Goal: Task Accomplishment & Management: Manage account settings

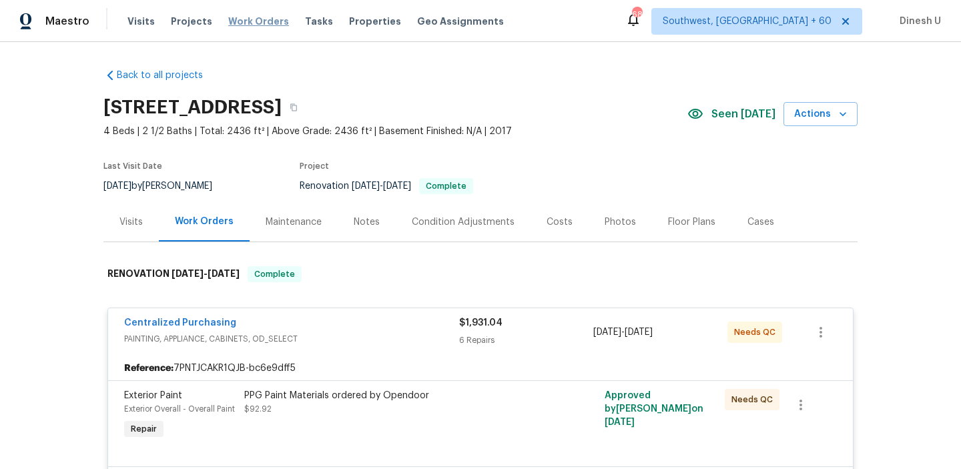
click at [251, 20] on span "Work Orders" at bounding box center [258, 21] width 61 height 13
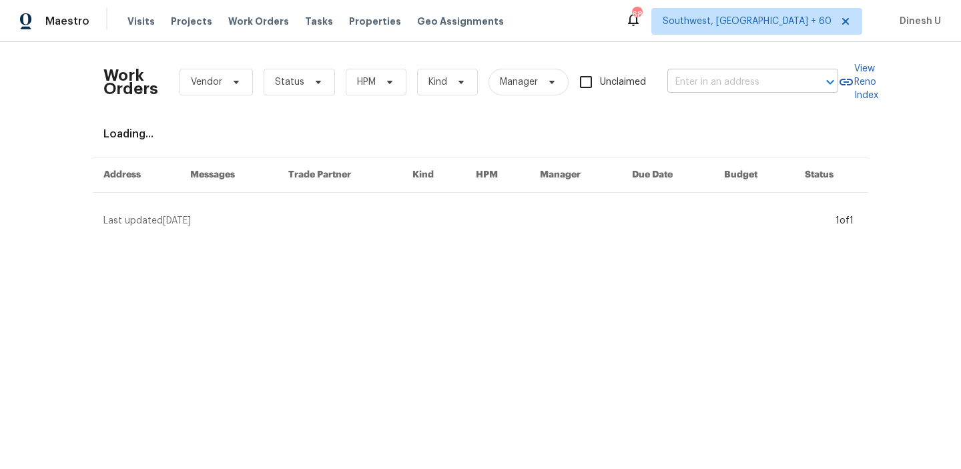
click at [715, 86] on input "text" at bounding box center [733, 82] width 133 height 21
paste input "3027 Wine Tree, Sanford, NC 27332"
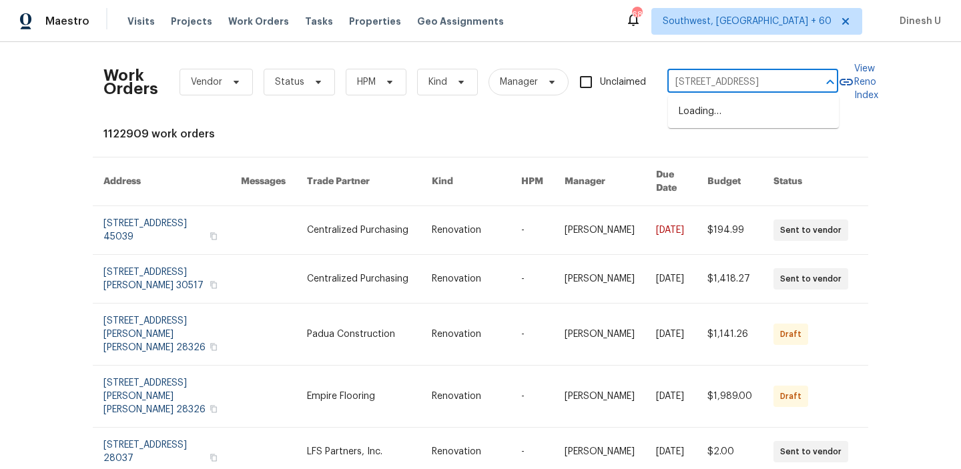
type input "3027 Wine Tree, Sanford, NC 27332"
click at [700, 109] on li "3027 Wine Tree, Sanford, NC 27332" at bounding box center [753, 112] width 171 height 22
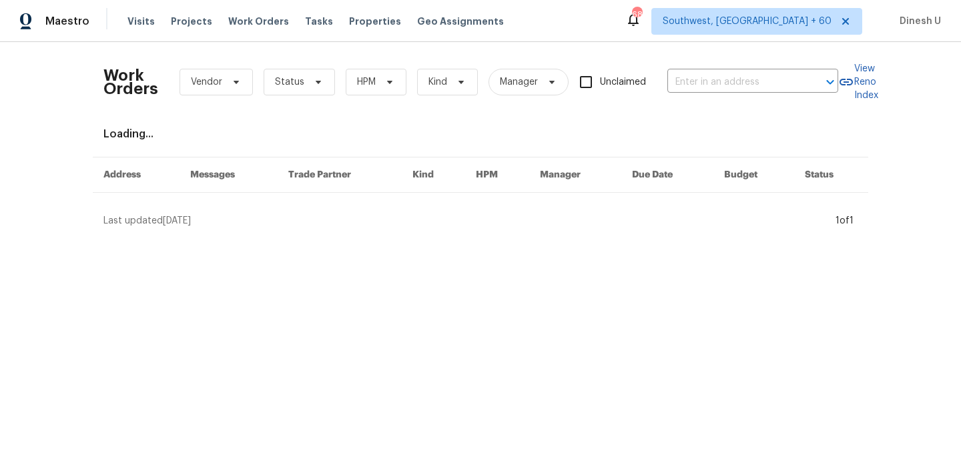
type input "3027 Wine Tree, Sanford, NC 27332"
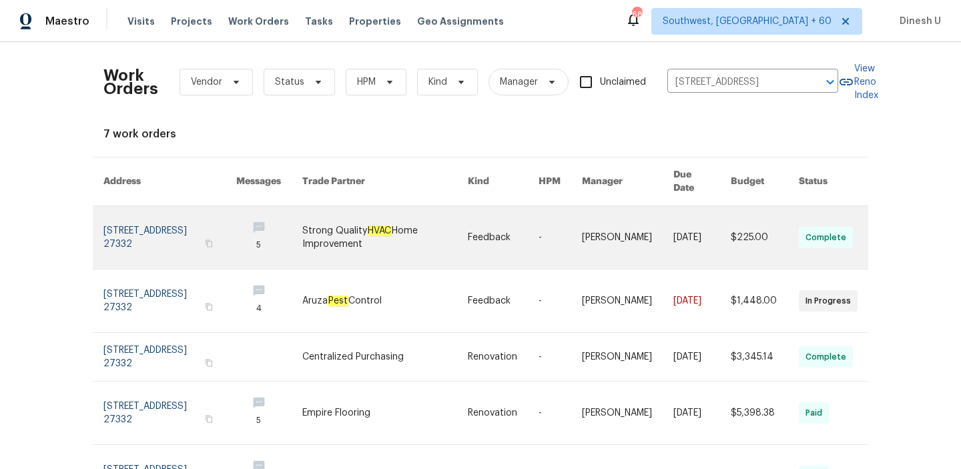
click at [135, 214] on link at bounding box center [169, 237] width 133 height 63
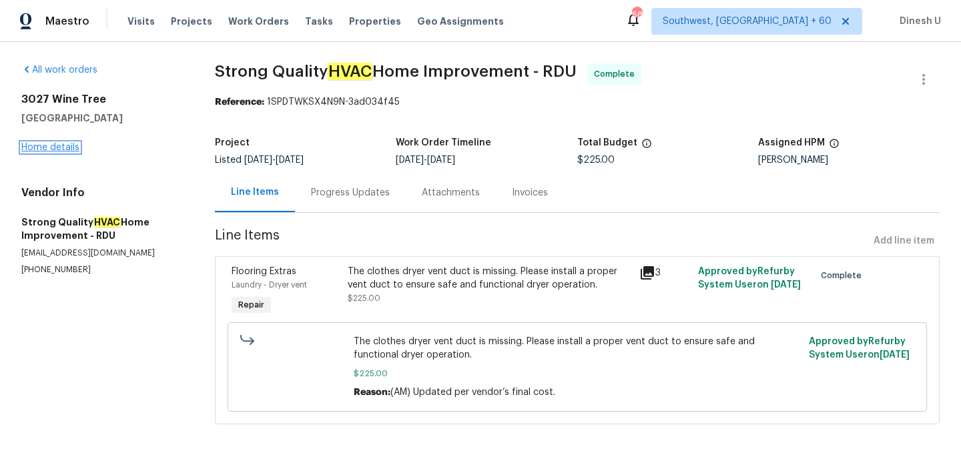
click at [47, 151] on link "Home details" at bounding box center [50, 147] width 58 height 9
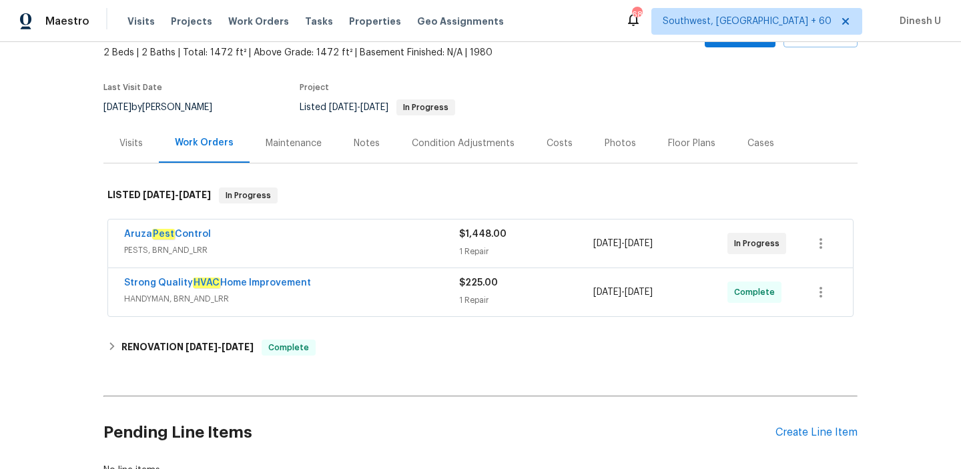
scroll to position [95, 0]
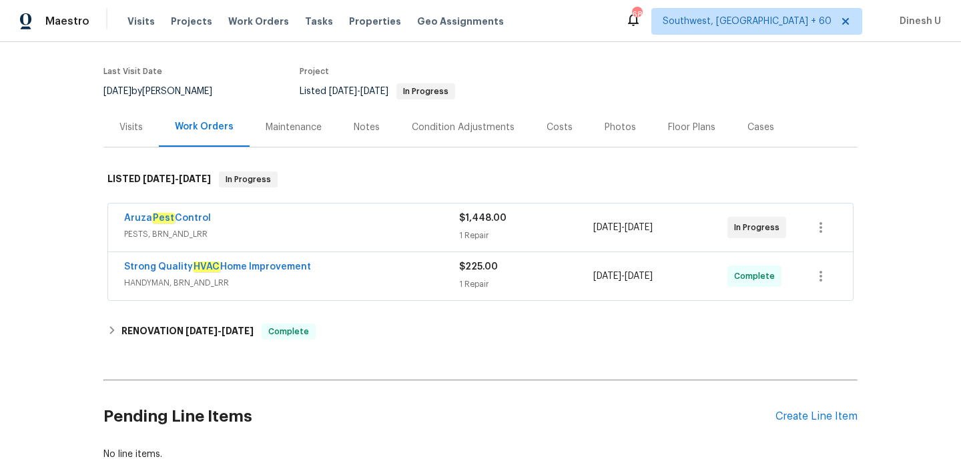
click at [477, 232] on div "1 Repair" at bounding box center [526, 235] width 134 height 13
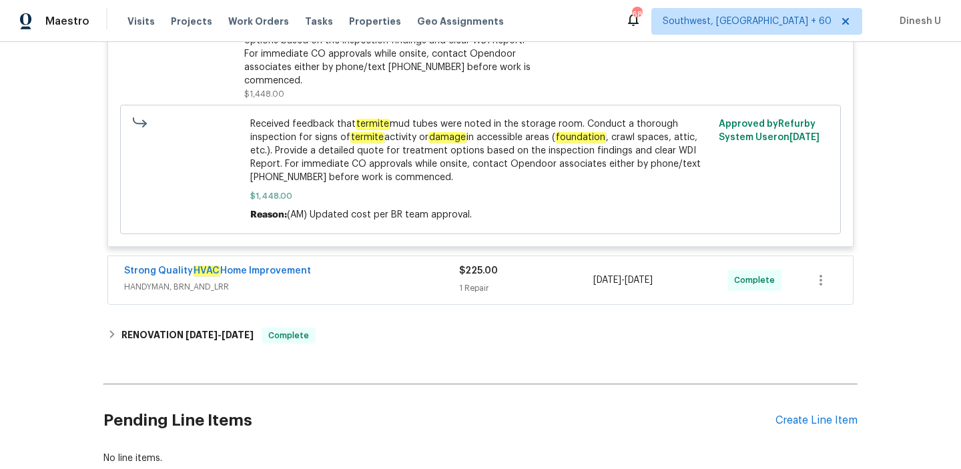
scroll to position [421, 0]
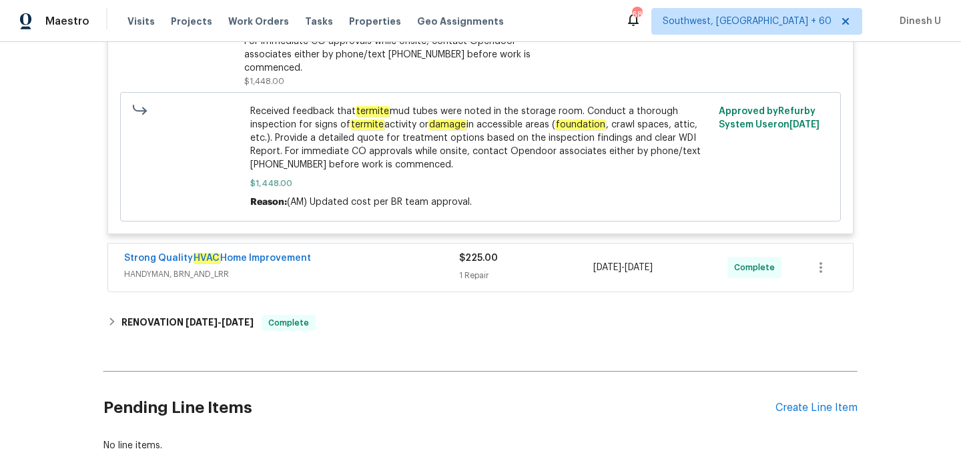
click at [475, 269] on div "1 Repair" at bounding box center [526, 275] width 134 height 13
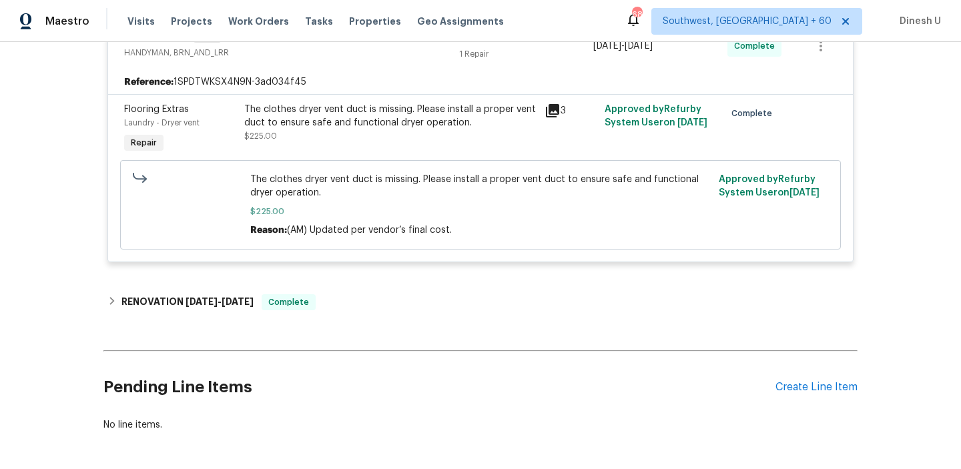
scroll to position [685, 0]
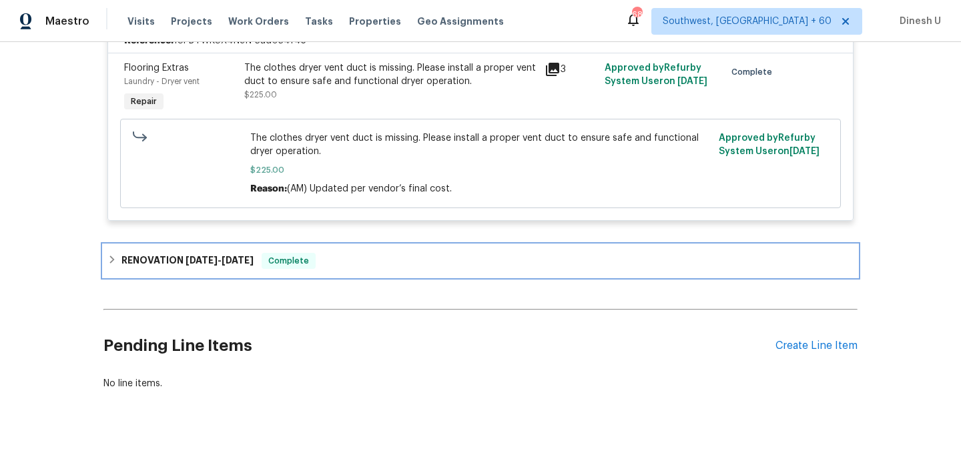
click at [212, 256] on span "8/21/25" at bounding box center [201, 260] width 32 height 9
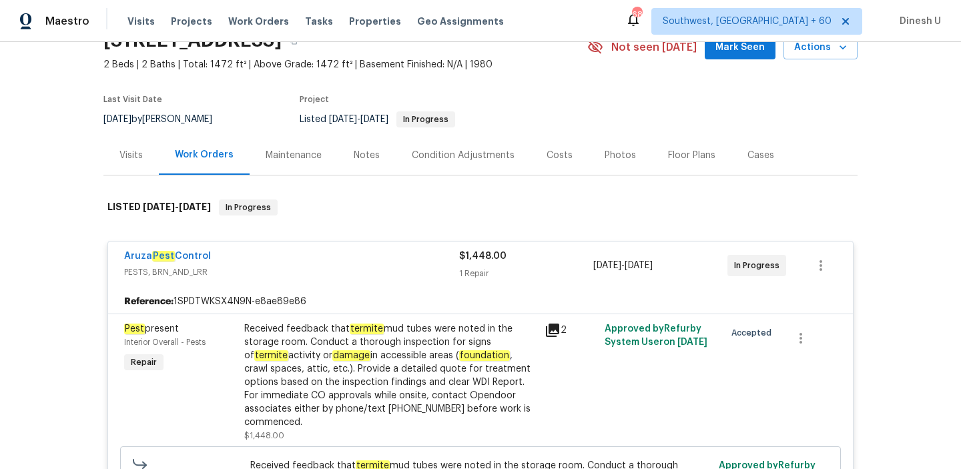
scroll to position [0, 0]
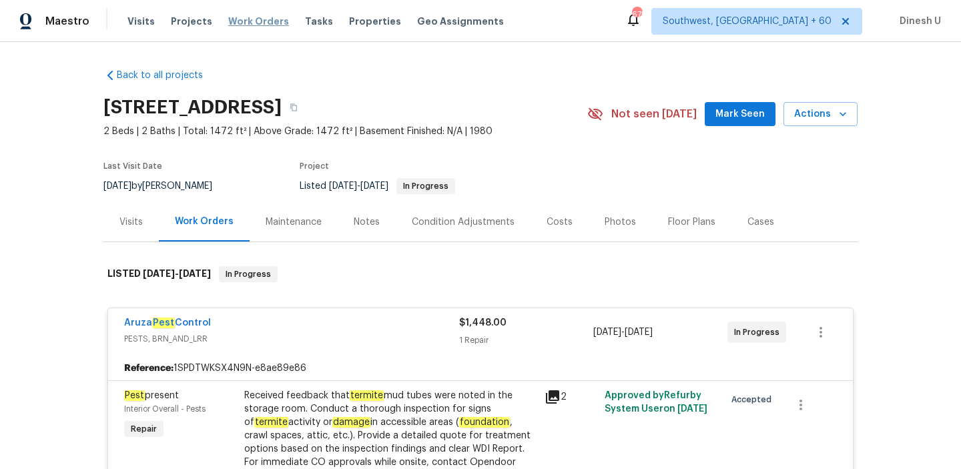
click at [251, 22] on span "Work Orders" at bounding box center [258, 21] width 61 height 13
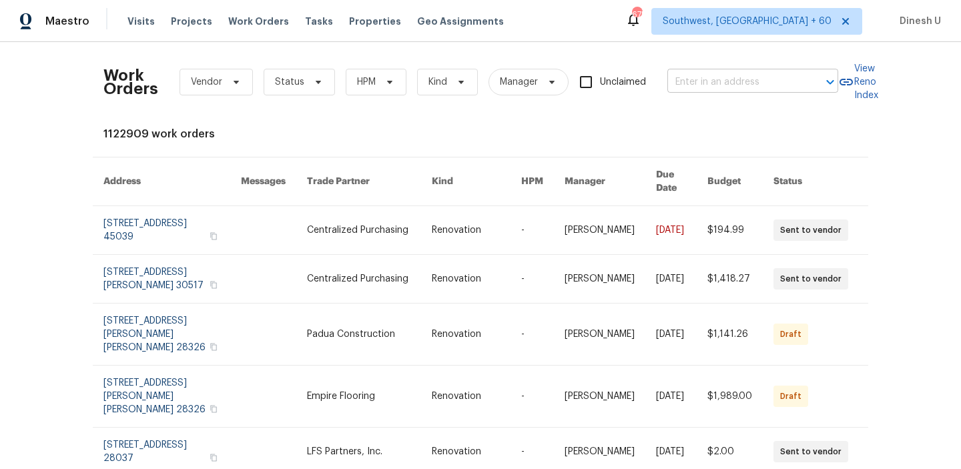
click at [722, 81] on input "text" at bounding box center [733, 82] width 133 height 21
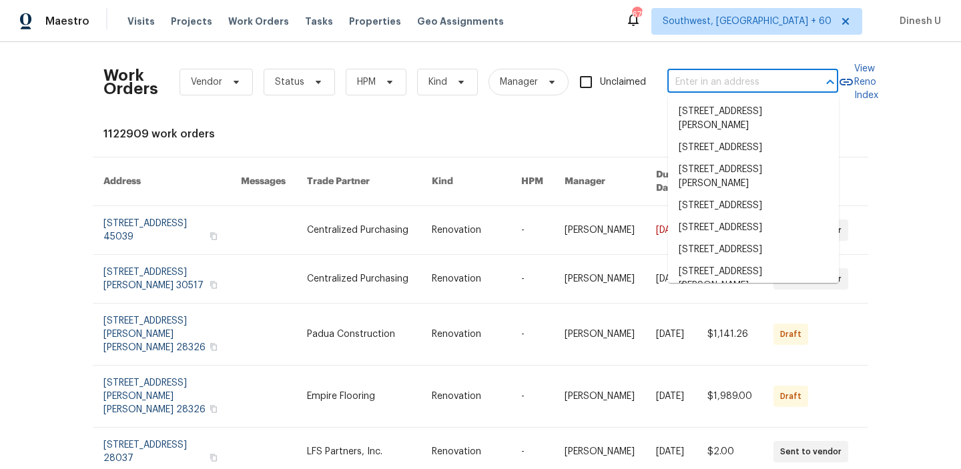
paste input "8512 Charing Cross Ln, Dallas, TX 75238"
type input "8512 Charing Cross Ln, Dallas, TX 75238"
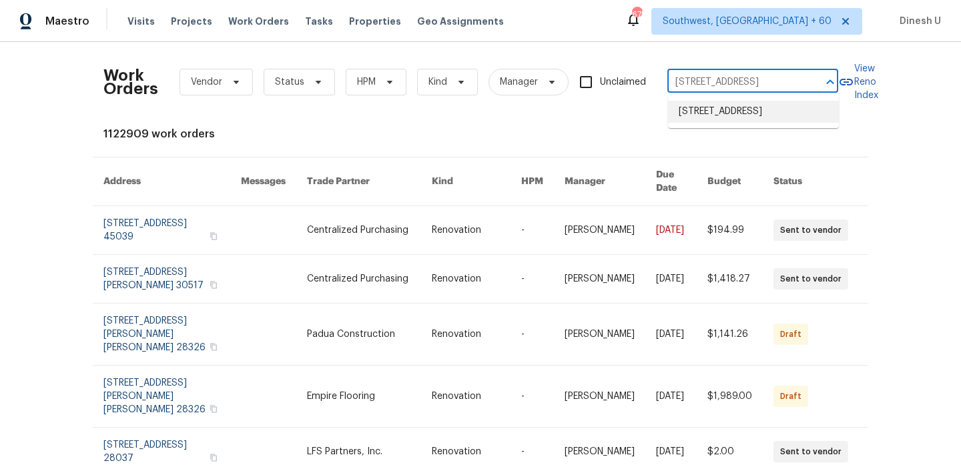
click at [713, 115] on li "8512 Charing Cross Ln, Dallas, TX 75238" at bounding box center [753, 112] width 171 height 22
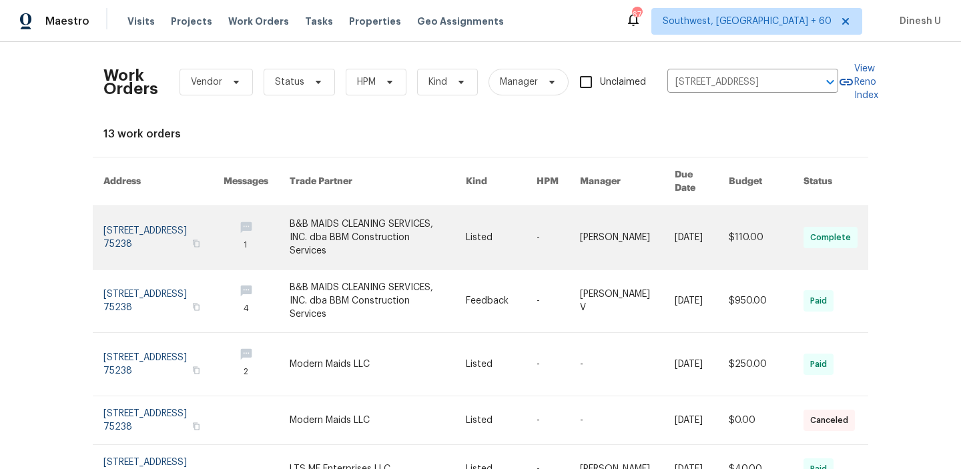
click at [130, 222] on link at bounding box center [163, 237] width 120 height 63
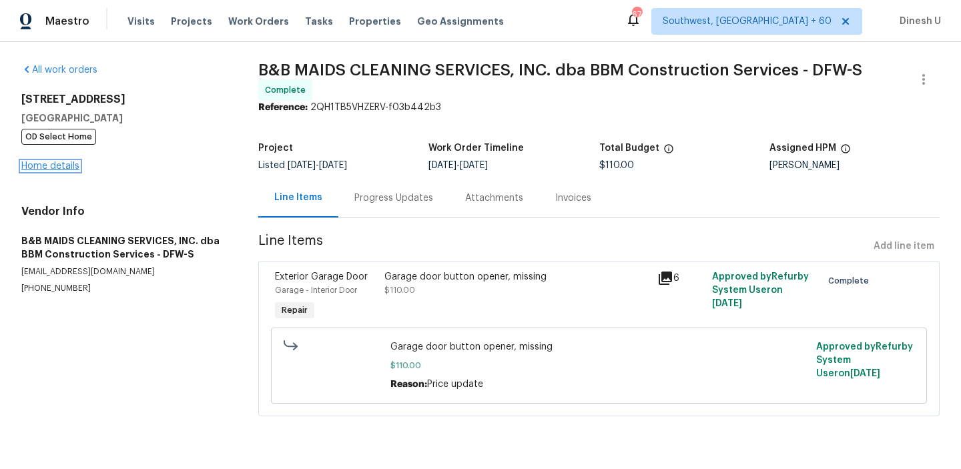
click at [38, 166] on link "Home details" at bounding box center [50, 165] width 58 height 9
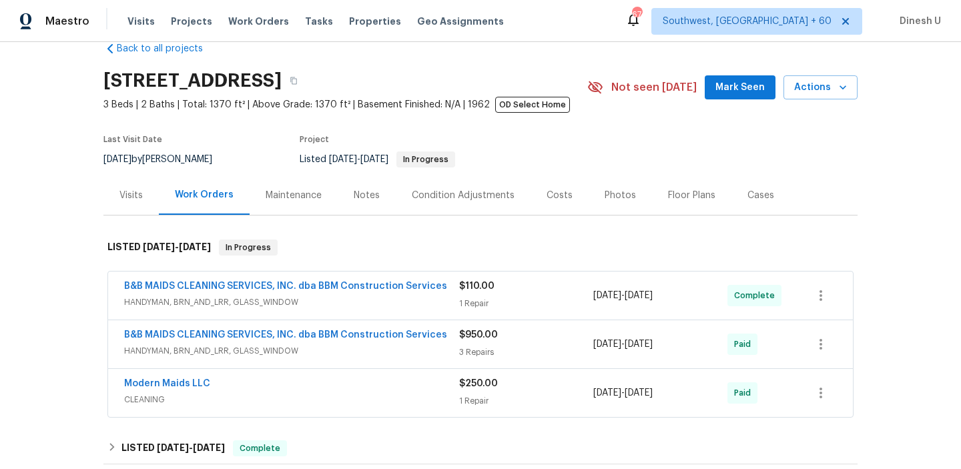
scroll to position [47, 0]
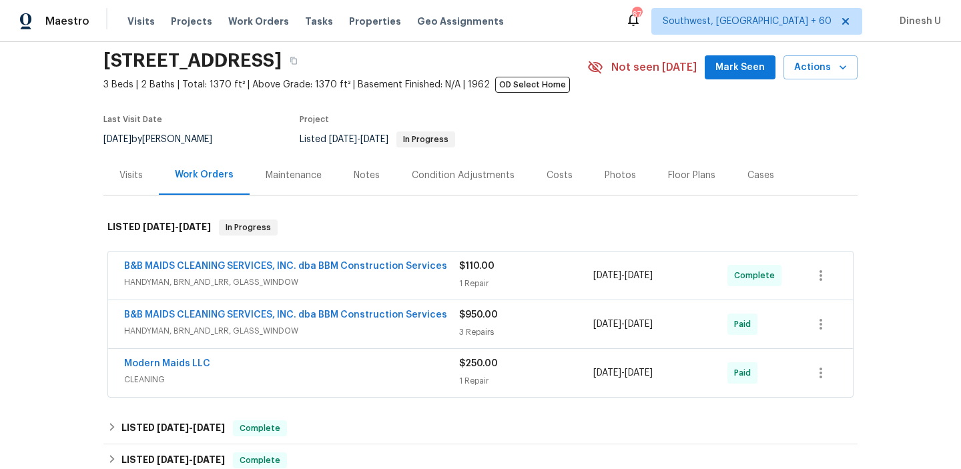
click at [466, 276] on div "$110.00 1 Repair" at bounding box center [526, 276] width 134 height 32
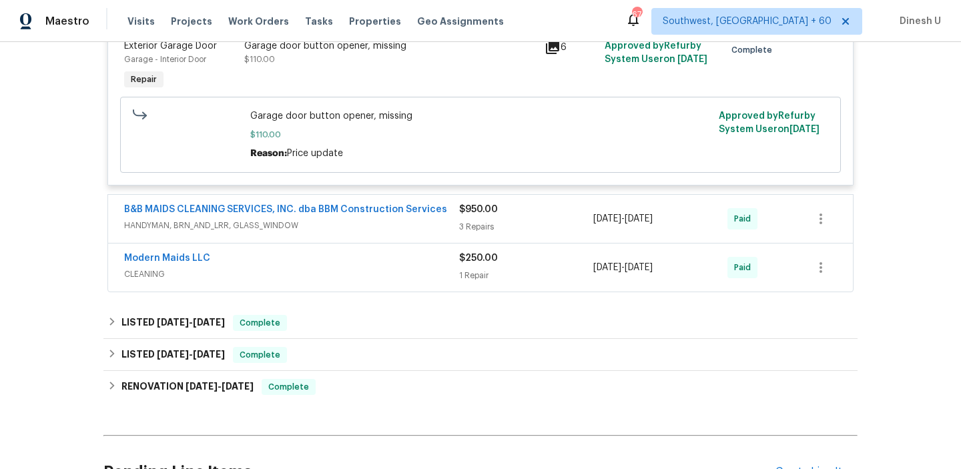
scroll to position [363, 0]
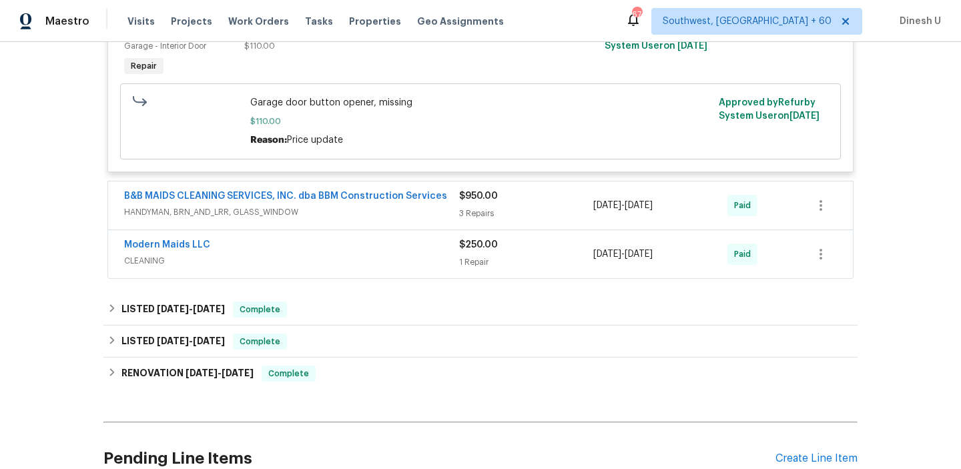
click at [482, 213] on div "3 Repairs" at bounding box center [526, 213] width 134 height 13
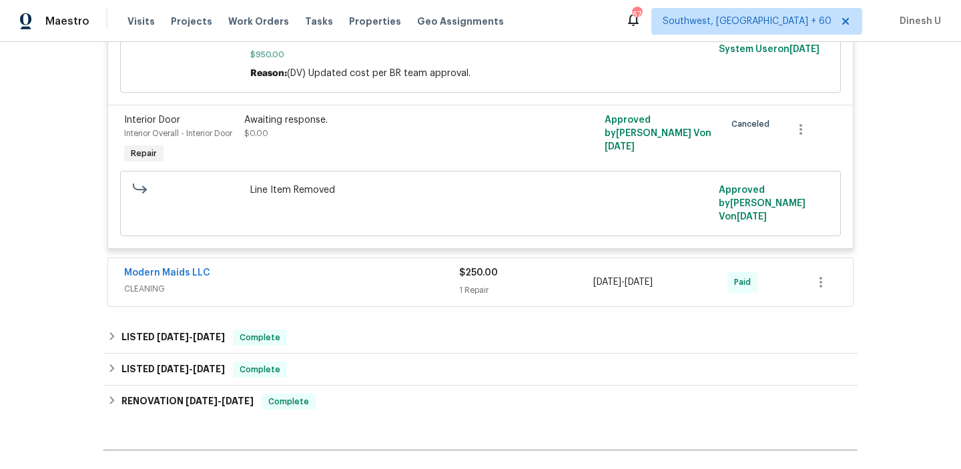
scroll to position [867, 0]
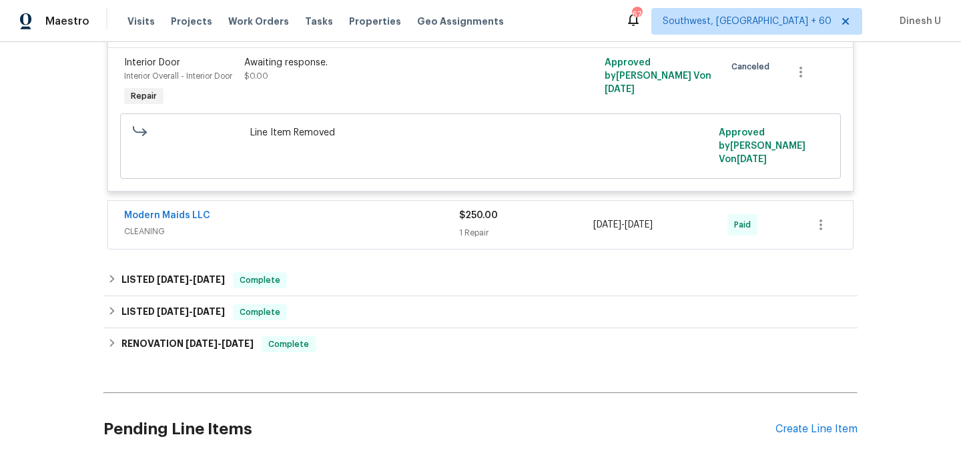
click at [486, 232] on div "1 Repair" at bounding box center [526, 232] width 134 height 13
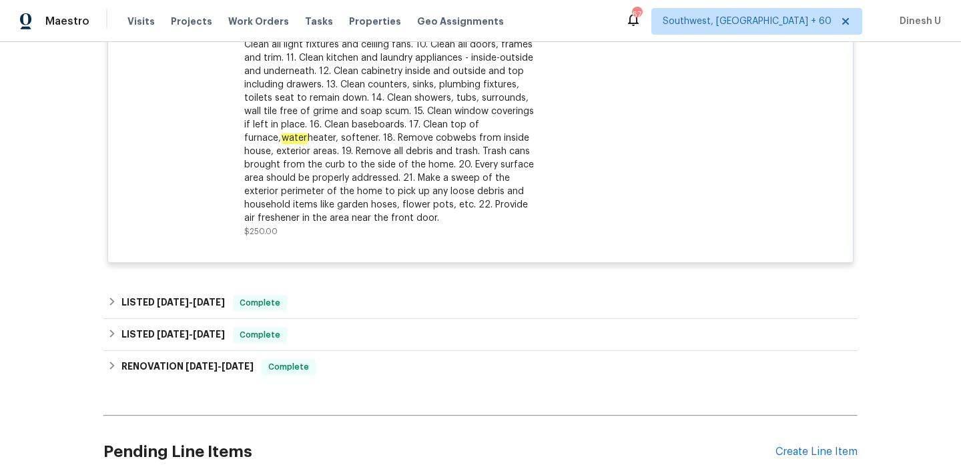
scroll to position [1206, 0]
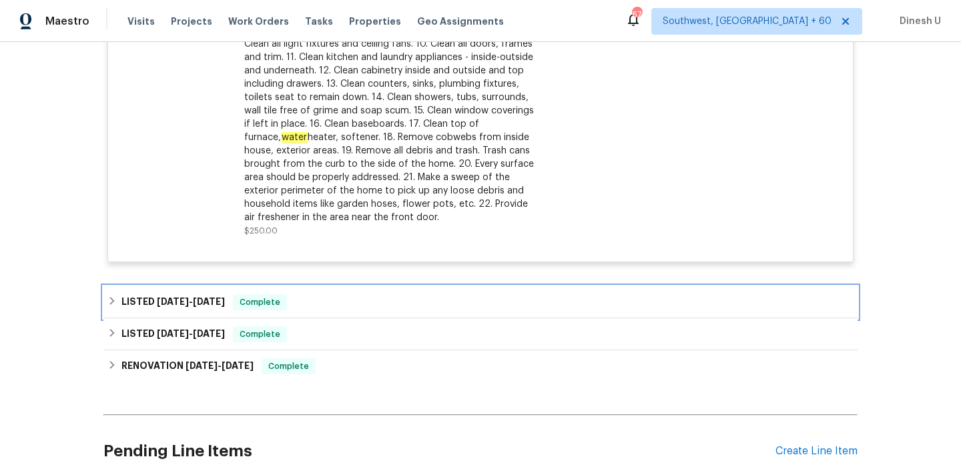
click at [195, 302] on span "1/24/25" at bounding box center [209, 301] width 32 height 9
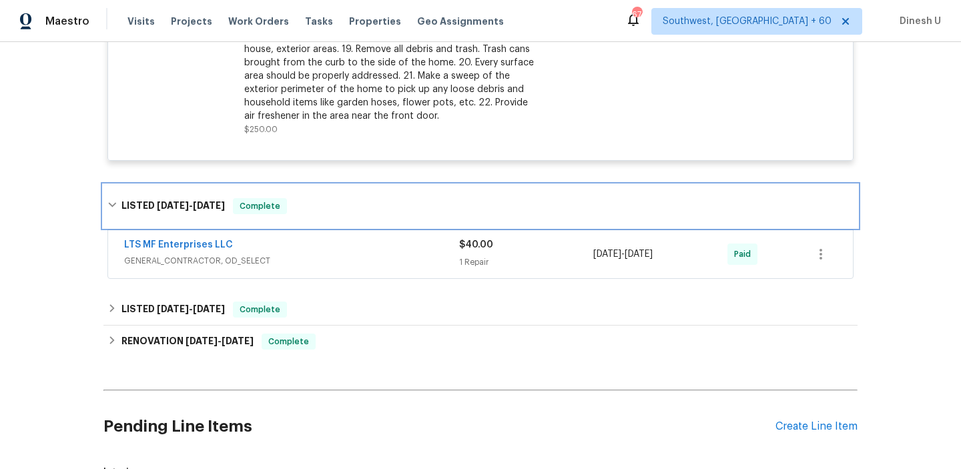
scroll to position [1318, 0]
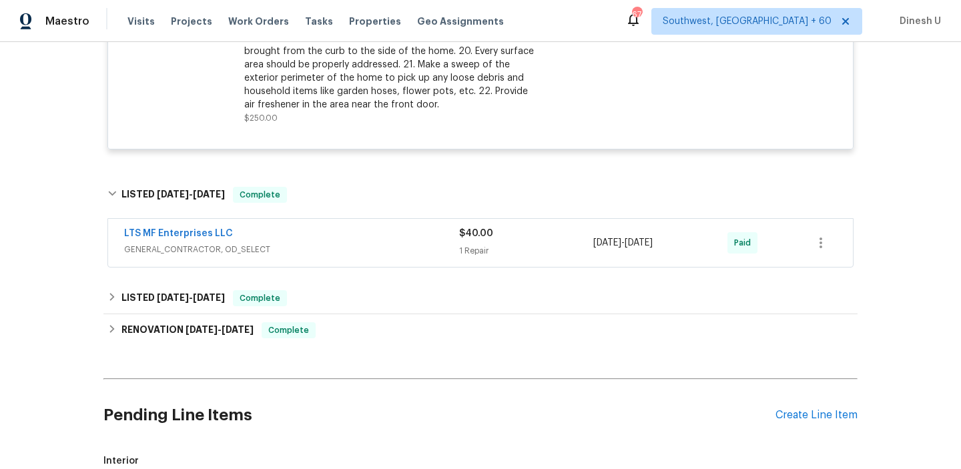
click at [468, 254] on div "1 Repair" at bounding box center [526, 250] width 134 height 13
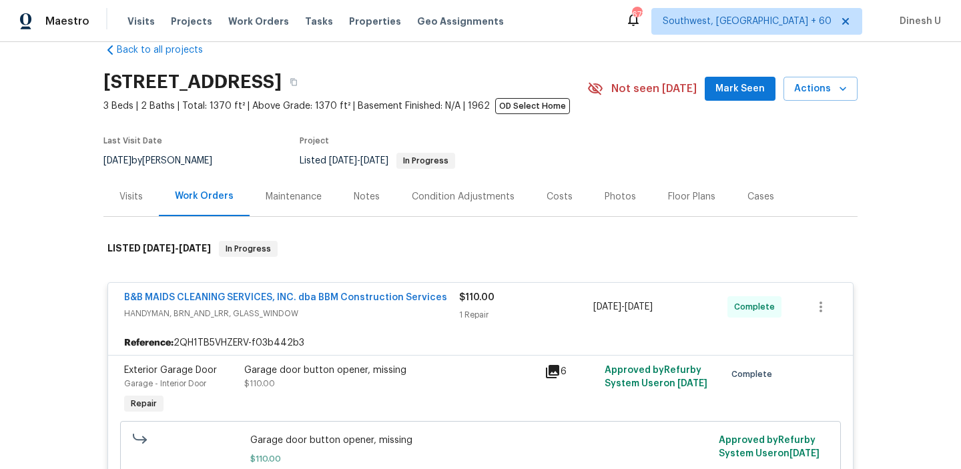
scroll to position [0, 0]
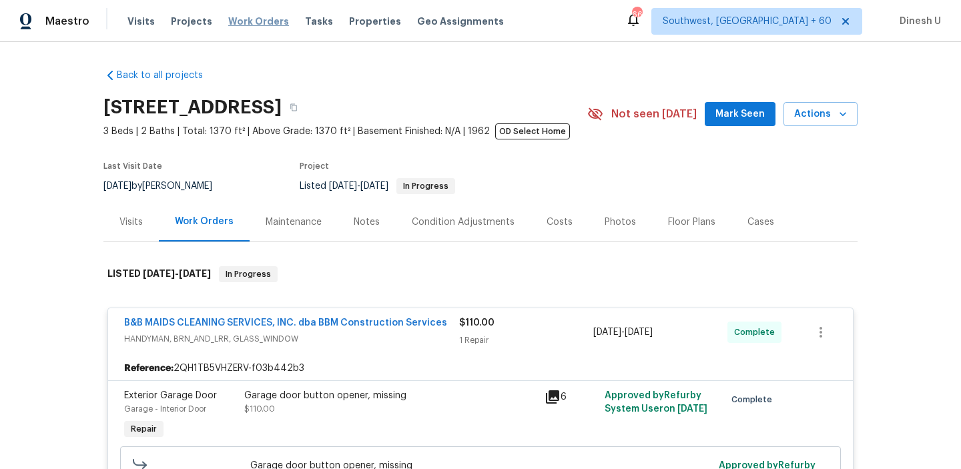
click at [249, 17] on span "Work Orders" at bounding box center [258, 21] width 61 height 13
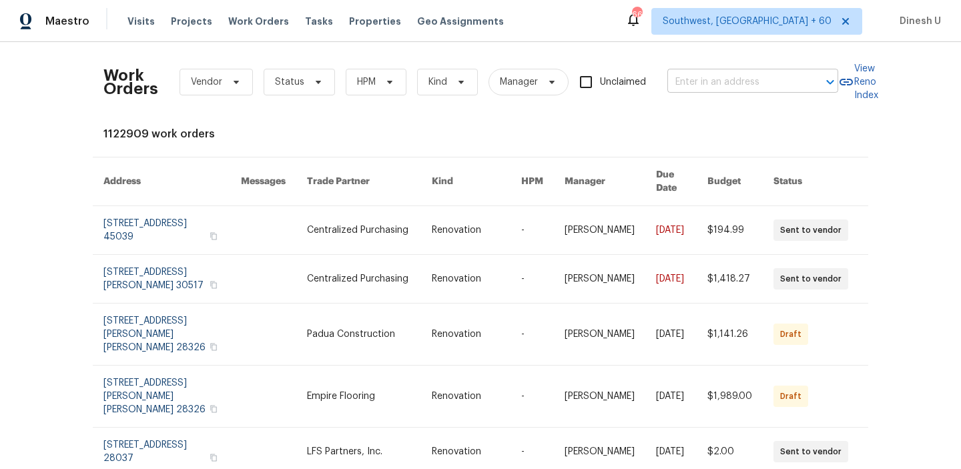
click at [703, 77] on input "text" at bounding box center [733, 82] width 133 height 21
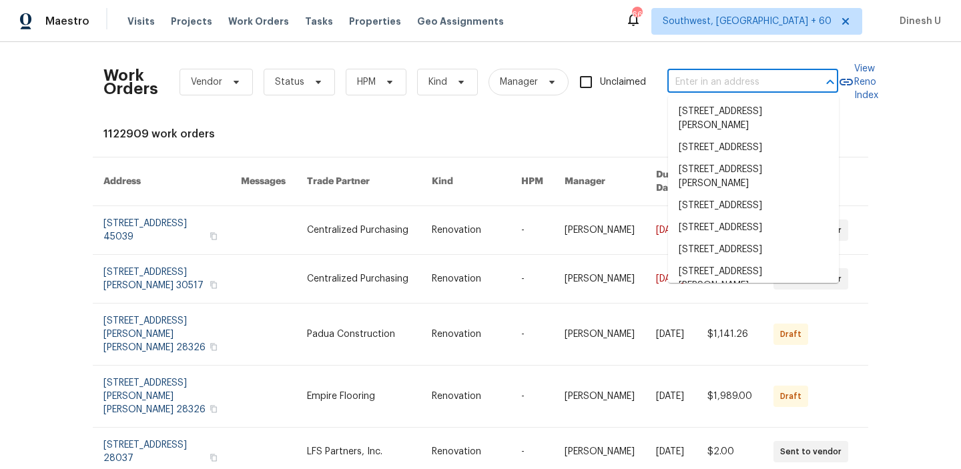
paste input "4471 Har Paul Cir, Tampa, FL 33614"
type input "4471 Har Paul Cir, Tampa, FL 33614"
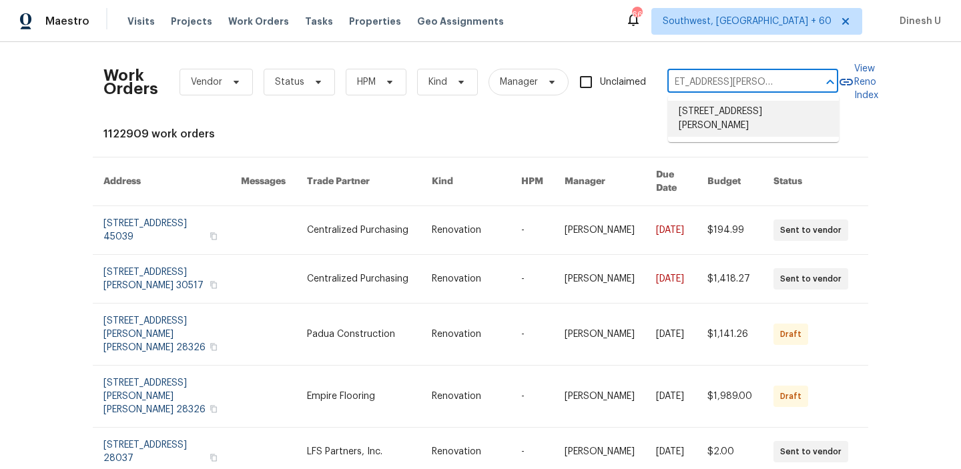
click at [692, 115] on li "4471 Har Paul Cir, Tampa, FL 33614" at bounding box center [753, 119] width 171 height 36
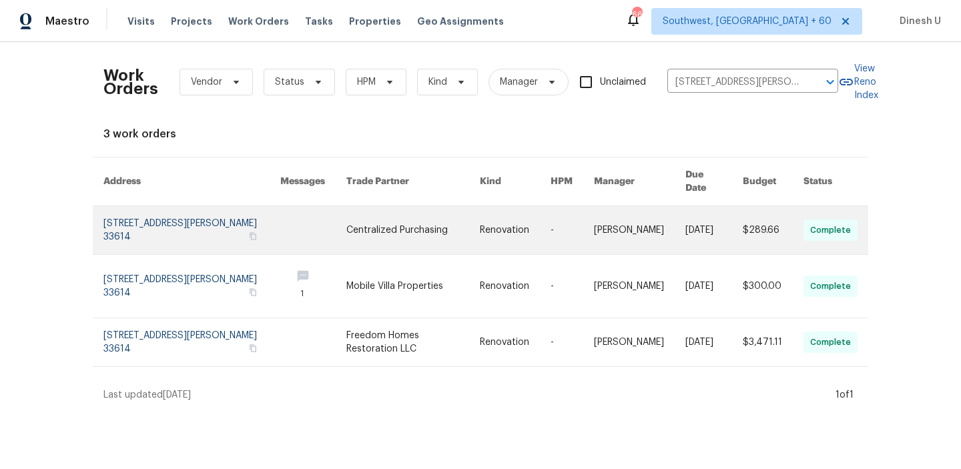
click at [142, 206] on link at bounding box center [191, 230] width 177 height 48
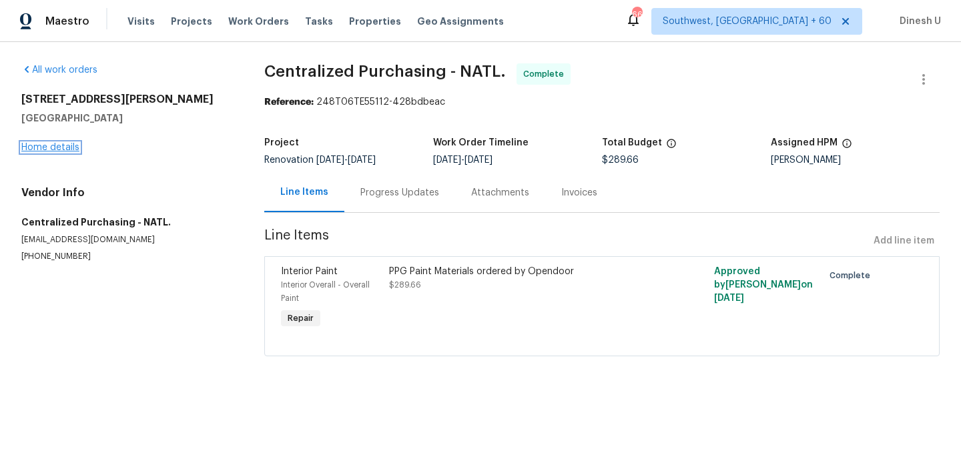
click at [49, 145] on link "Home details" at bounding box center [50, 147] width 58 height 9
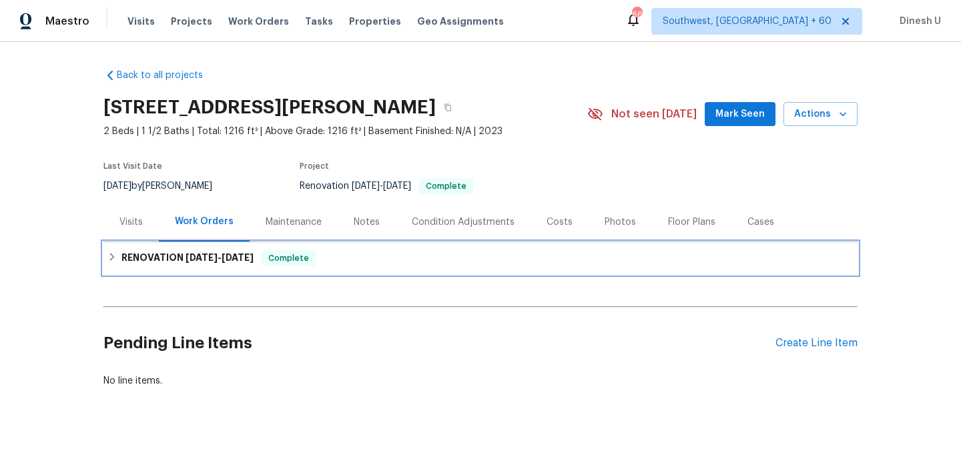
click at [222, 251] on h6 "RENOVATION 9/25/25 - 9/29/25" at bounding box center [187, 258] width 132 height 16
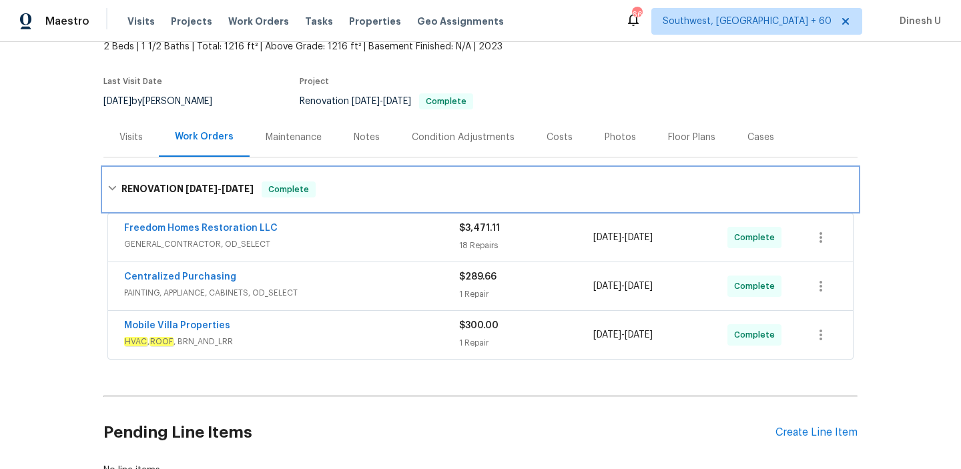
scroll to position [111, 0]
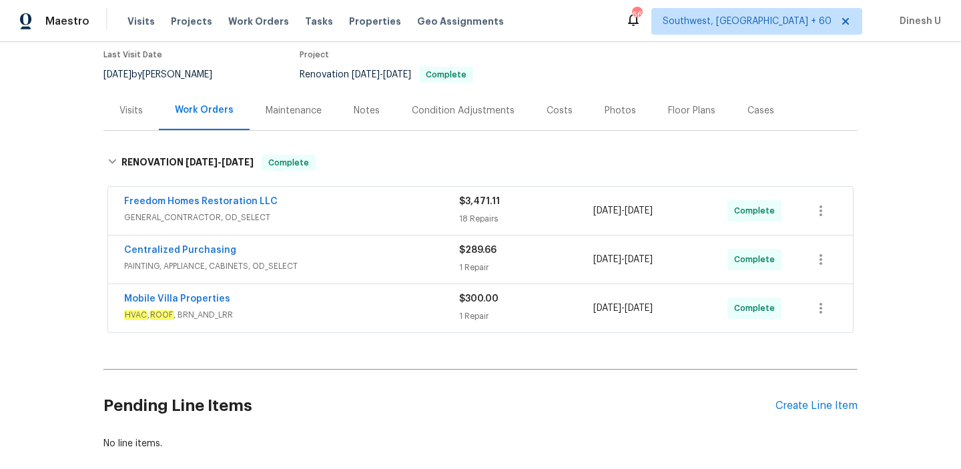
click at [463, 224] on div "18 Repairs" at bounding box center [526, 218] width 134 height 13
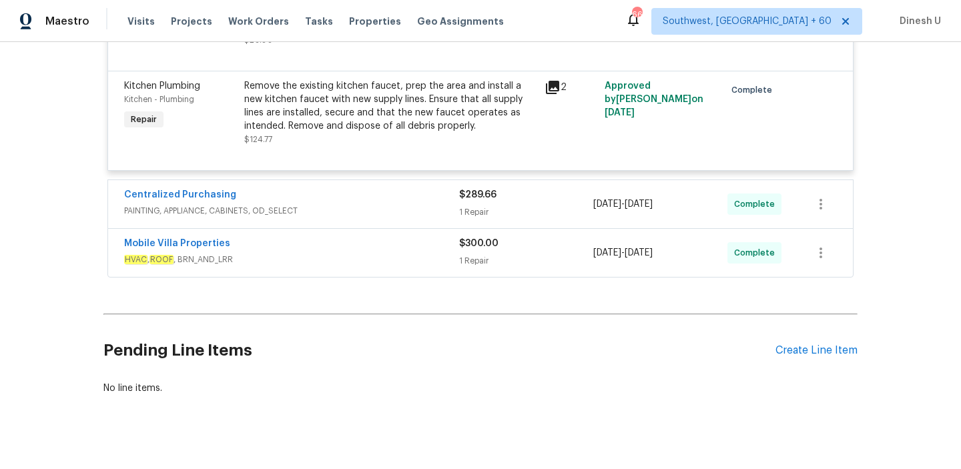
scroll to position [2318, 0]
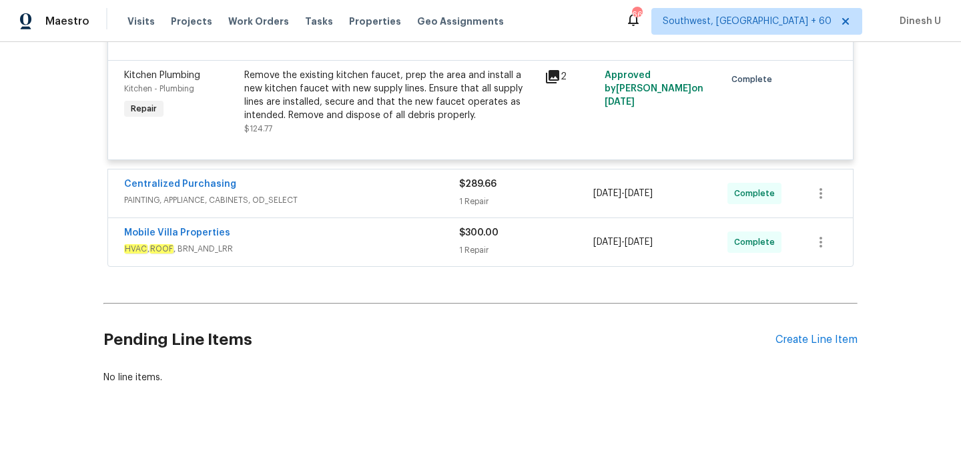
click at [460, 195] on div "1 Repair" at bounding box center [526, 201] width 134 height 13
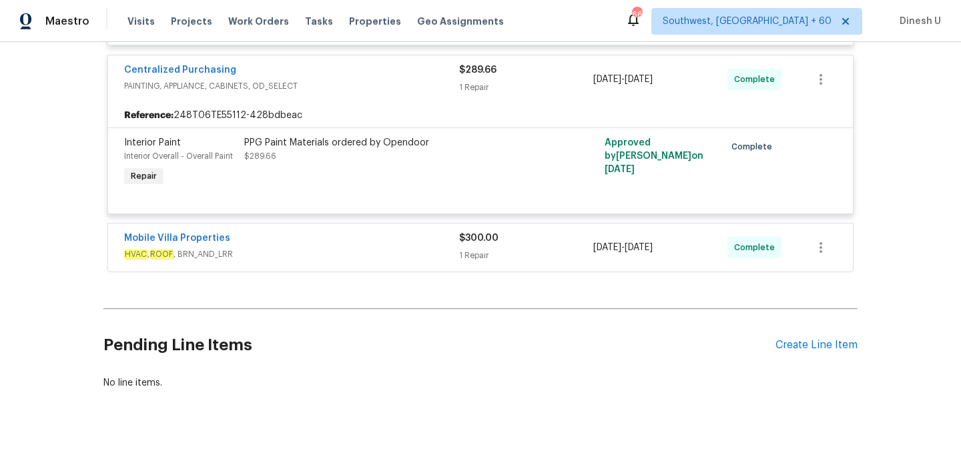
scroll to position [2439, 0]
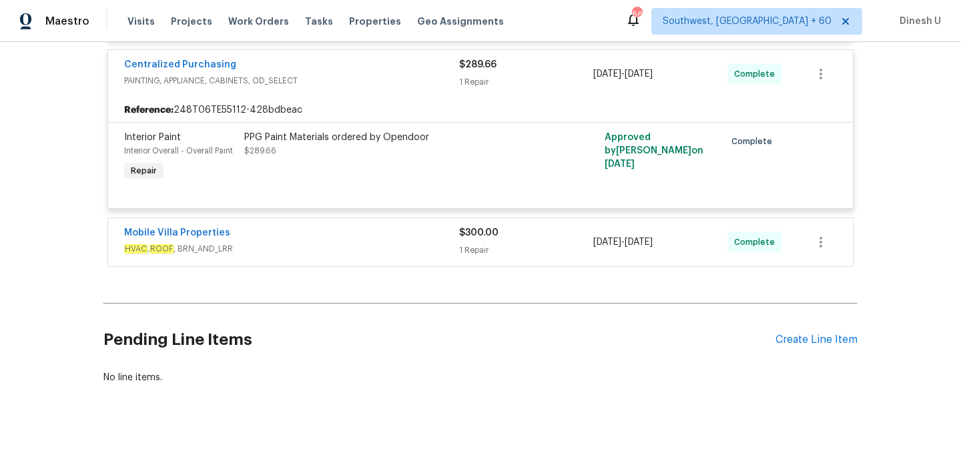
click at [481, 244] on div "1 Repair" at bounding box center [526, 250] width 134 height 13
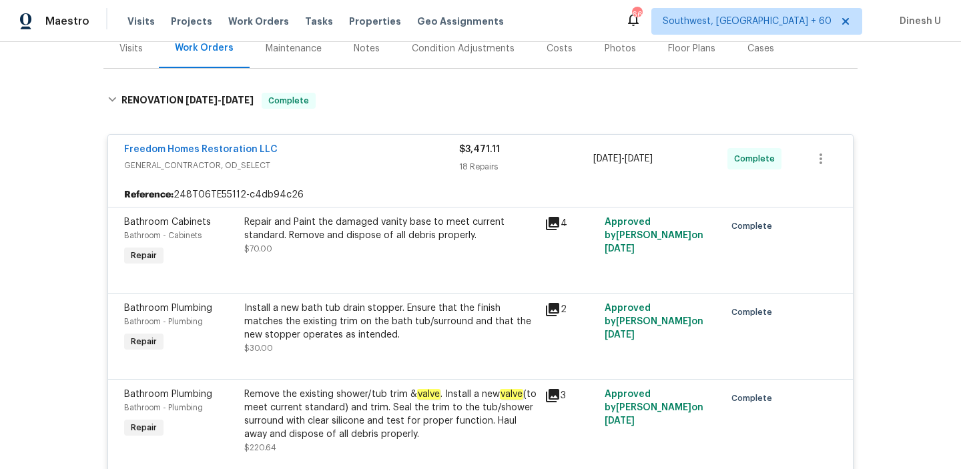
scroll to position [0, 0]
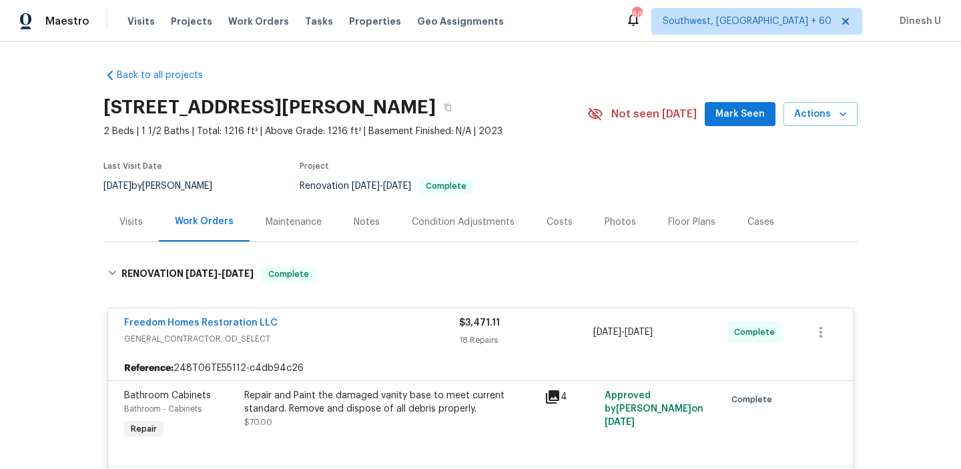
click at [130, 207] on div "Visits" at bounding box center [130, 221] width 55 height 39
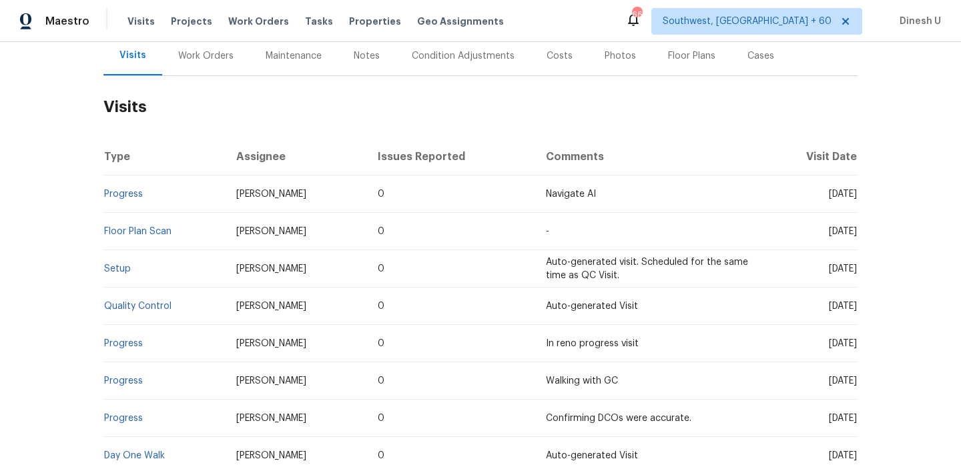
scroll to position [195, 0]
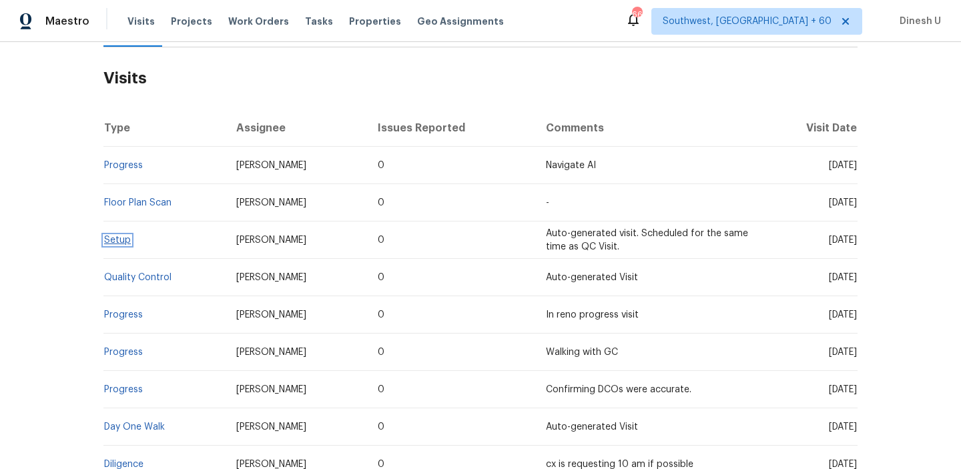
click at [113, 242] on link "Setup" at bounding box center [117, 240] width 27 height 9
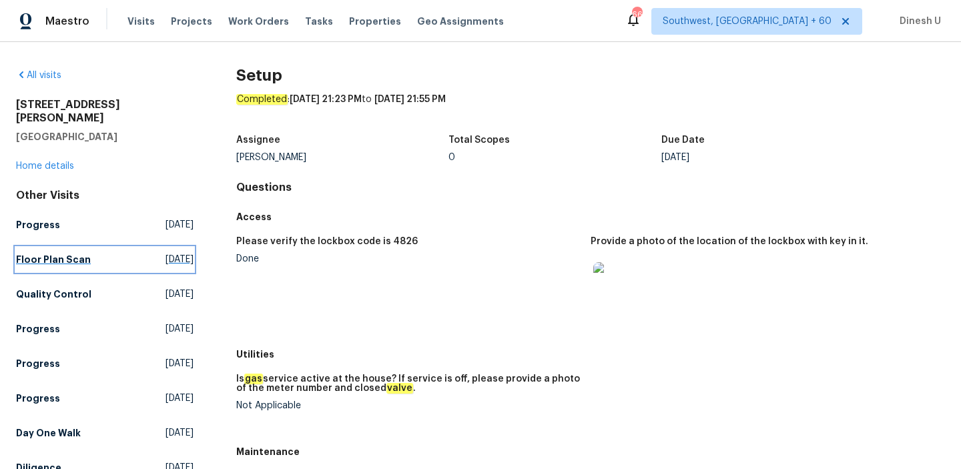
click at [165, 253] on span "Tue, Sep 30 2025" at bounding box center [179, 259] width 28 height 13
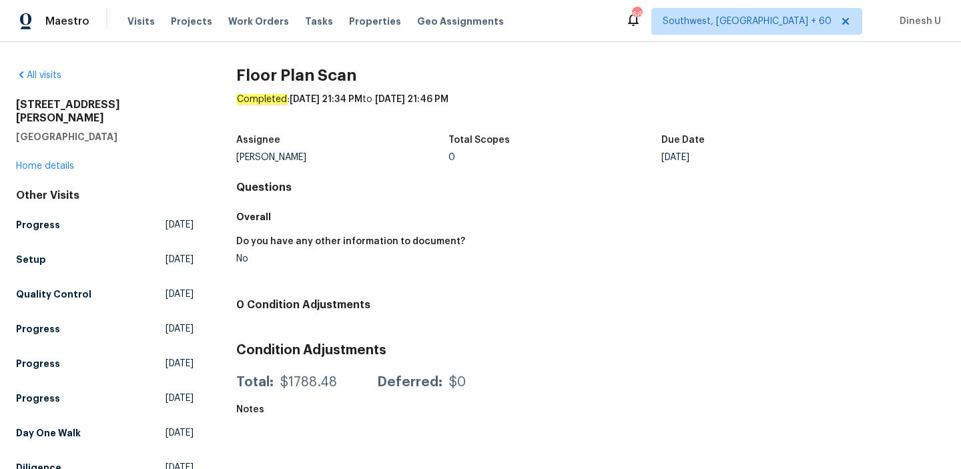
scroll to position [8, 0]
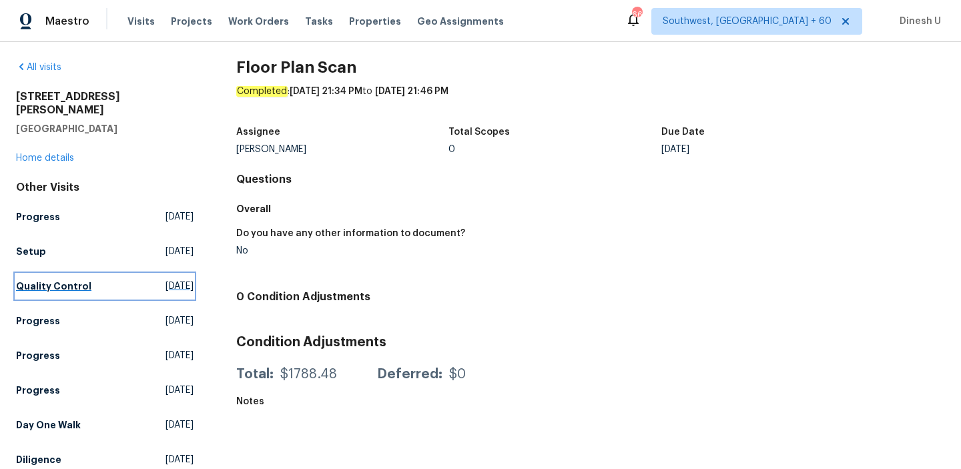
click at [165, 280] on span "Mon, Sep 29 2025" at bounding box center [179, 286] width 28 height 13
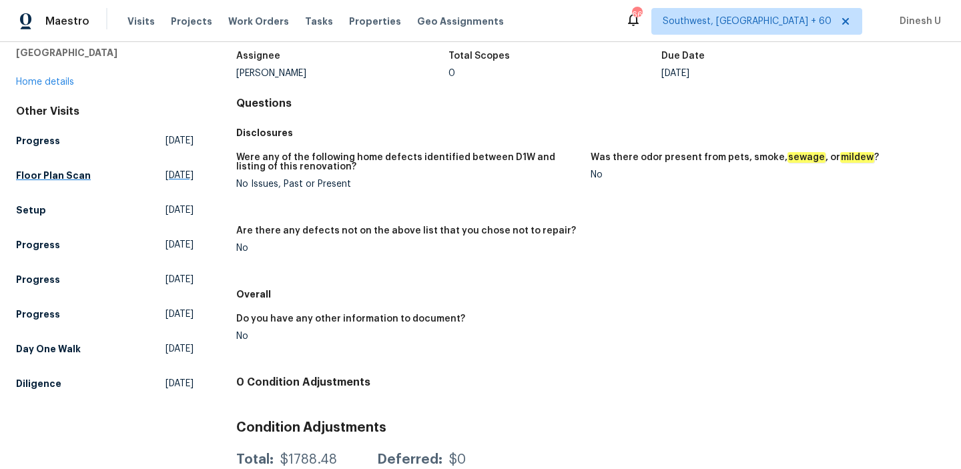
scroll to position [89, 0]
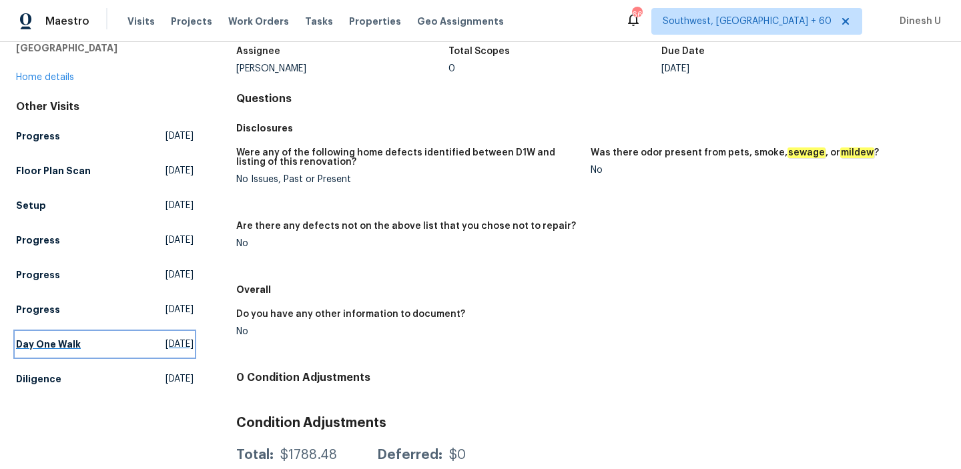
click at [165, 338] on span "Thu, Sep 18 2025" at bounding box center [179, 344] width 28 height 13
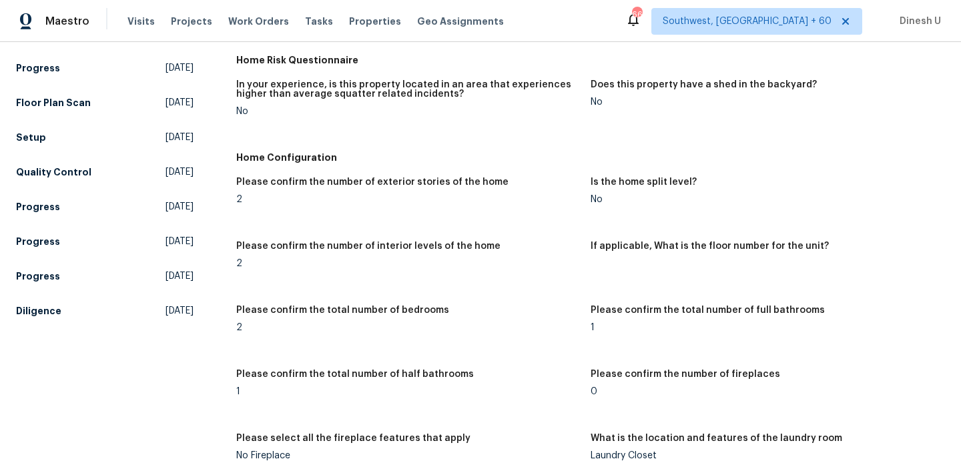
scroll to position [181, 0]
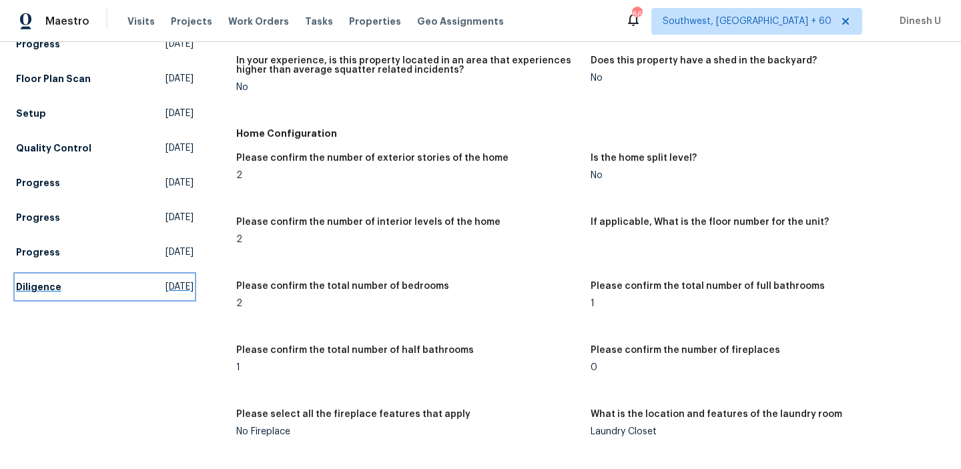
click at [165, 280] on span "Mon, Sep 15 2025" at bounding box center [179, 286] width 28 height 13
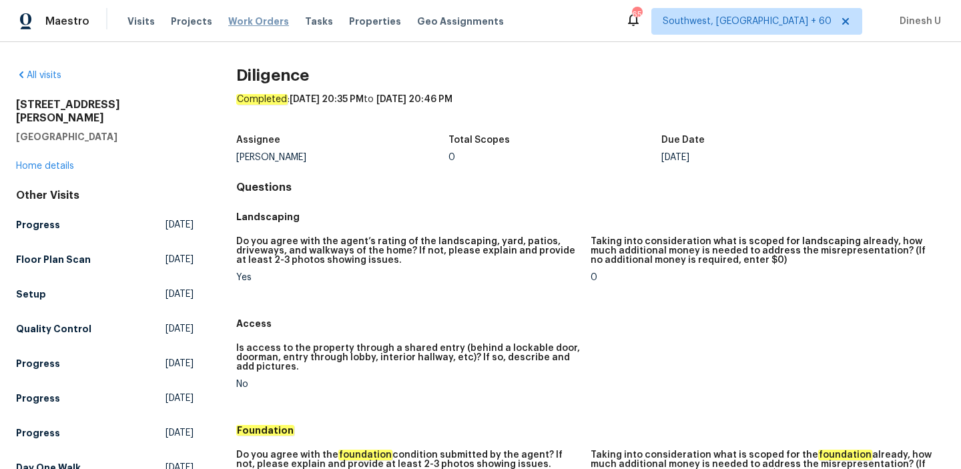
click at [238, 20] on span "Work Orders" at bounding box center [258, 21] width 61 height 13
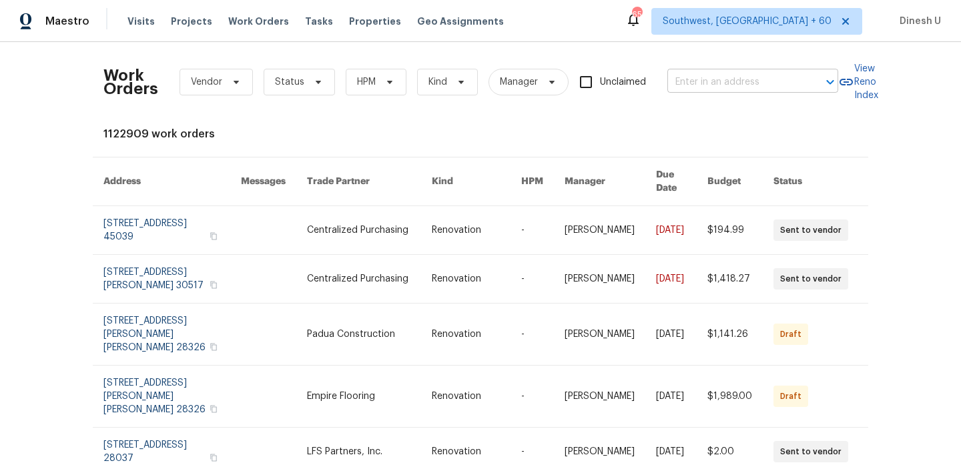
click at [739, 90] on input "text" at bounding box center [733, 82] width 133 height 21
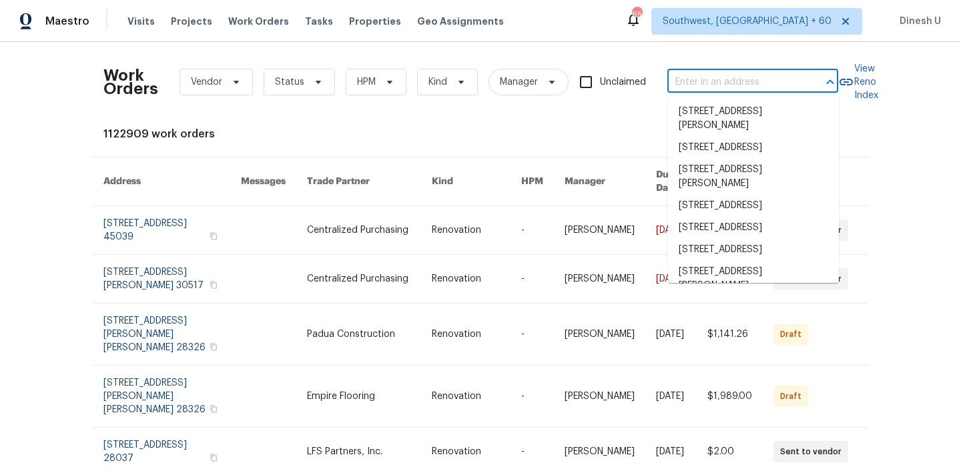
paste input "29002 Jacobs River Dr, Katy, TX 77494"
type input "29002 Jacobs River Dr, Katy, TX 77494"
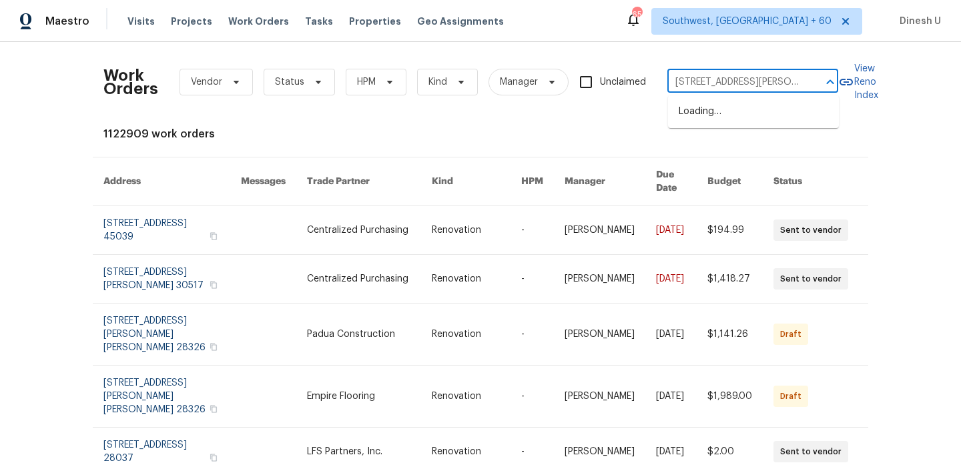
scroll to position [0, 41]
click at [695, 116] on li "29002 Jacobs River Dr, Katy, TX 77494" at bounding box center [753, 119] width 171 height 36
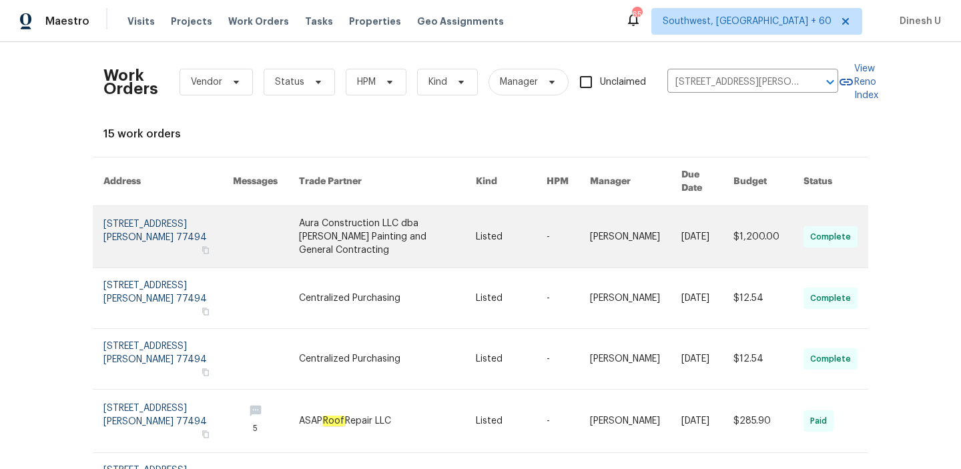
click at [133, 227] on link at bounding box center [167, 236] width 129 height 61
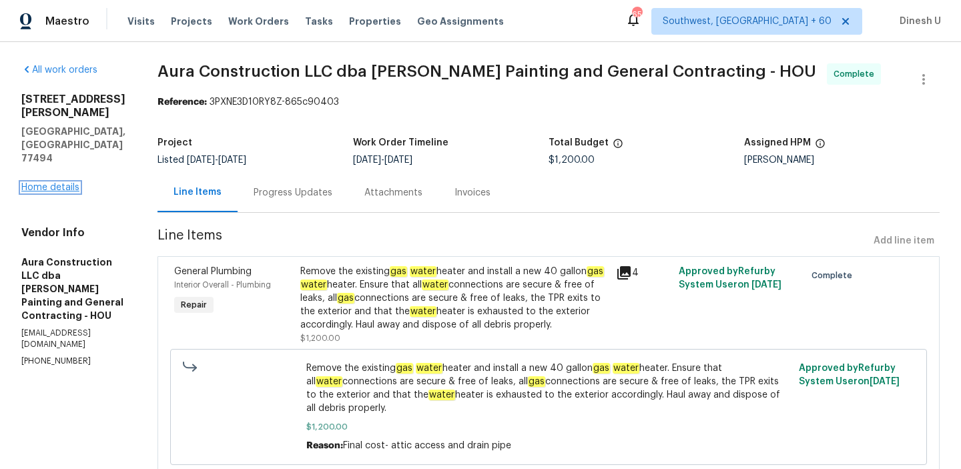
click at [37, 183] on link "Home details" at bounding box center [50, 187] width 58 height 9
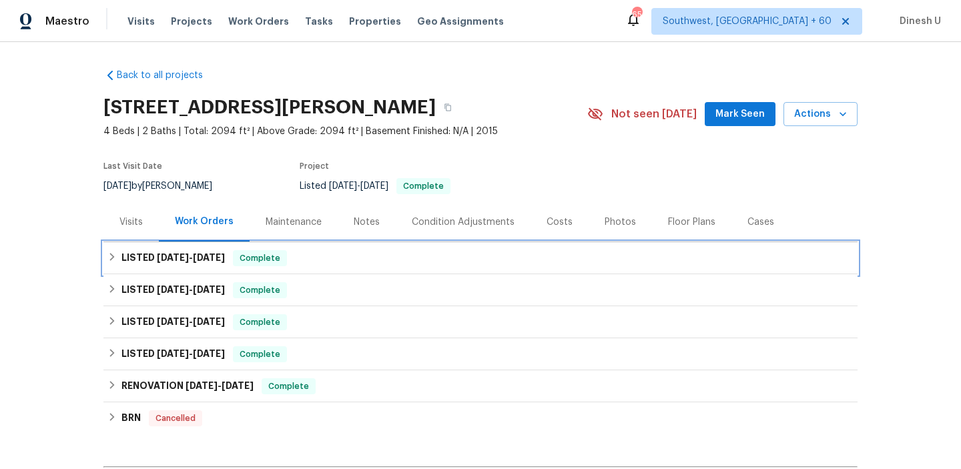
click at [191, 257] on span "9/8/25 - 9/17/25" at bounding box center [191, 257] width 68 height 9
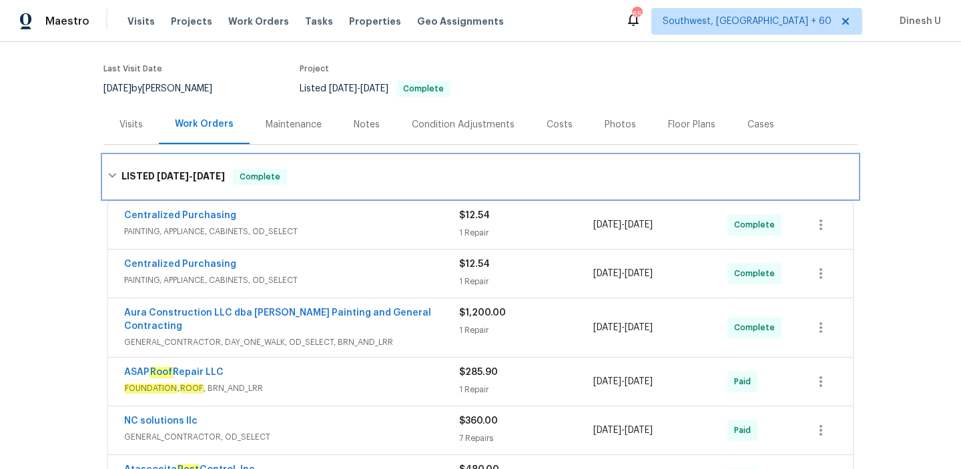
scroll to position [108, 0]
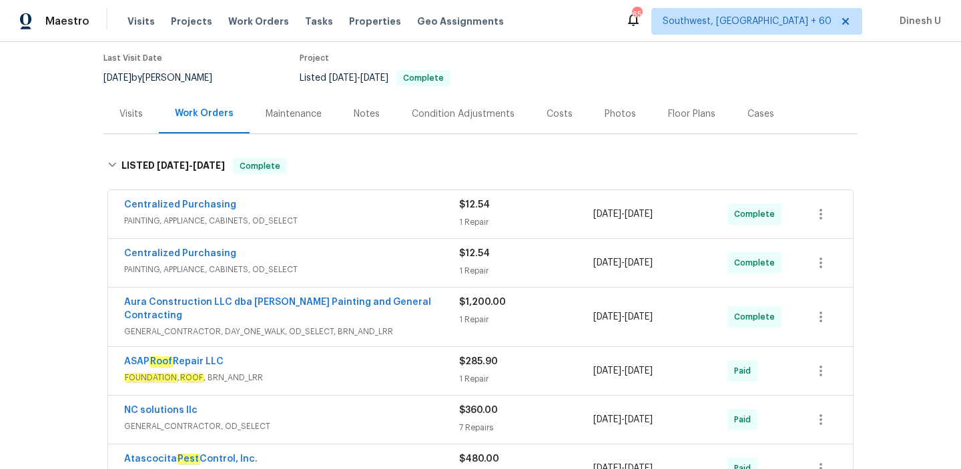
click at [480, 209] on span "$12.54" at bounding box center [474, 204] width 31 height 9
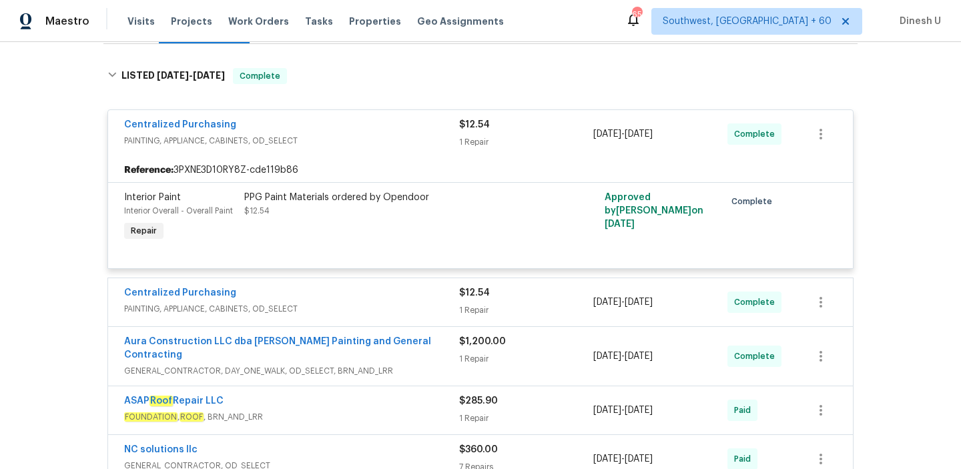
scroll to position [253, 0]
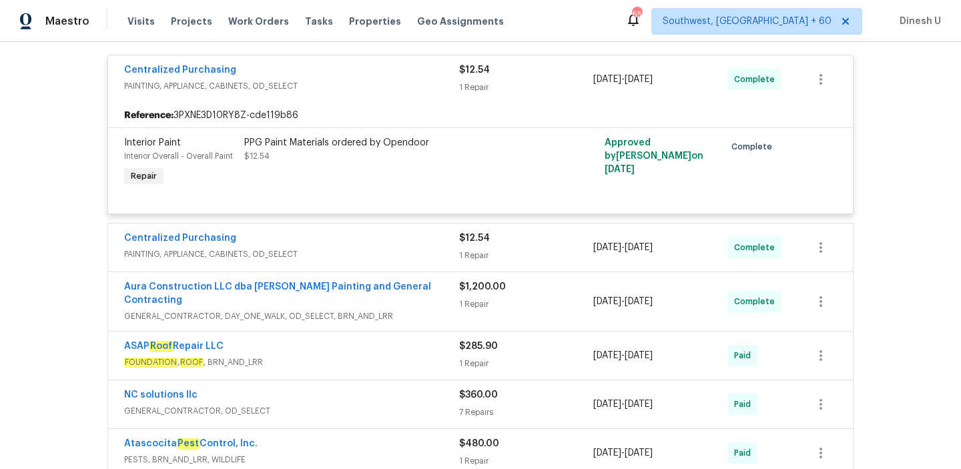
click at [470, 256] on div "1 Repair" at bounding box center [526, 255] width 134 height 13
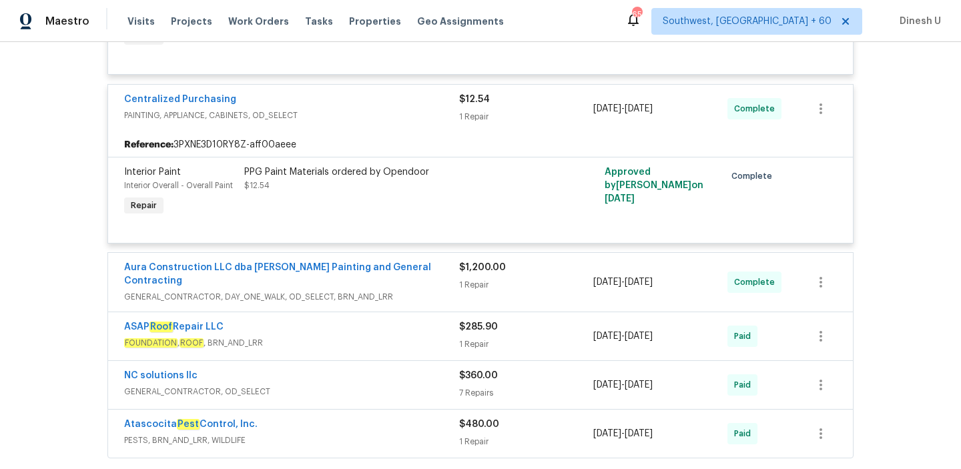
scroll to position [420, 0]
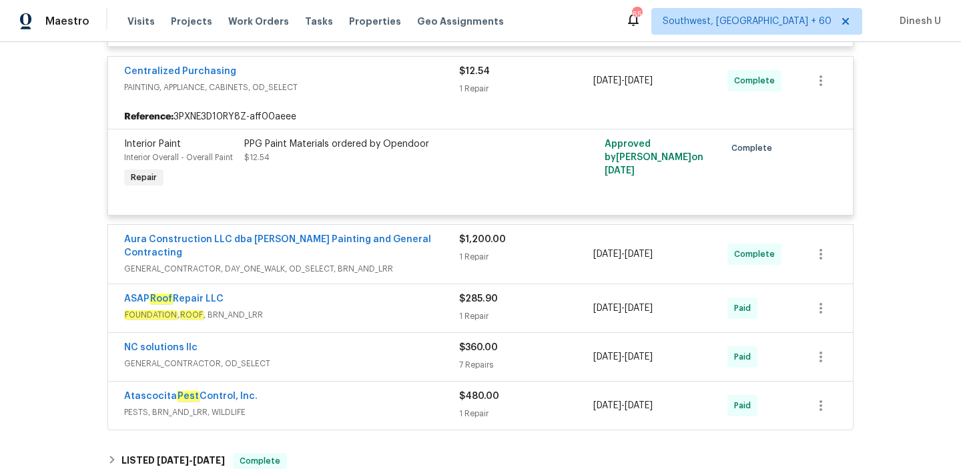
click at [478, 260] on div "1 Repair" at bounding box center [526, 256] width 134 height 13
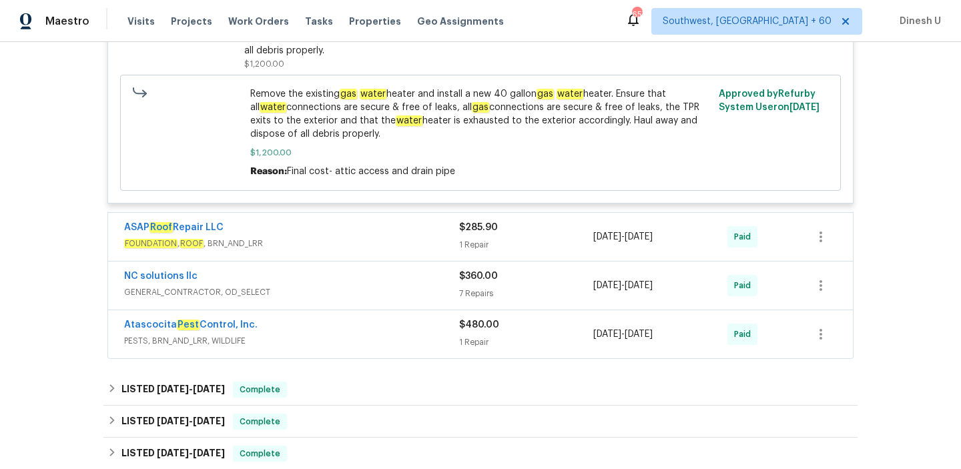
scroll to position [791, 0]
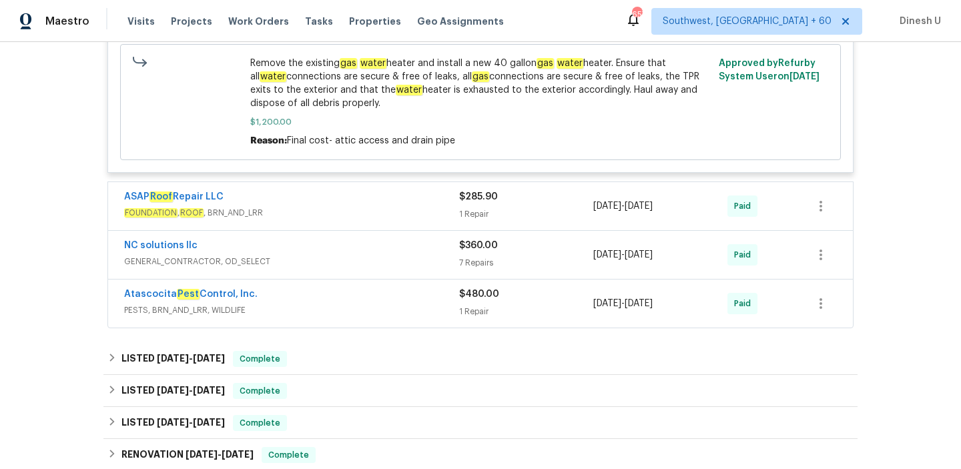
click at [468, 207] on div "1 Repair" at bounding box center [526, 213] width 134 height 13
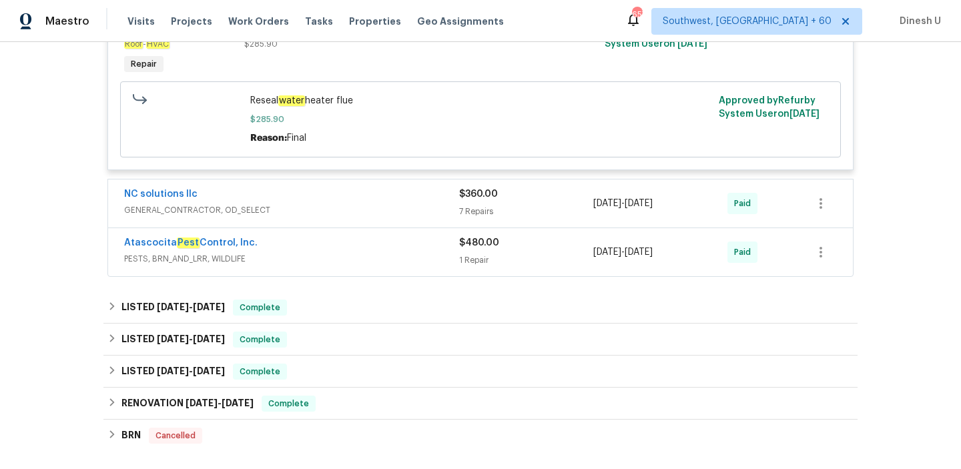
scroll to position [1034, 0]
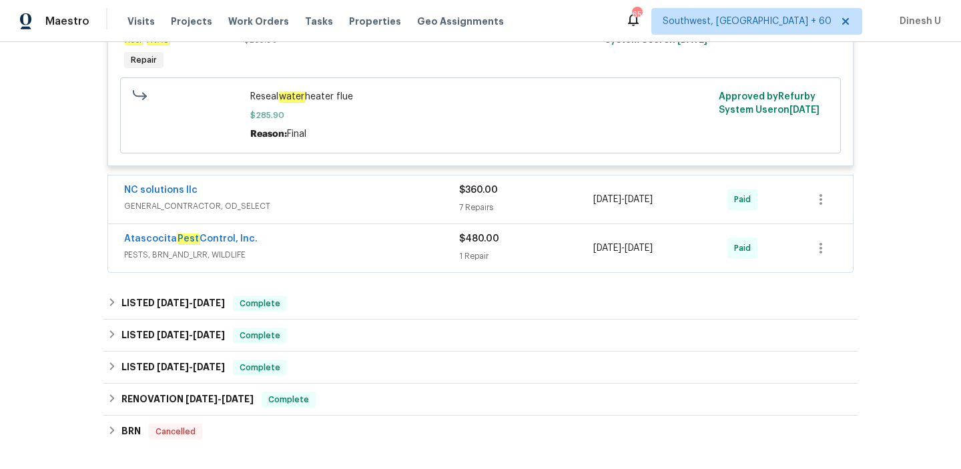
click at [480, 188] on div "$360.00 7 Repairs" at bounding box center [526, 199] width 134 height 32
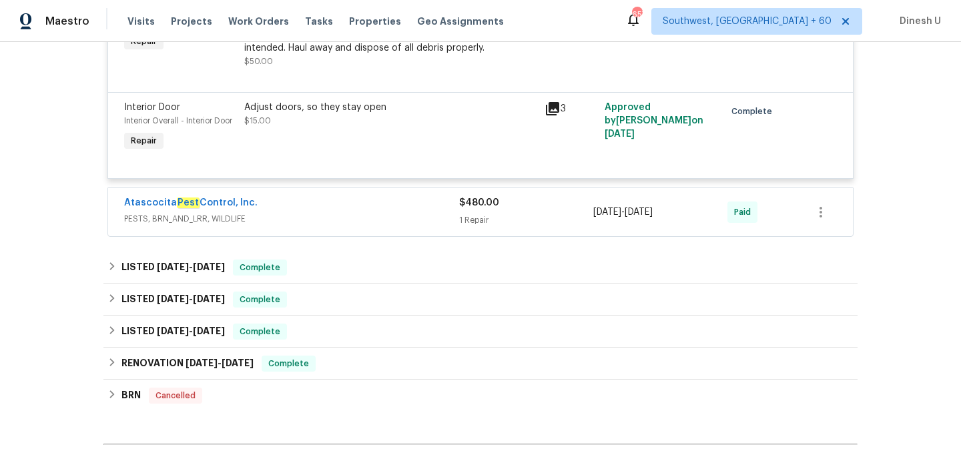
scroll to position [1890, 0]
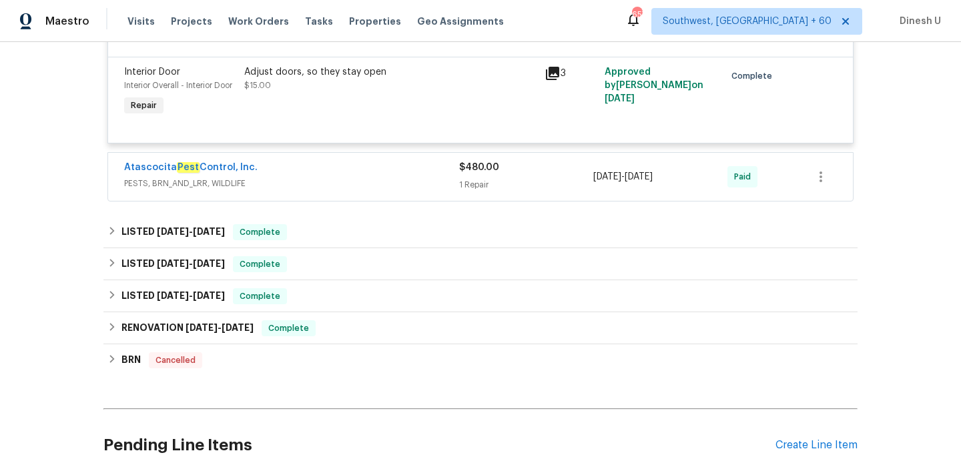
click at [463, 178] on div "1 Repair" at bounding box center [526, 184] width 134 height 13
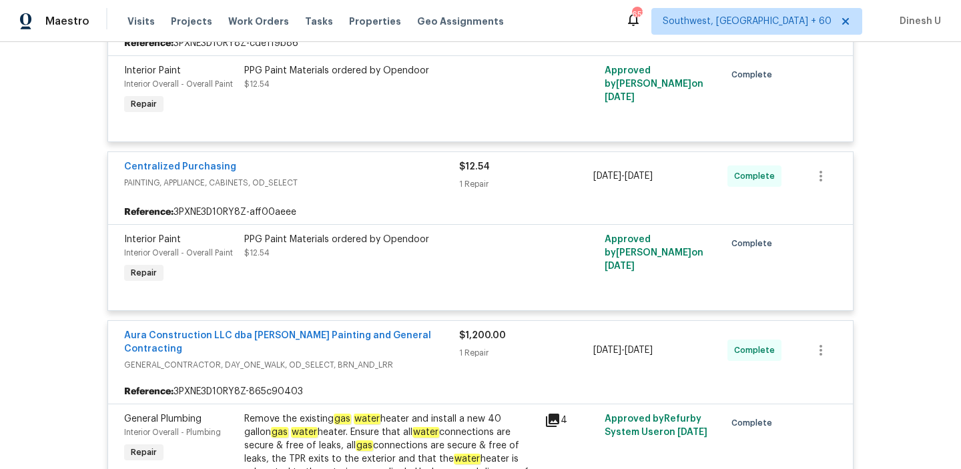
scroll to position [0, 0]
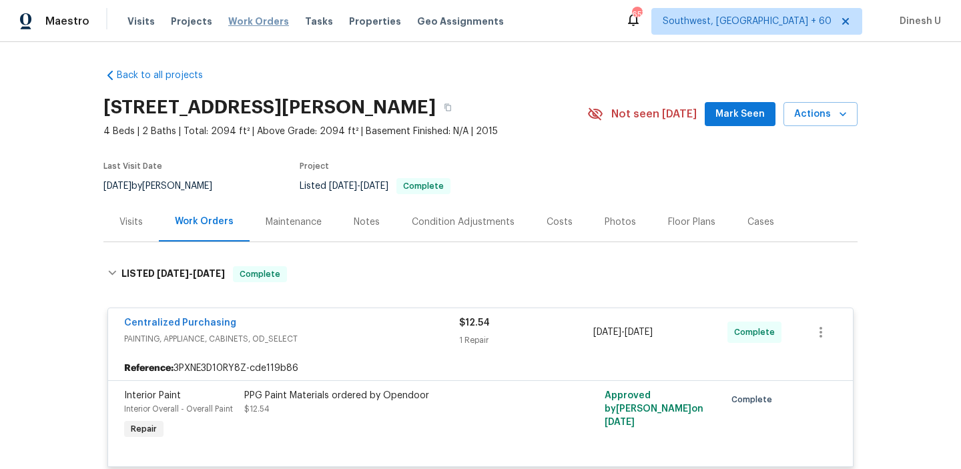
click at [252, 20] on span "Work Orders" at bounding box center [258, 21] width 61 height 13
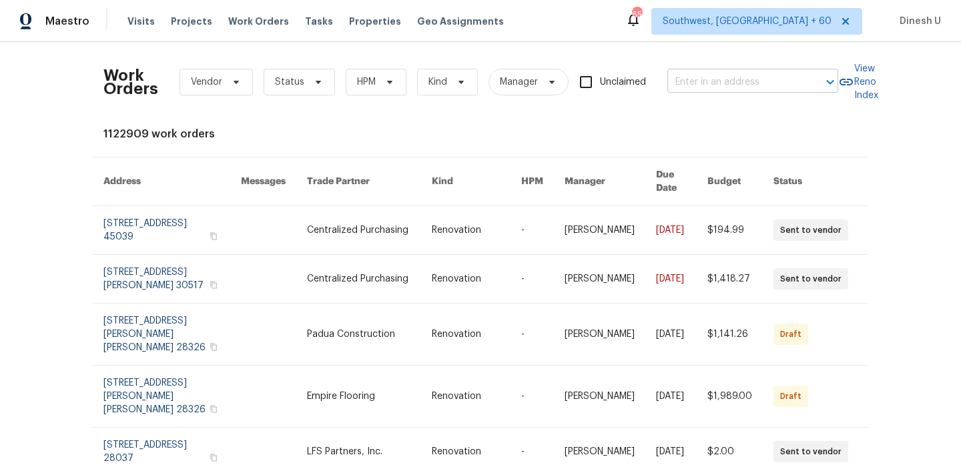
click at [685, 80] on input "text" at bounding box center [733, 82] width 133 height 21
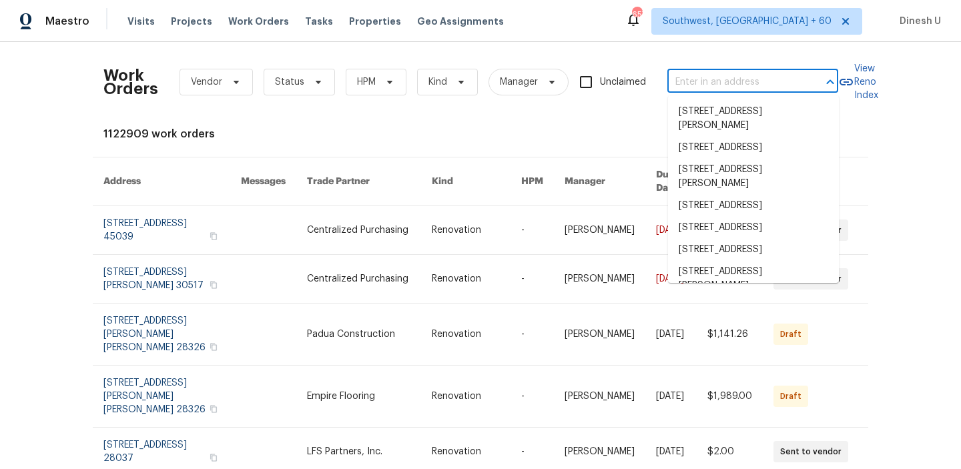
paste input "136 Bliss Ln, Columbia, SC 29229"
type input "136 Bliss Ln, Columbia, SC 29229"
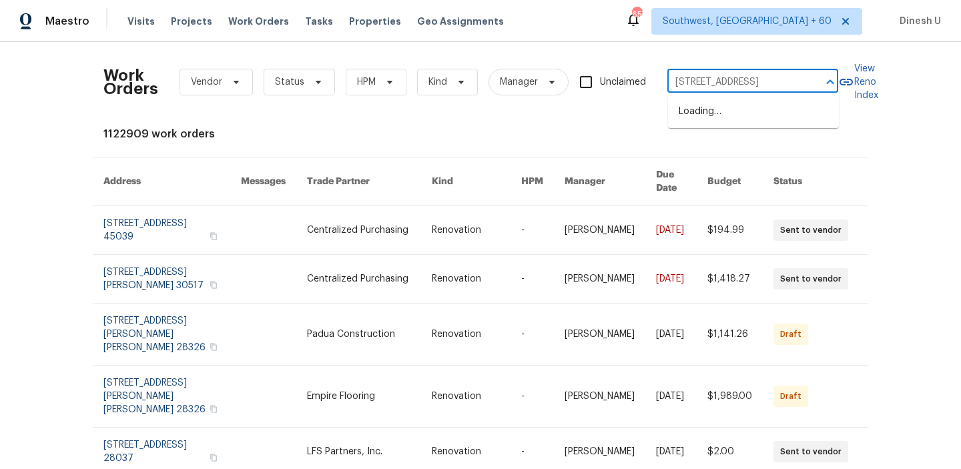
scroll to position [0, 19]
click at [681, 121] on li "136 Bliss Ln, Columbia, SC 29229" at bounding box center [753, 112] width 171 height 22
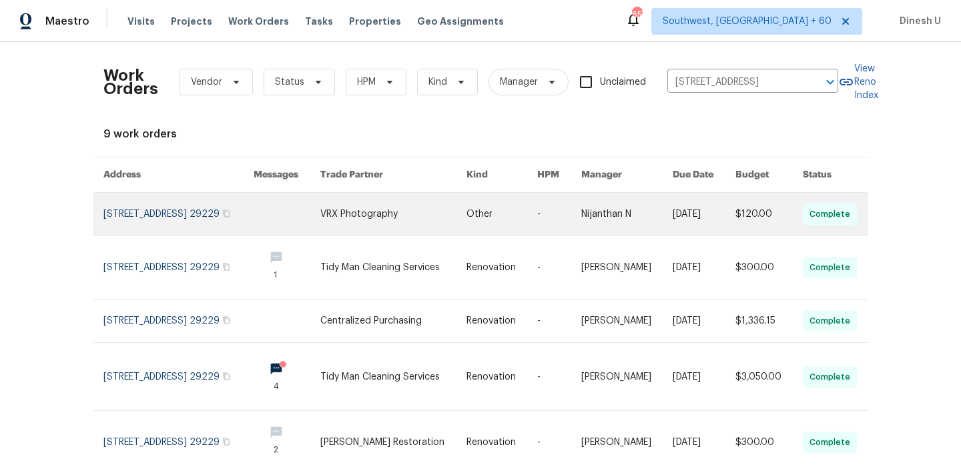
click at [167, 205] on link at bounding box center [178, 214] width 150 height 43
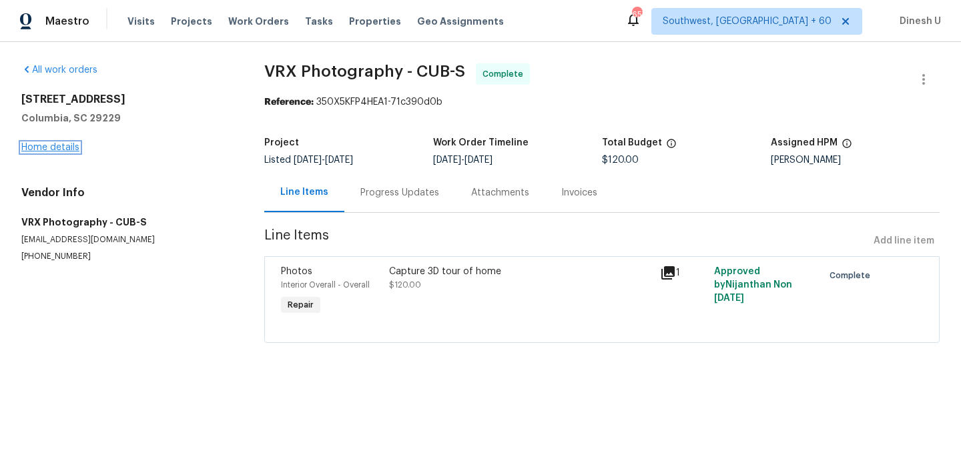
click at [61, 145] on link "Home details" at bounding box center [50, 147] width 58 height 9
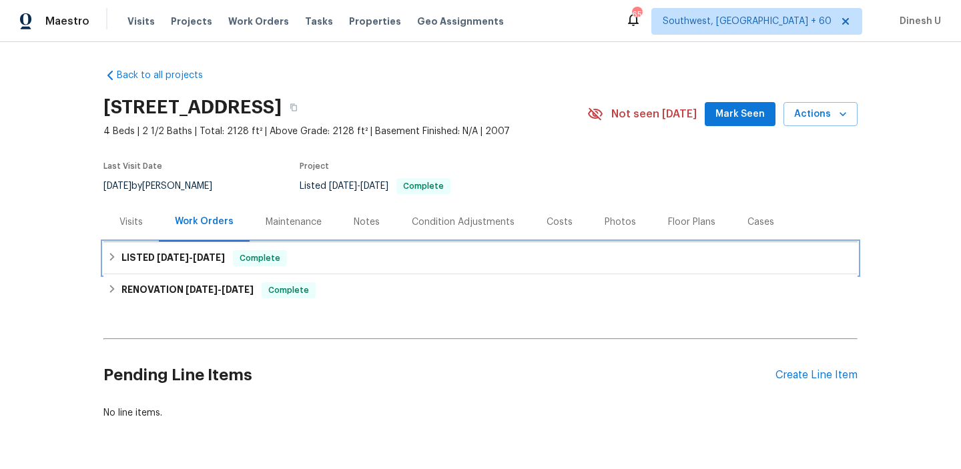
click at [225, 252] on h6 "LISTED 9/25/25 - 9/26/25" at bounding box center [172, 258] width 103 height 16
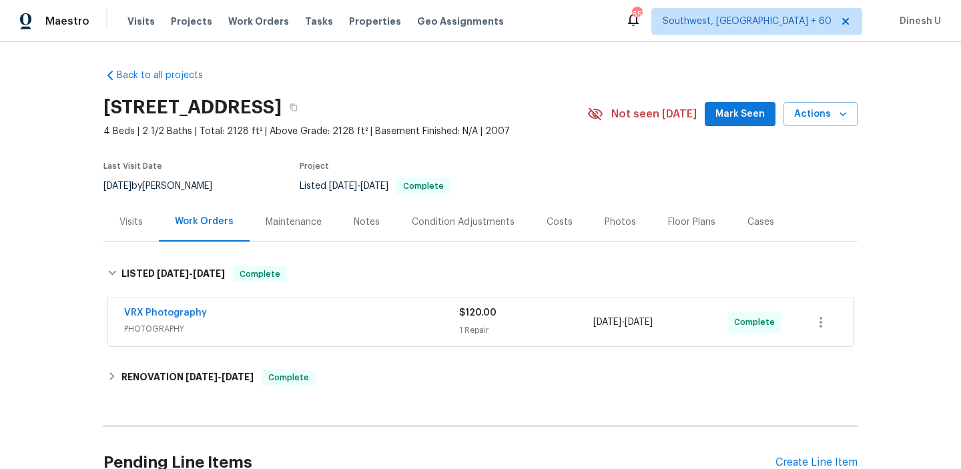
click at [471, 321] on div "$120.00 1 Repair" at bounding box center [526, 322] width 134 height 32
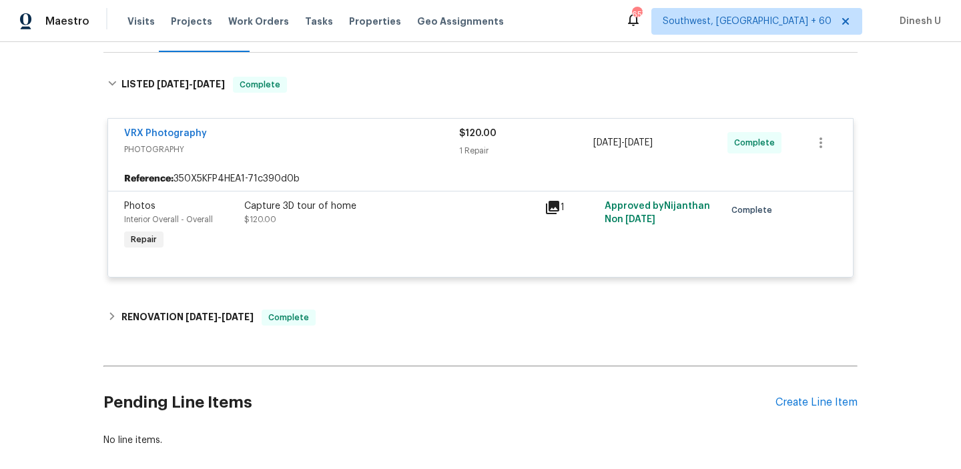
scroll to position [258, 0]
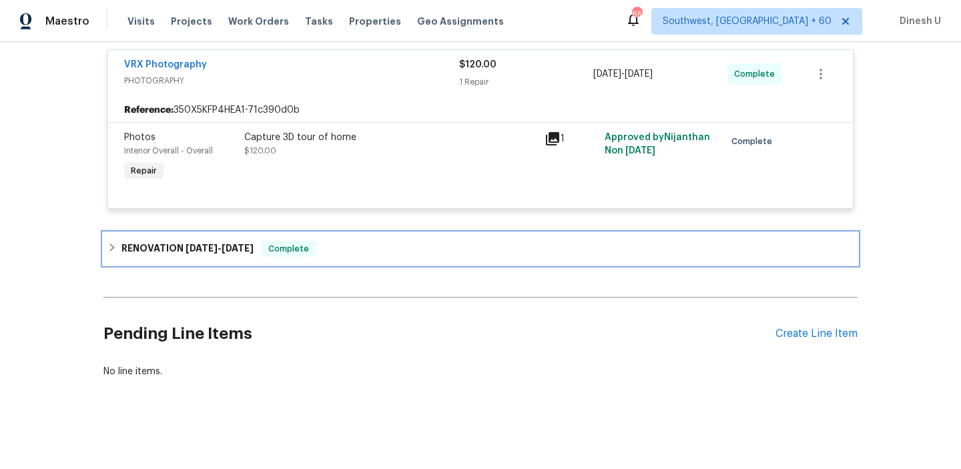
click at [224, 242] on h6 "RENOVATION 9/12/25 - 9/22/25" at bounding box center [187, 249] width 132 height 16
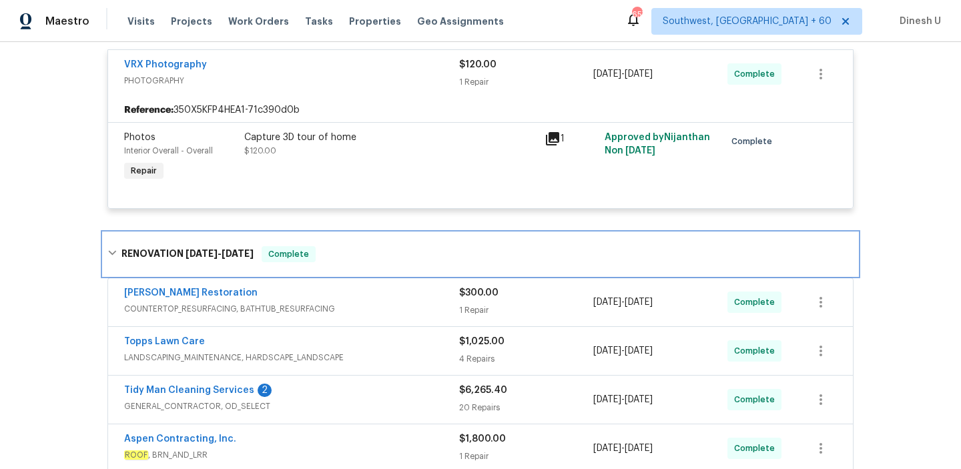
click at [272, 274] on div "RENOVATION 9/12/25 - 9/22/25 Complete" at bounding box center [480, 254] width 754 height 43
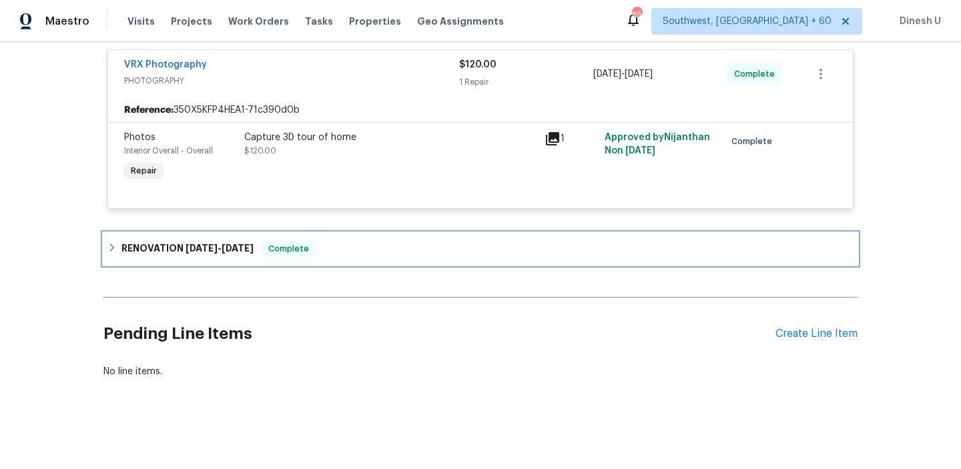
click at [235, 248] on span "[DATE]" at bounding box center [238, 248] width 32 height 9
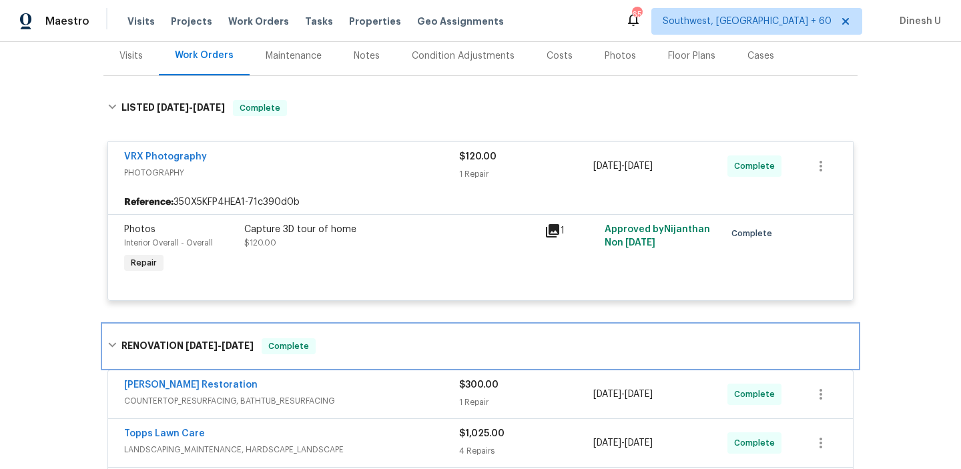
scroll to position [0, 0]
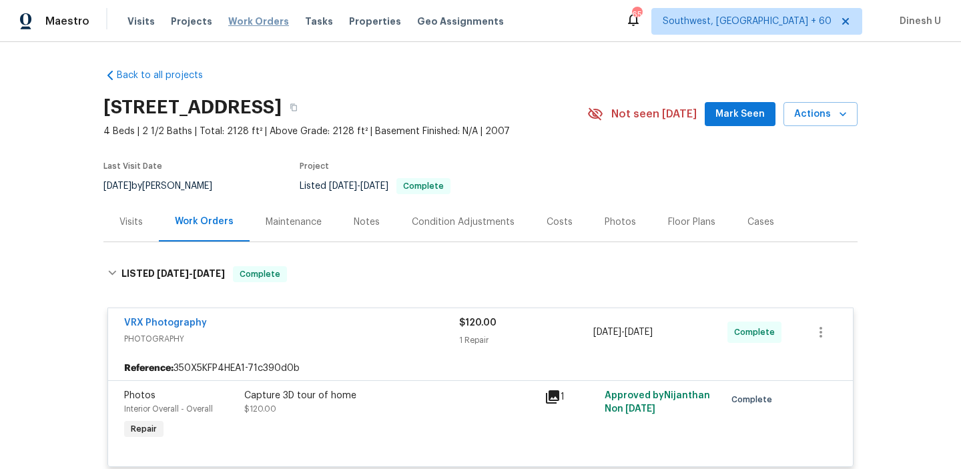
click at [246, 19] on span "Work Orders" at bounding box center [258, 21] width 61 height 13
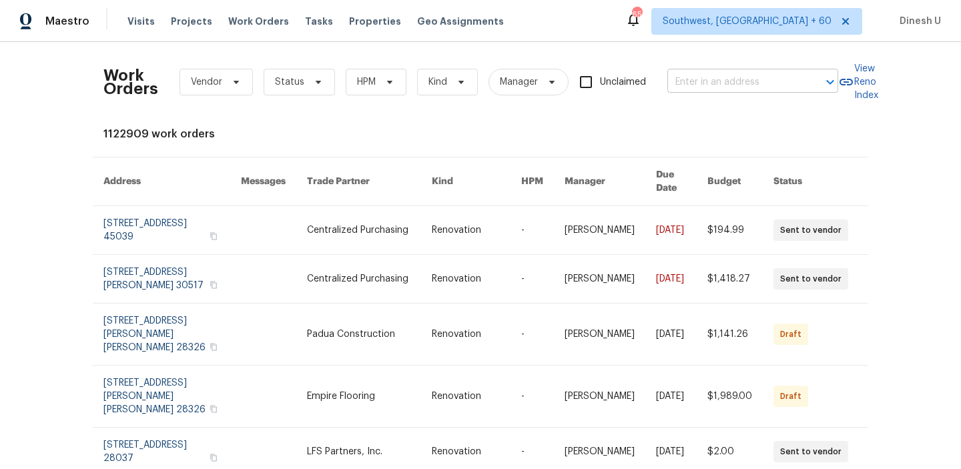
click at [691, 86] on input "text" at bounding box center [733, 82] width 133 height 21
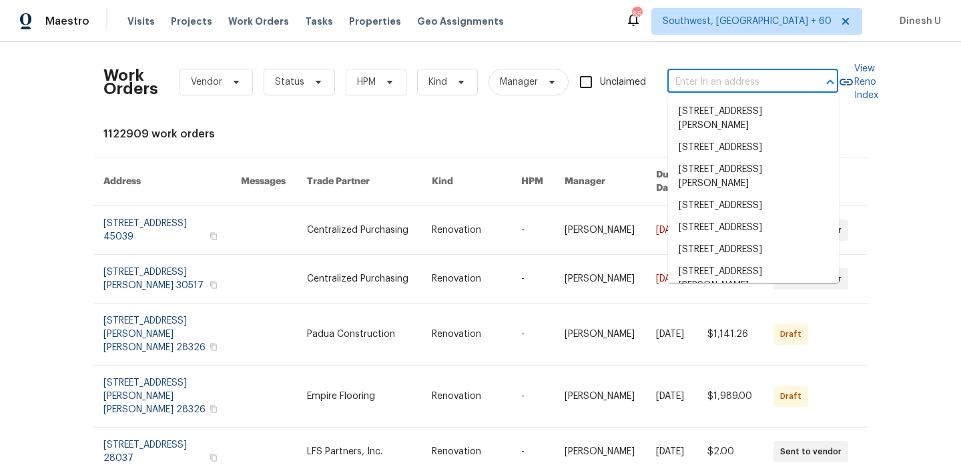
paste input "108 Nancy Ave, Pleasant View, TN 37146"
type input "108 Nancy Ave, Pleasant View, TN 37146"
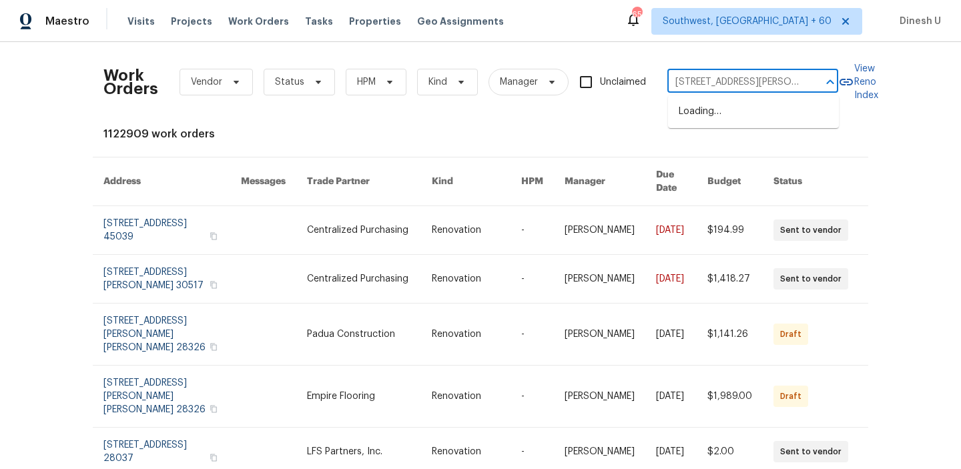
scroll to position [0, 48]
click at [689, 113] on li "108 Nancy Ave, Pleasant View, TN 37146" at bounding box center [753, 119] width 171 height 36
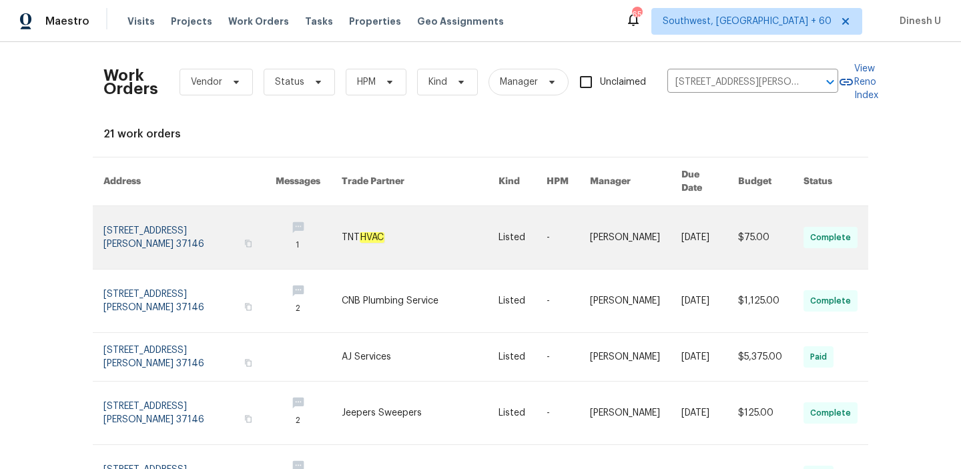
click at [135, 213] on link at bounding box center [189, 237] width 172 height 63
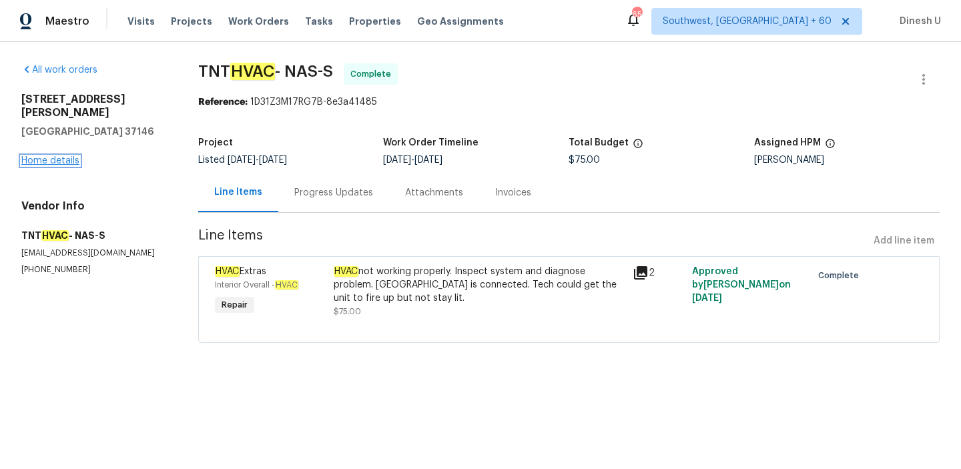
click at [37, 156] on link "Home details" at bounding box center [50, 160] width 58 height 9
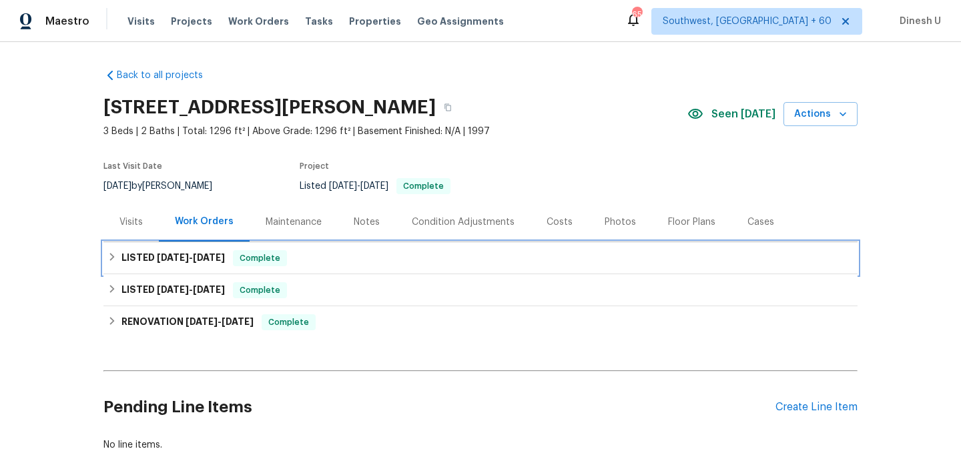
click at [220, 257] on span "9/27/25" at bounding box center [209, 257] width 32 height 9
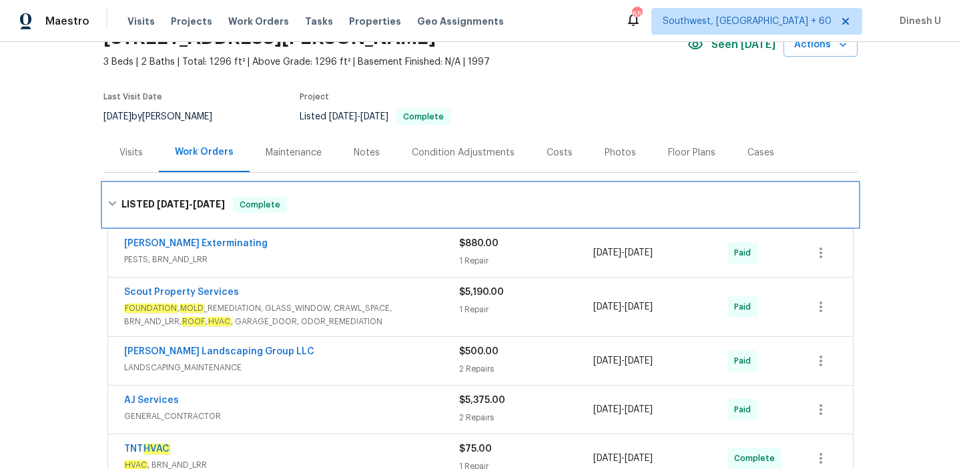
scroll to position [83, 0]
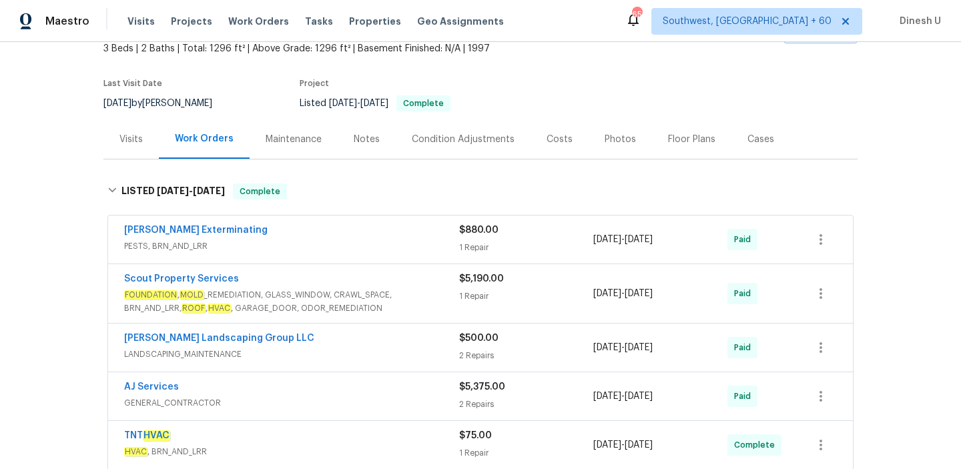
click at [471, 245] on div "1 Repair" at bounding box center [526, 247] width 134 height 13
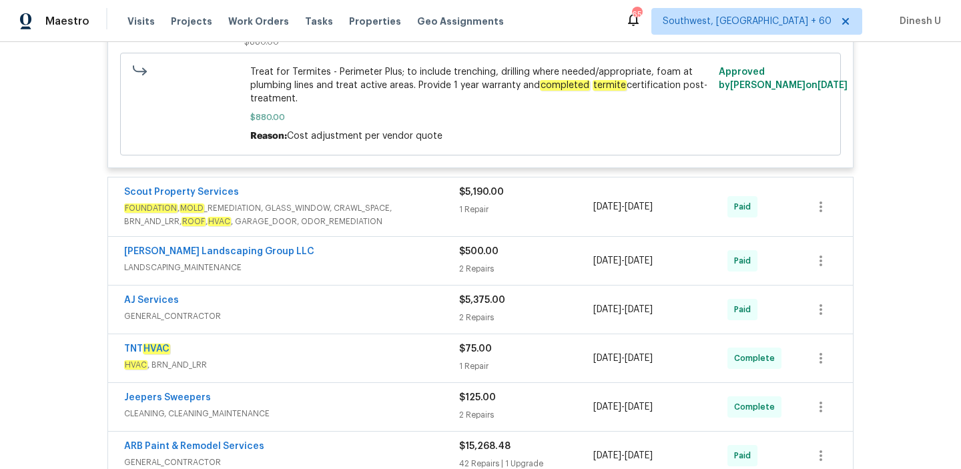
scroll to position [423, 0]
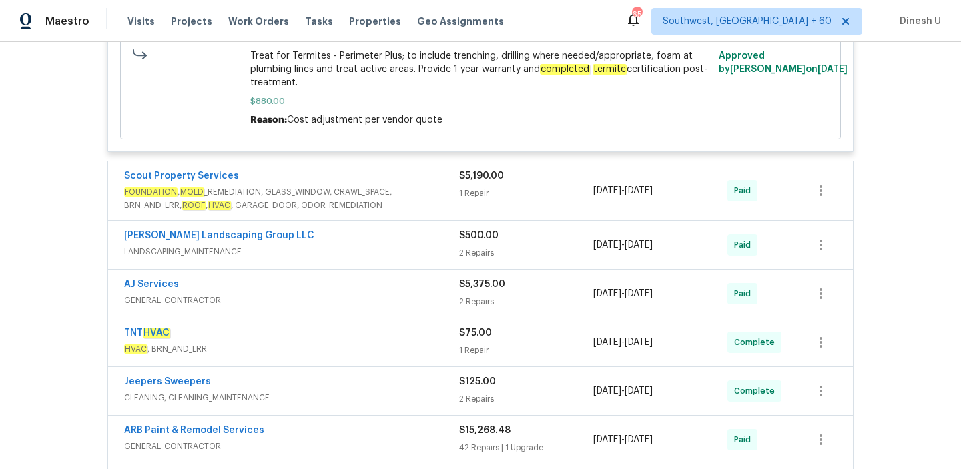
click at [486, 195] on div "1 Repair" at bounding box center [526, 193] width 134 height 13
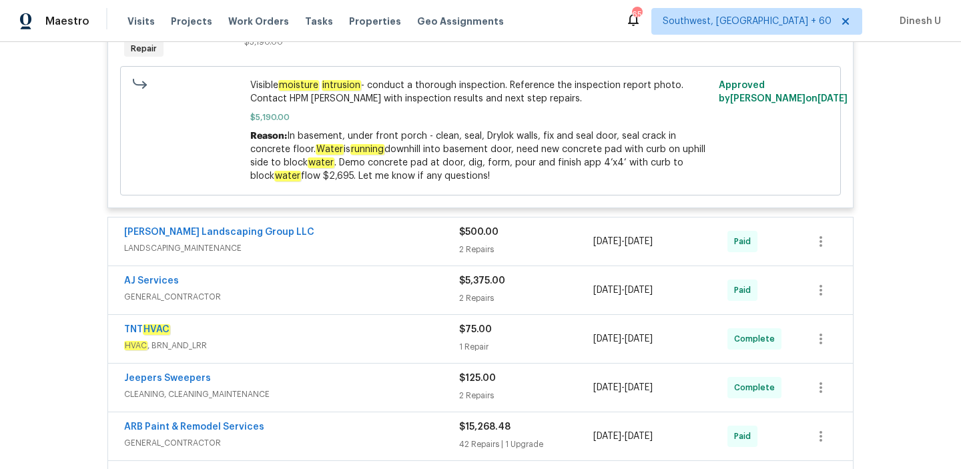
scroll to position [728, 0]
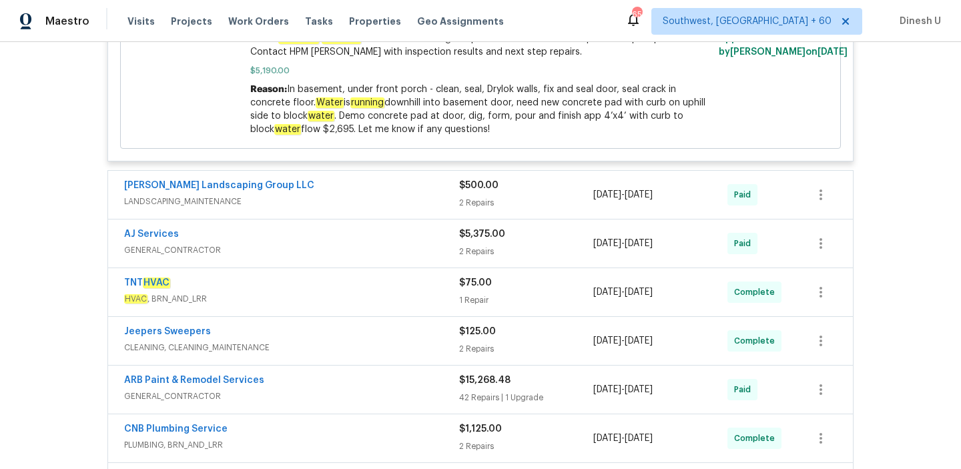
click at [484, 197] on div "$500.00 2 Repairs" at bounding box center [526, 195] width 134 height 32
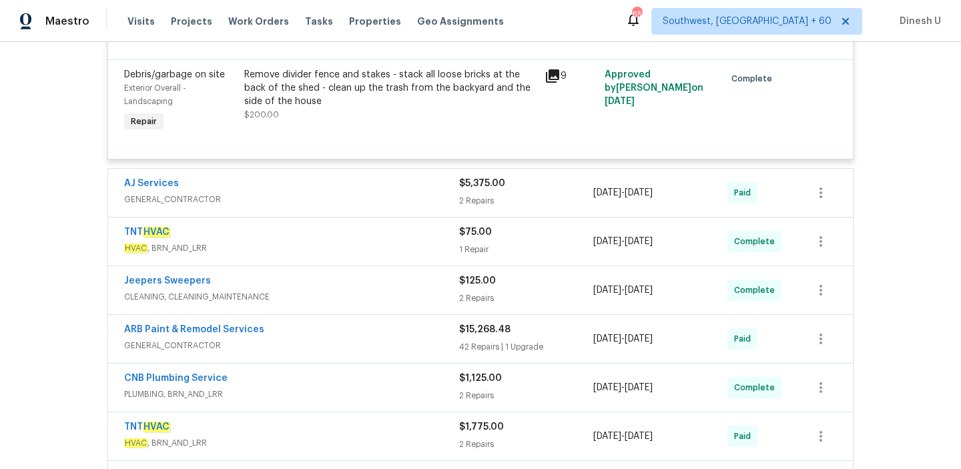
scroll to position [1028, 0]
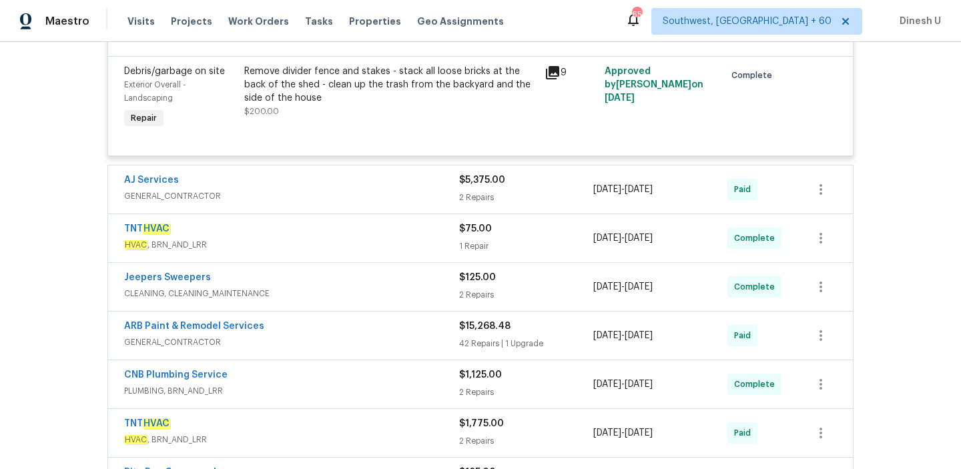
click at [477, 201] on div "2 Repairs" at bounding box center [526, 197] width 134 height 13
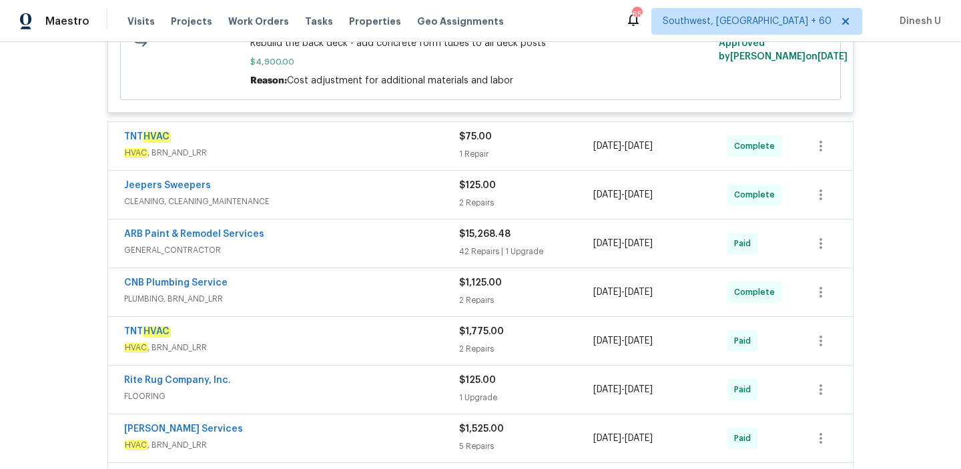
scroll to position [1398, 0]
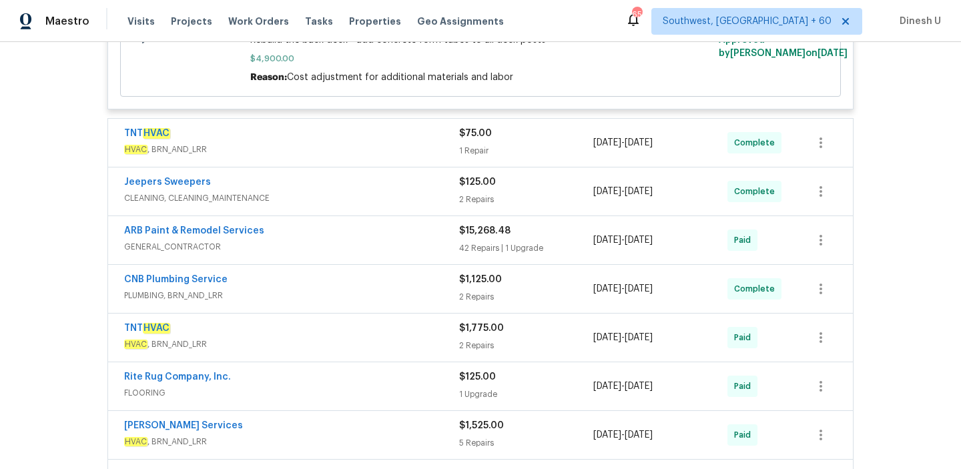
click at [479, 153] on div "1 Repair" at bounding box center [526, 150] width 134 height 13
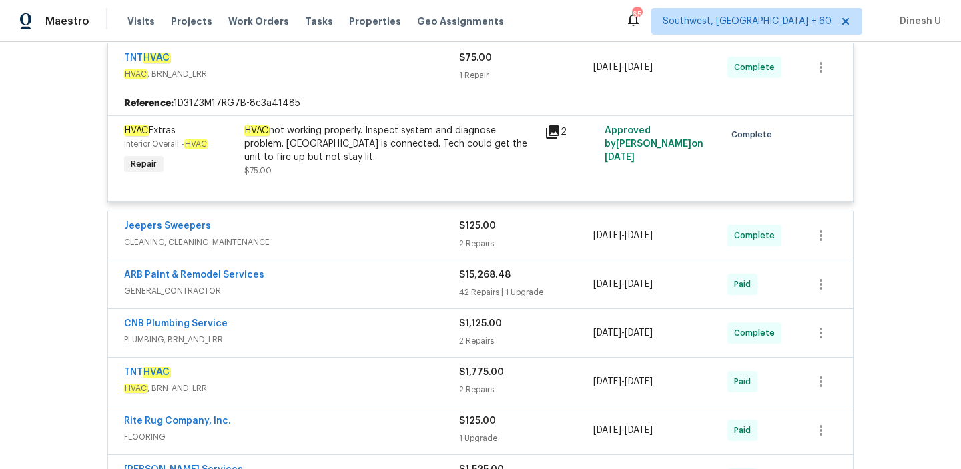
scroll to position [1479, 0]
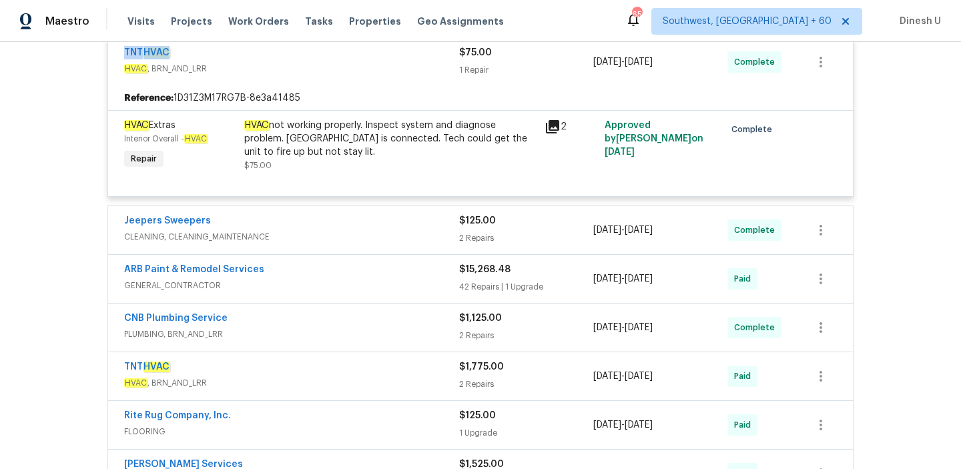
click at [480, 244] on div "2 Repairs" at bounding box center [526, 238] width 134 height 13
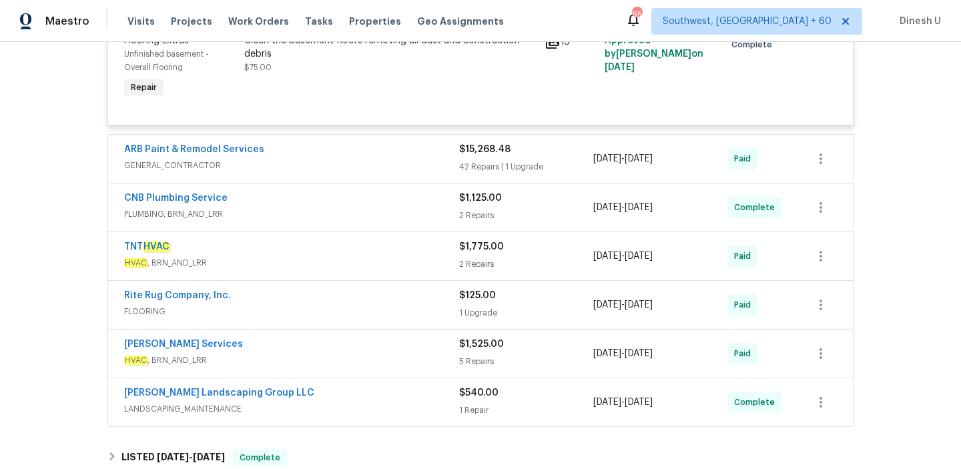
scroll to position [1835, 0]
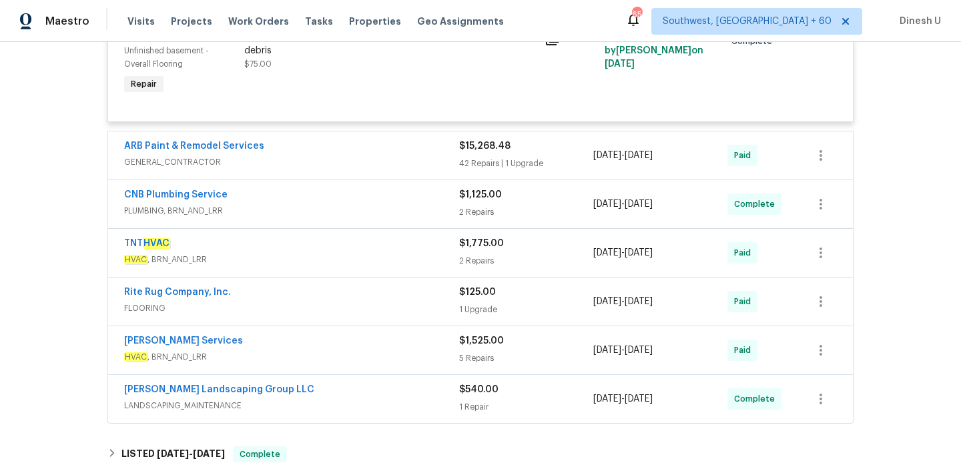
click at [470, 213] on div "2 Repairs" at bounding box center [526, 211] width 134 height 13
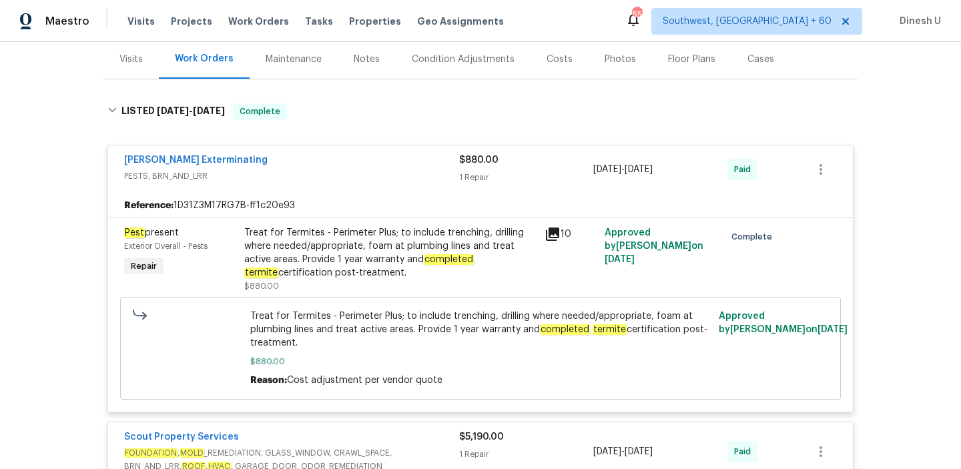
scroll to position [0, 0]
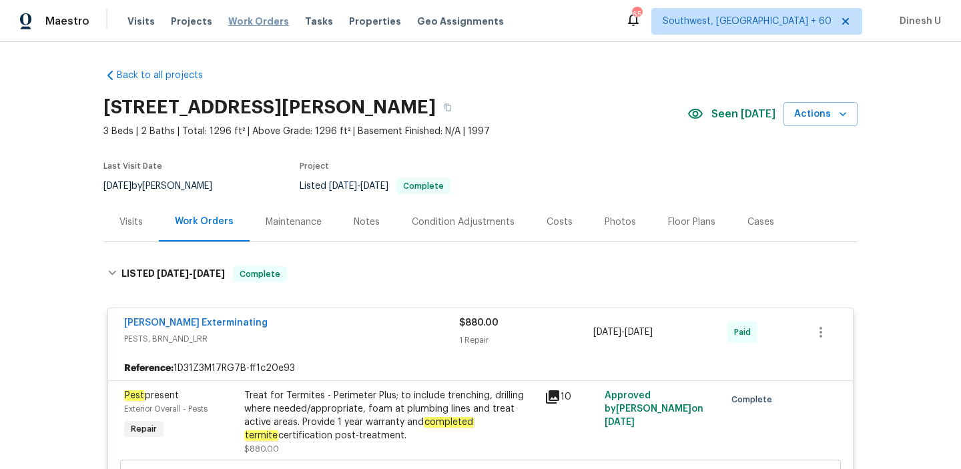
click at [240, 27] on span "Work Orders" at bounding box center [258, 21] width 61 height 13
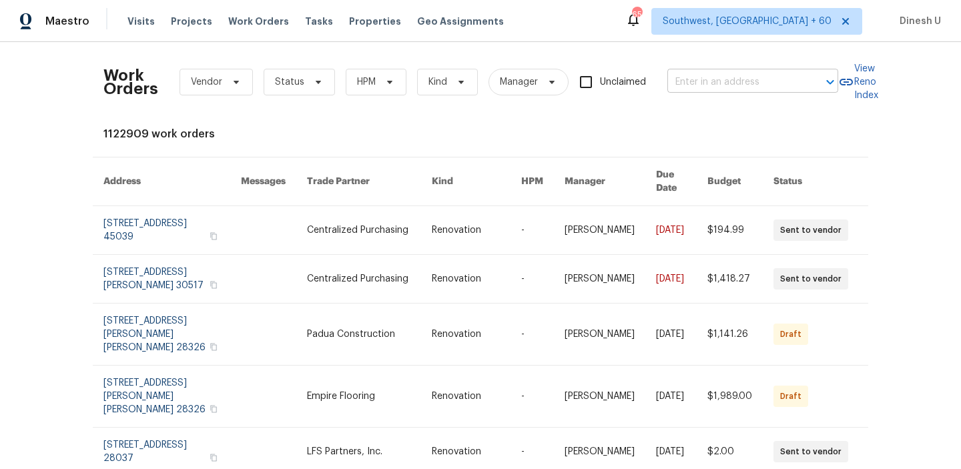
click at [694, 75] on input "text" at bounding box center [733, 82] width 133 height 21
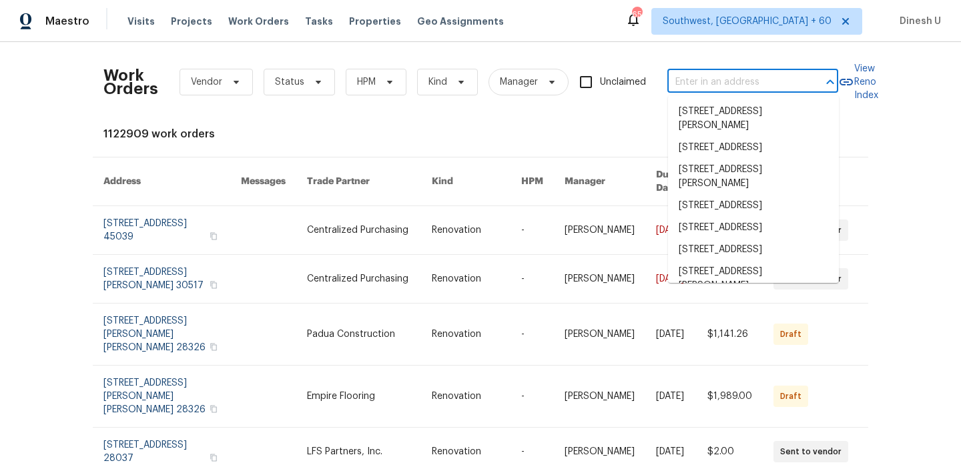
paste input "705 Watson Ct, Spring Hill, TN 37174"
type input "705 Watson Ct, Spring Hill, TN 37174"
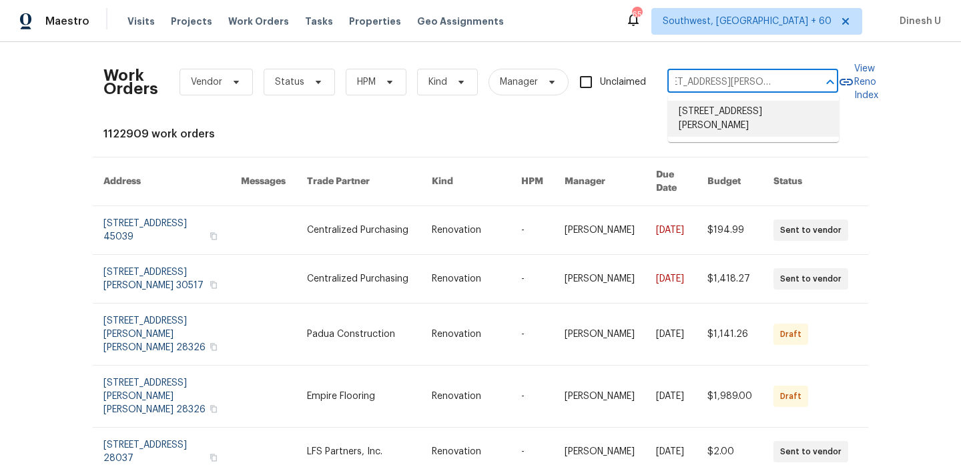
click at [699, 113] on li "705 Watson Ct, Spring Hill, TN 37174" at bounding box center [753, 119] width 171 height 36
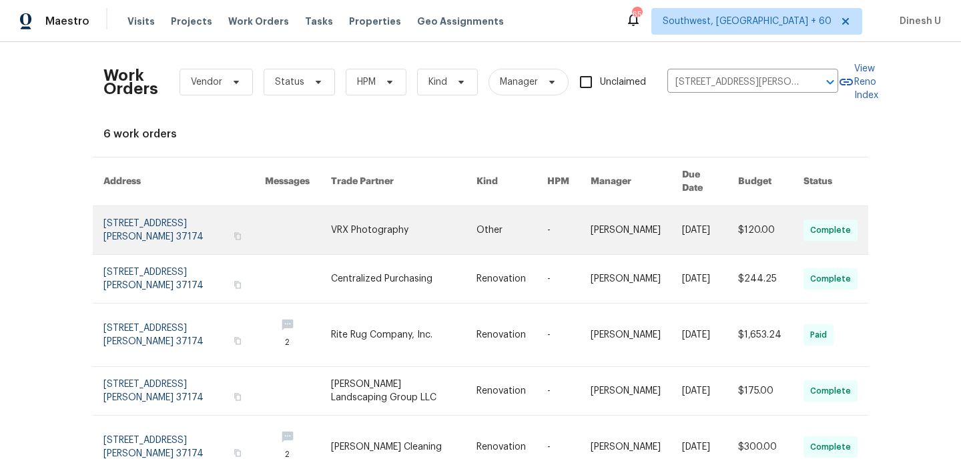
click at [147, 206] on link at bounding box center [183, 230] width 161 height 48
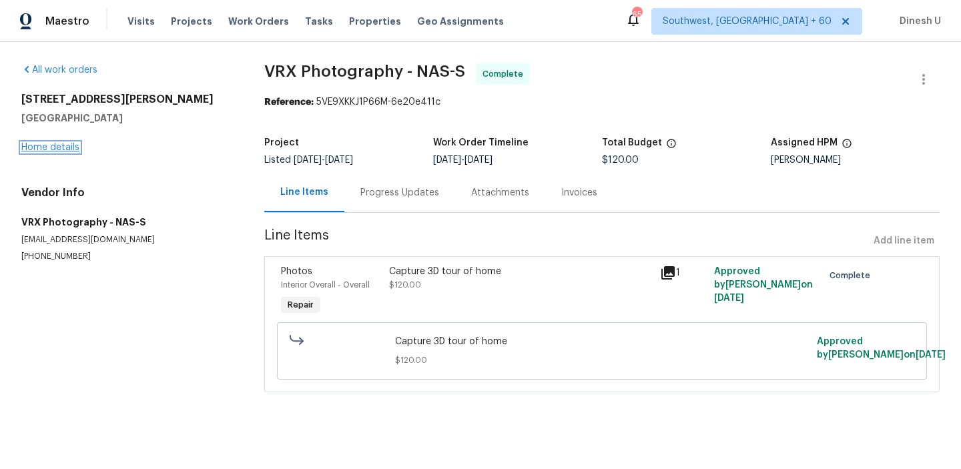
click at [65, 145] on link "Home details" at bounding box center [50, 147] width 58 height 9
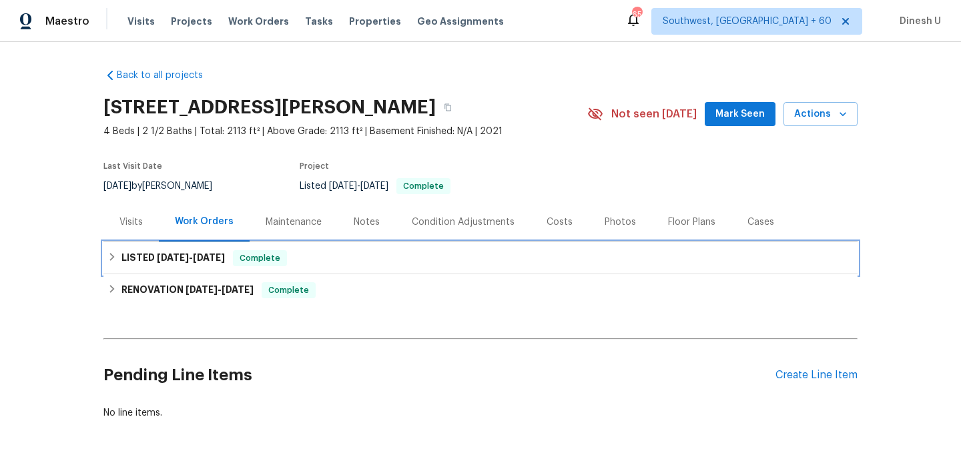
click at [186, 260] on span "9/19/25" at bounding box center [173, 257] width 32 height 9
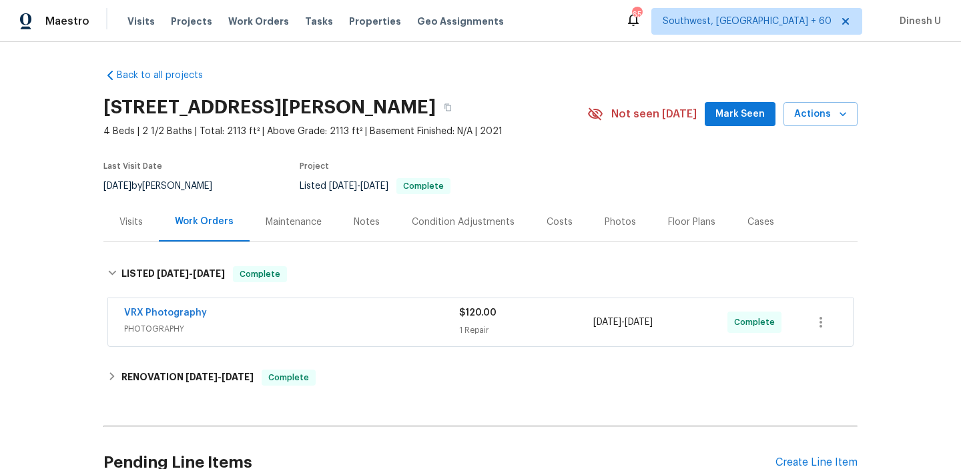
click at [492, 322] on div "$120.00 1 Repair" at bounding box center [526, 322] width 134 height 32
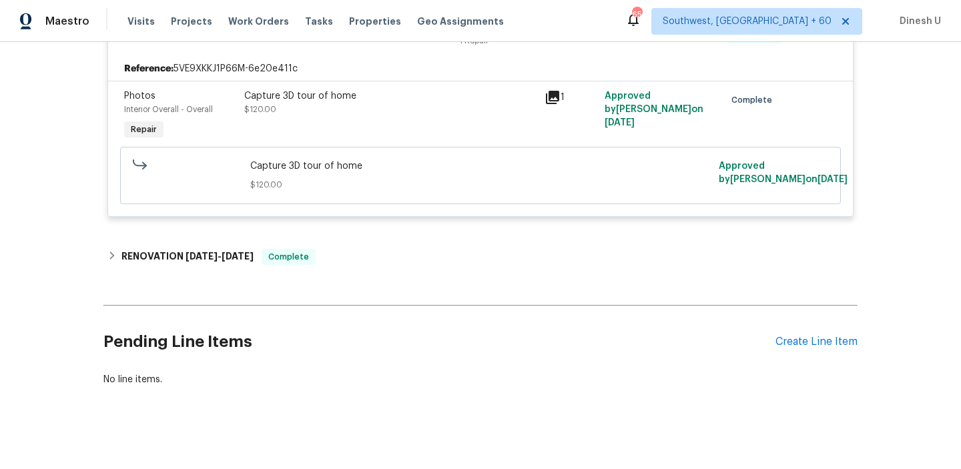
scroll to position [308, 0]
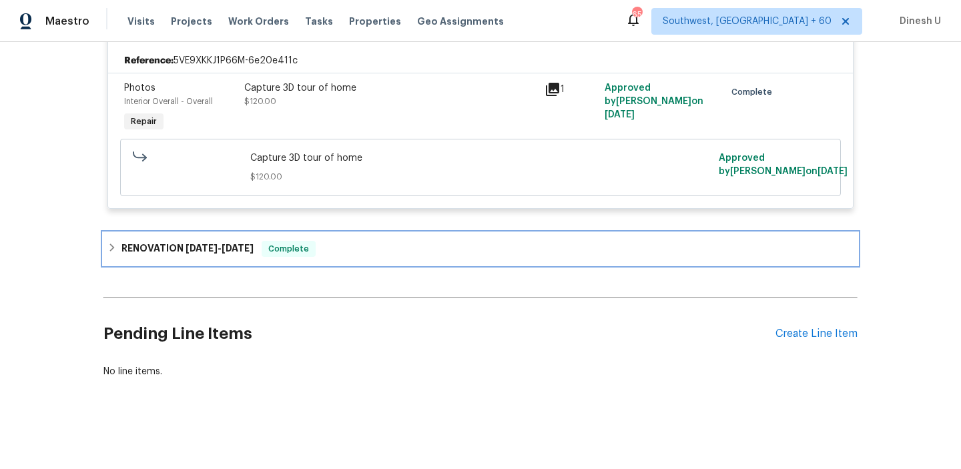
click at [192, 252] on span "9/9/25" at bounding box center [201, 248] width 32 height 9
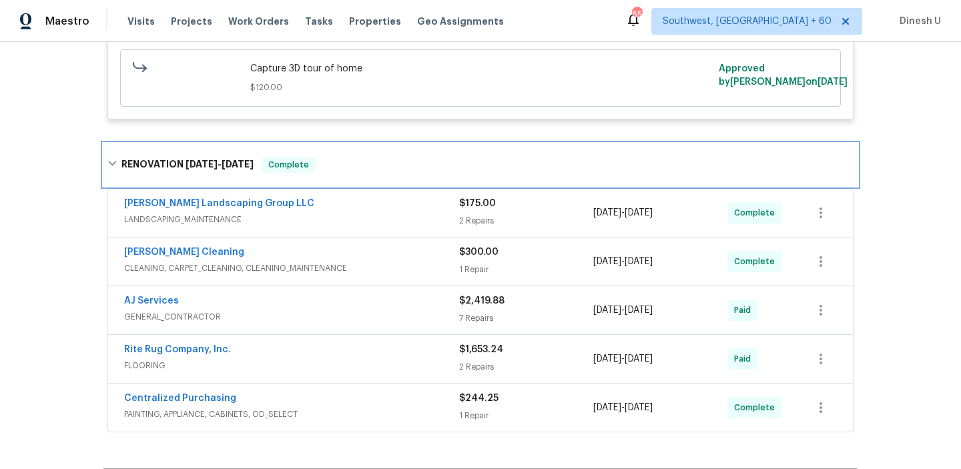
scroll to position [433, 0]
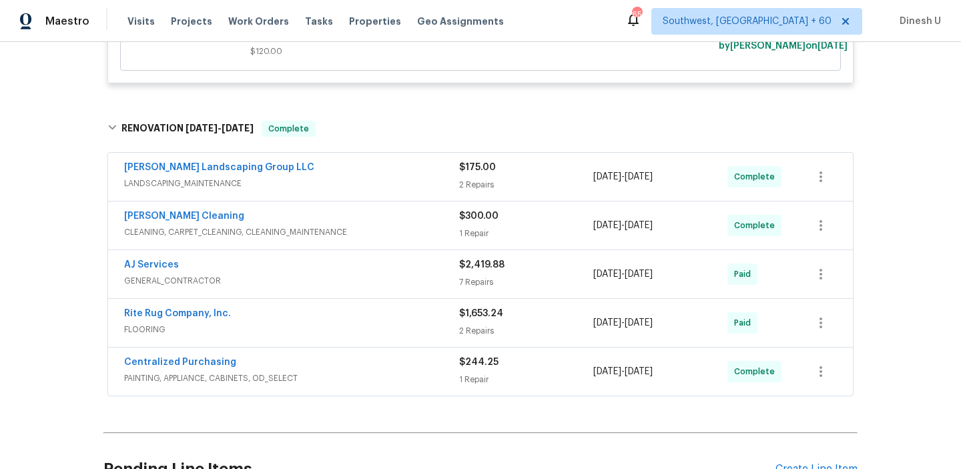
click at [473, 181] on div "2 Repairs" at bounding box center [526, 184] width 134 height 13
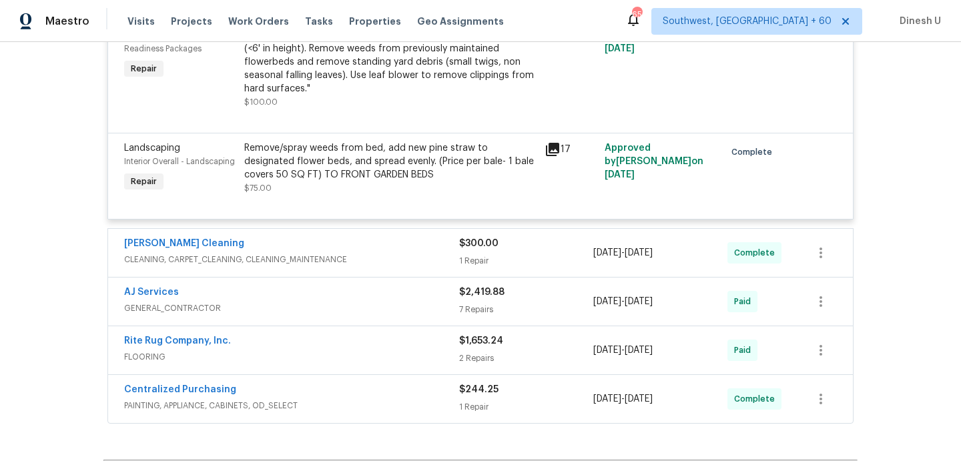
scroll to position [679, 0]
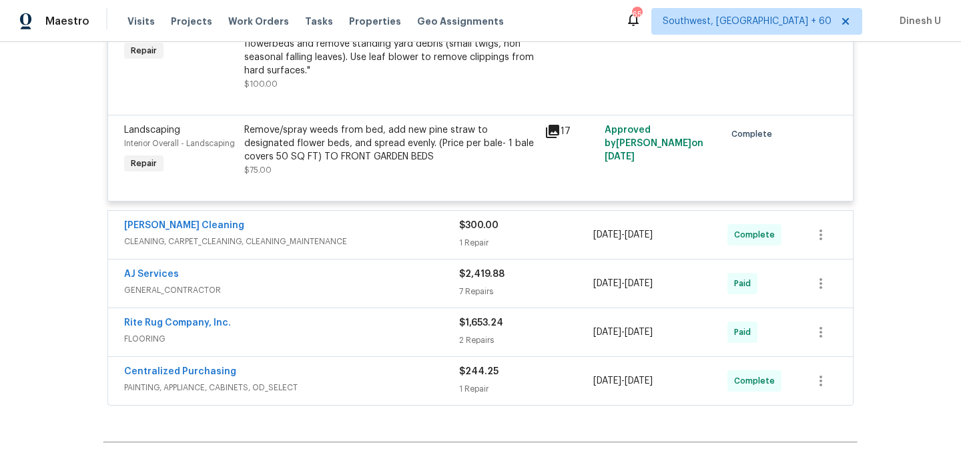
click at [464, 233] on div "$300.00 1 Repair" at bounding box center [526, 235] width 134 height 32
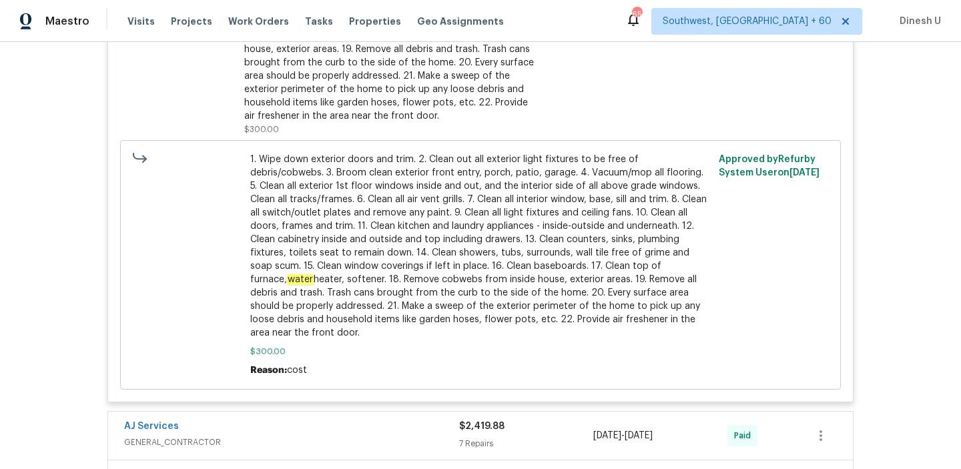
scroll to position [1333, 0]
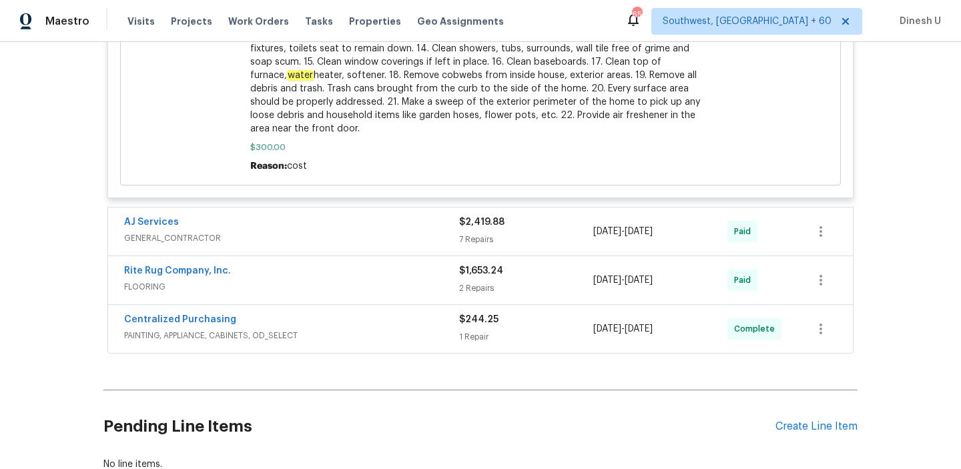
click at [474, 236] on div "7 Repairs" at bounding box center [526, 239] width 134 height 13
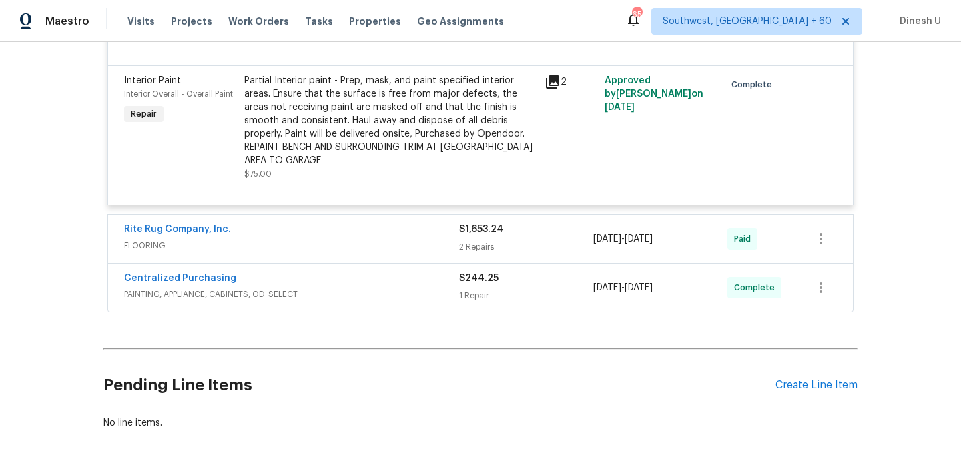
scroll to position [2215, 0]
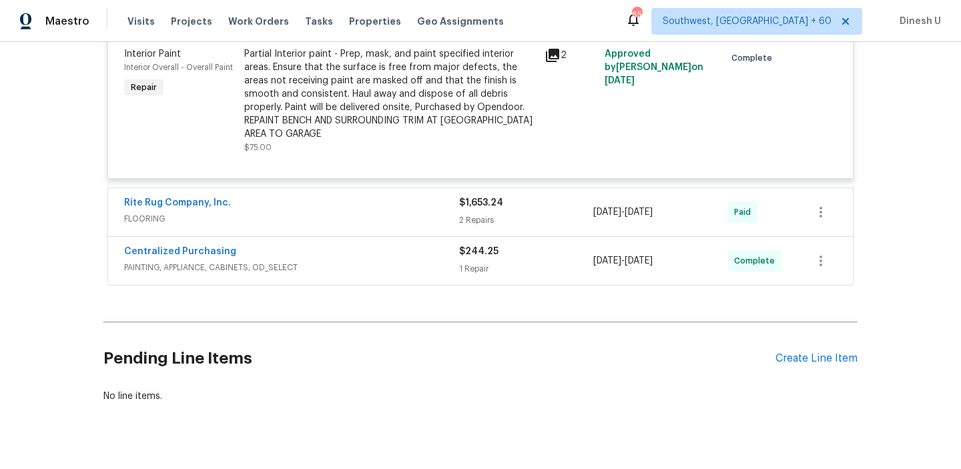
click at [452, 212] on span "FLOORING" at bounding box center [291, 218] width 335 height 13
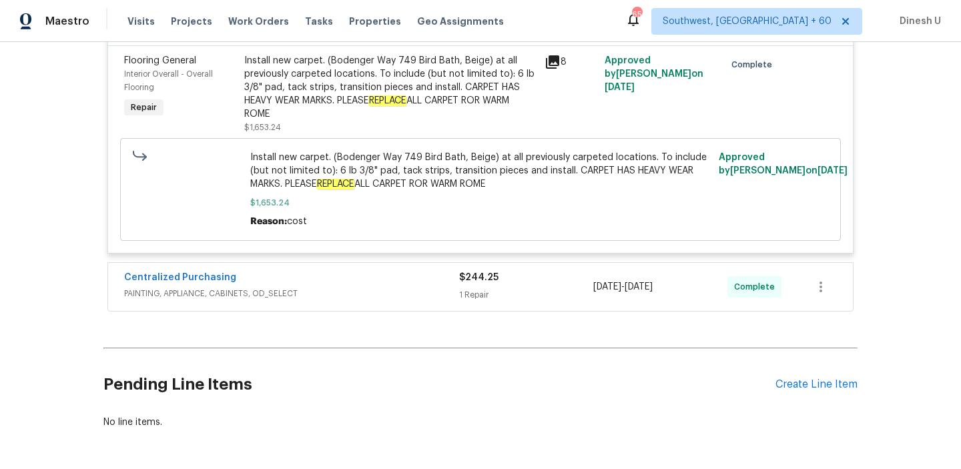
scroll to position [2532, 0]
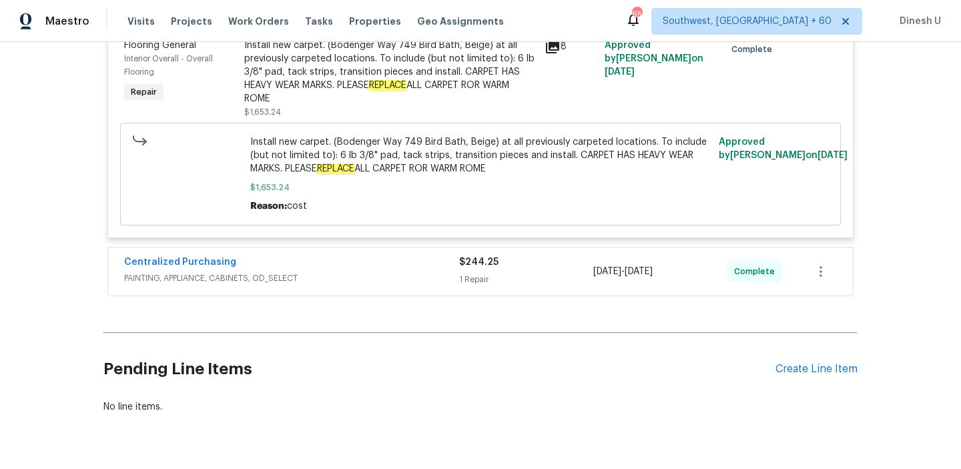
click at [481, 258] on span "$244.25" at bounding box center [478, 262] width 39 height 9
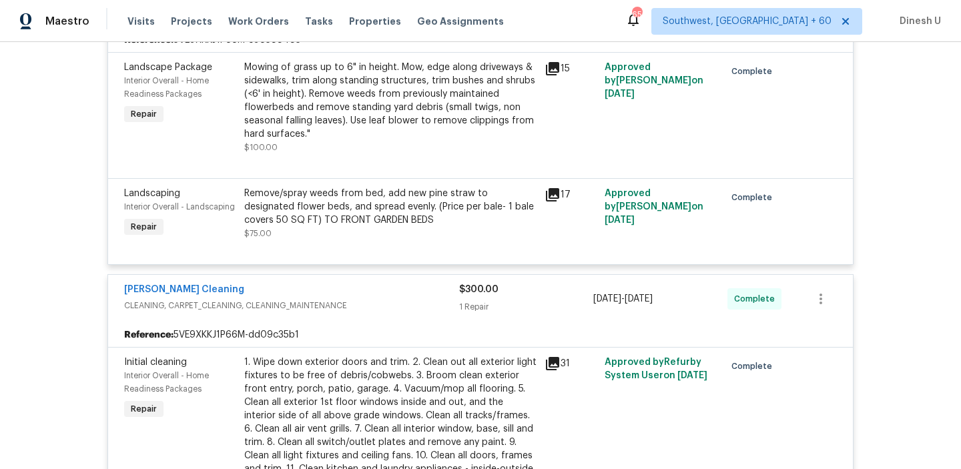
scroll to position [0, 0]
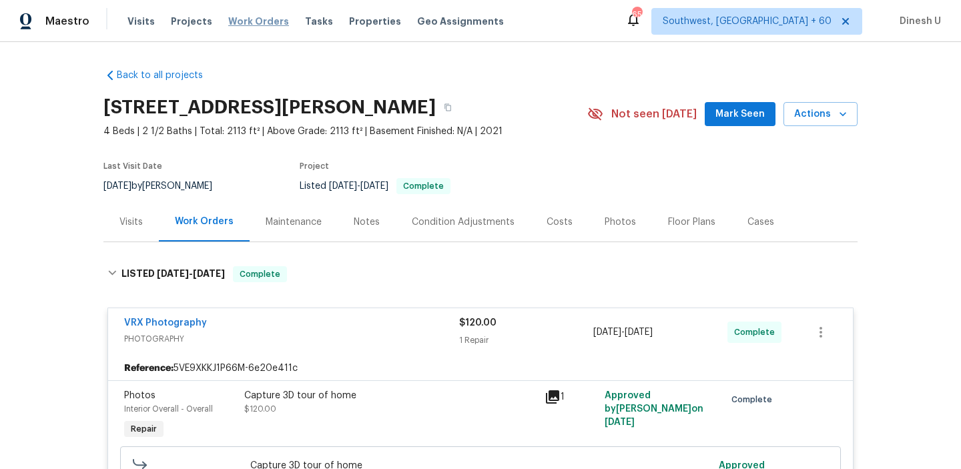
click at [237, 27] on span "Work Orders" at bounding box center [258, 21] width 61 height 13
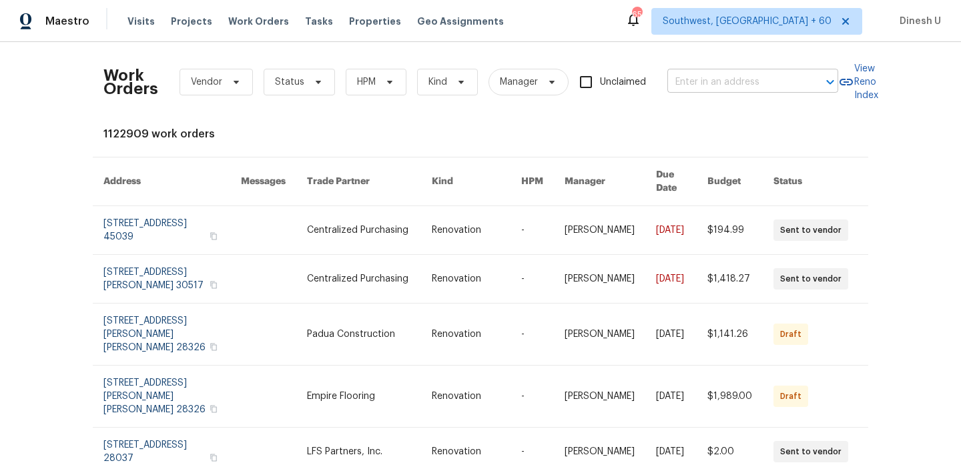
click at [707, 77] on input "text" at bounding box center [733, 82] width 133 height 21
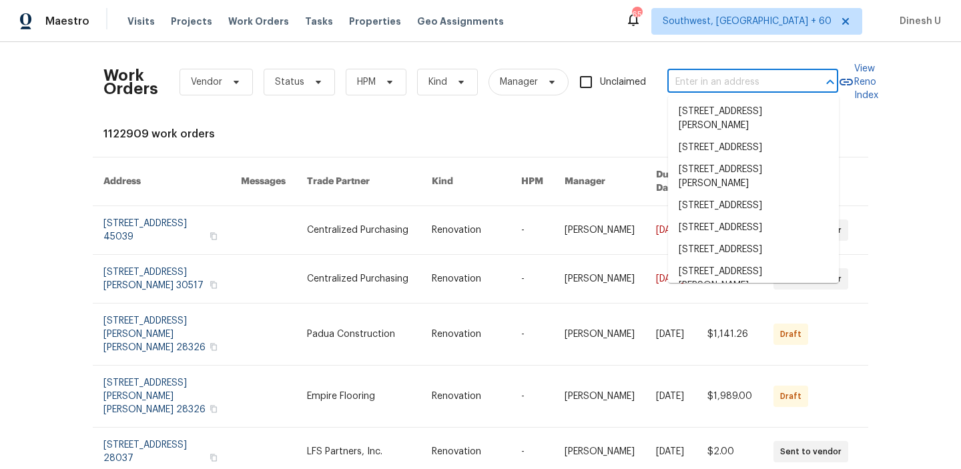
paste input "2070 Tickford St, Middleburg, FL 32068"
type input "2070 Tickford St, Middleburg, FL 32068"
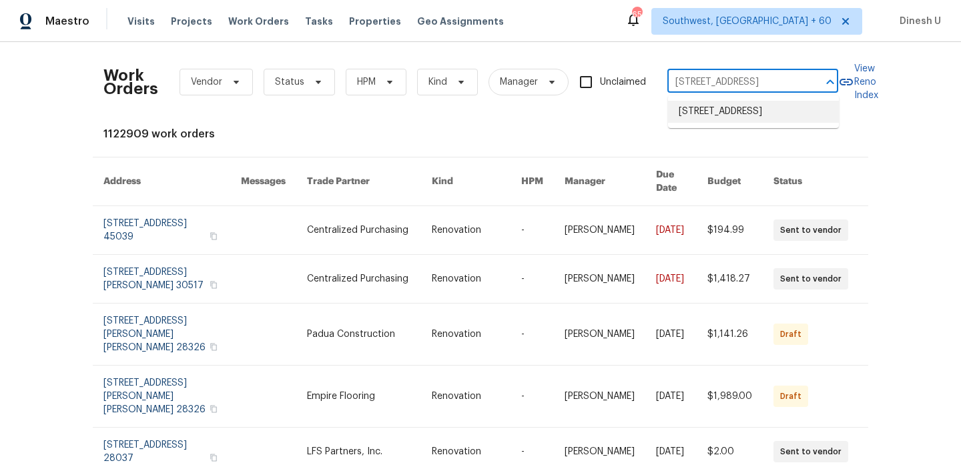
click at [699, 109] on li "2070 Tickford St, Middleburg, FL 32068" at bounding box center [753, 112] width 171 height 22
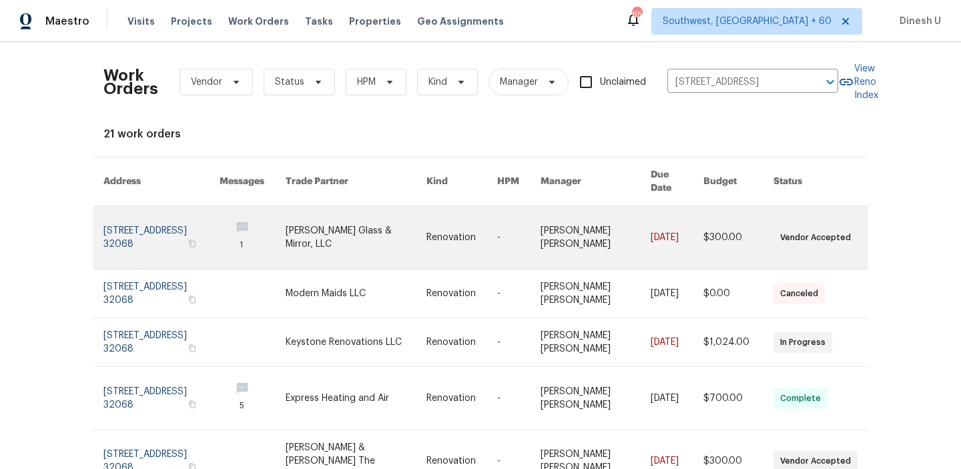
click at [127, 211] on link at bounding box center [161, 237] width 116 height 63
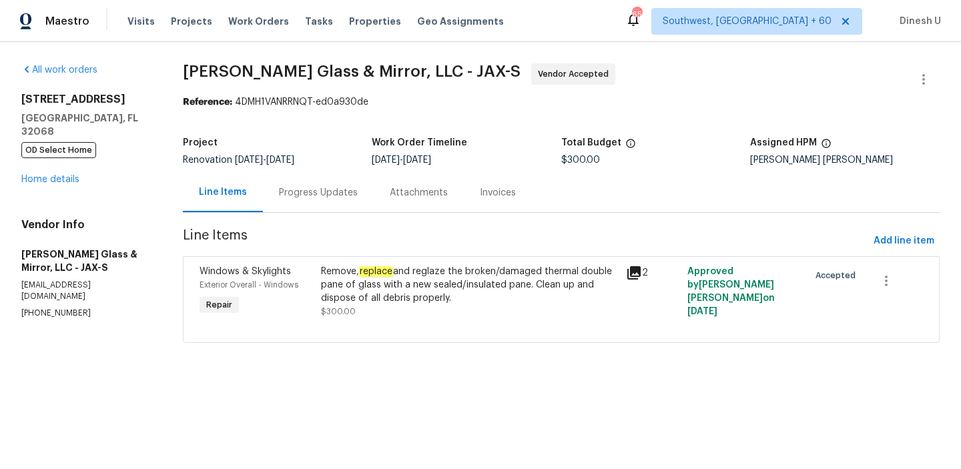
click at [51, 160] on div "2070 Tickford St Middleburg, FL 32068 OD Select Home Home details" at bounding box center [85, 139] width 129 height 93
click at [43, 175] on link "Home details" at bounding box center [50, 179] width 58 height 9
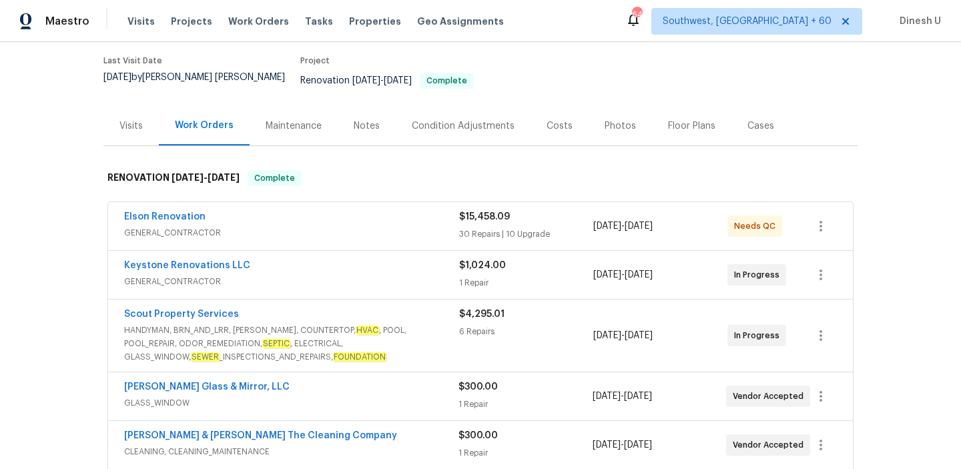
scroll to position [129, 0]
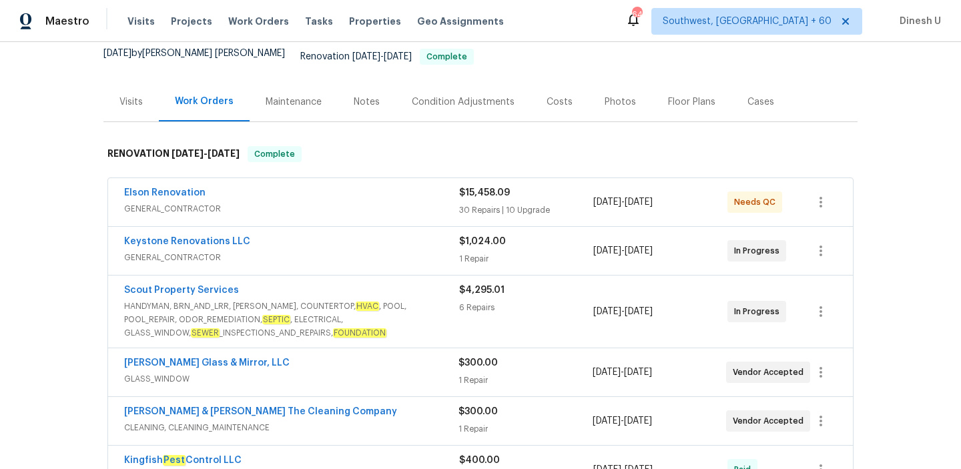
click at [462, 203] on div "30 Repairs | 10 Upgrade" at bounding box center [526, 209] width 134 height 13
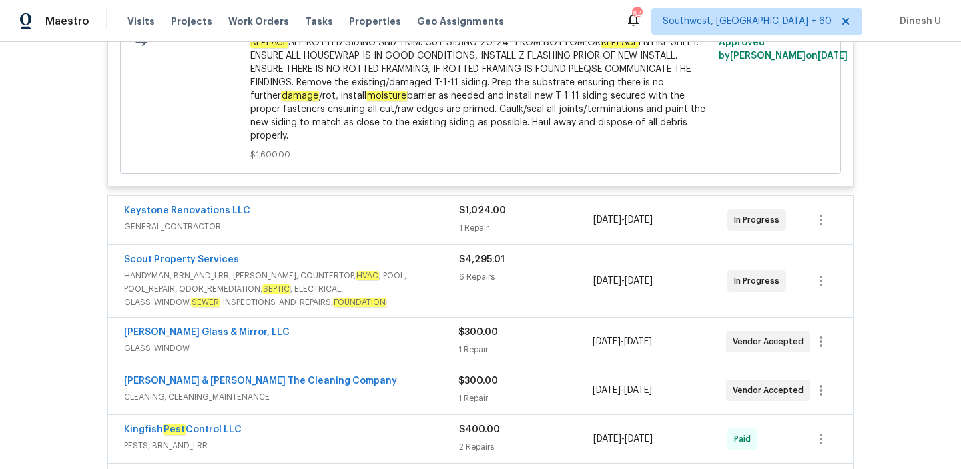
scroll to position [6937, 0]
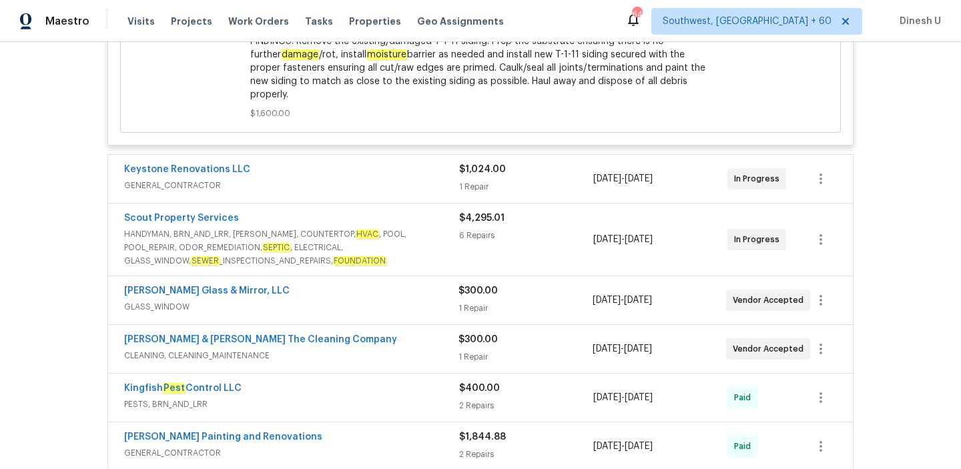
click at [483, 193] on div "1 Repair" at bounding box center [526, 186] width 134 height 13
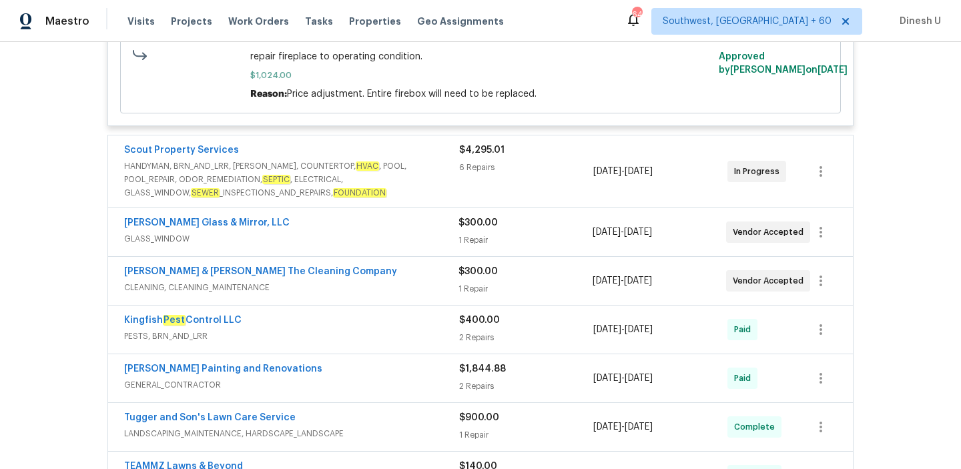
scroll to position [7208, 0]
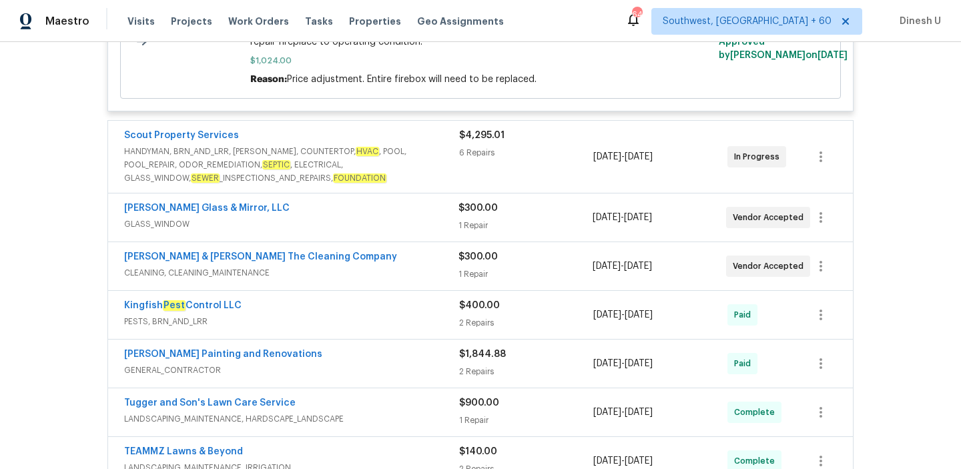
click at [448, 185] on span "HANDYMAN, BRN_AND_LRR, WELLS, COUNTERTOP, HVAC , POOL, POOL_REPAIR, ODOR_REMEDI…" at bounding box center [291, 165] width 335 height 40
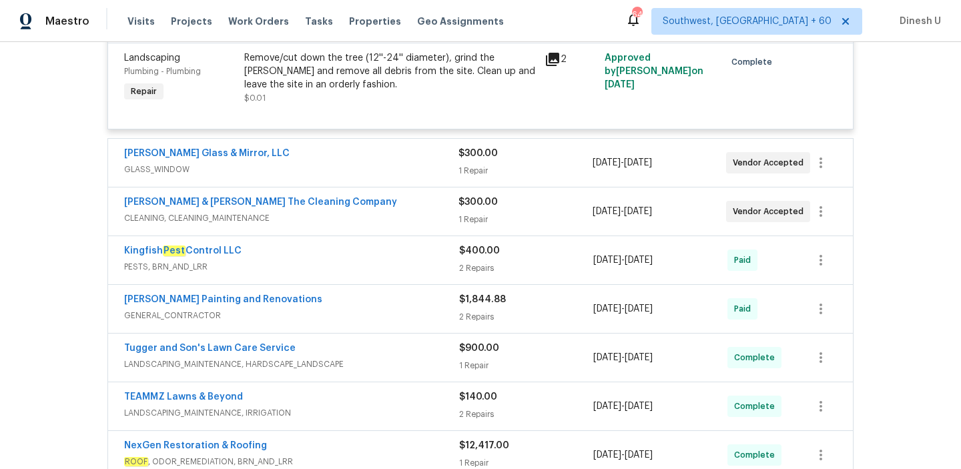
scroll to position [7973, 0]
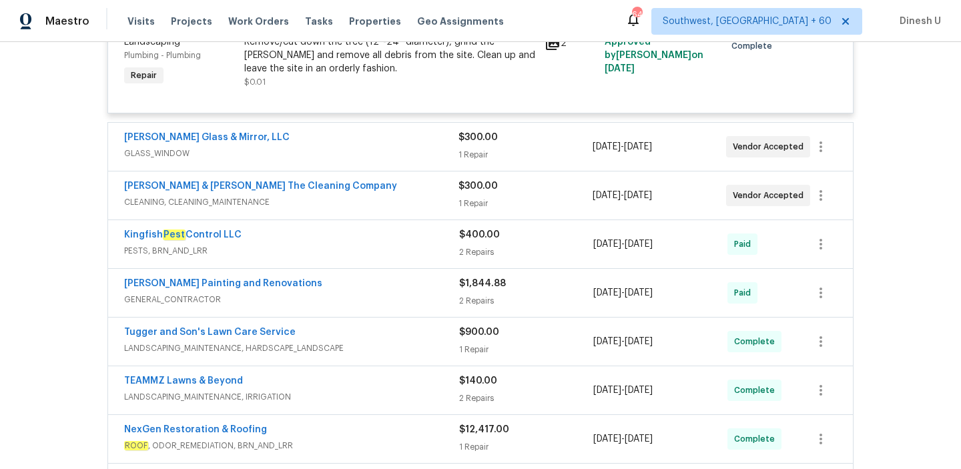
click at [481, 161] on div "1 Repair" at bounding box center [524, 154] width 133 height 13
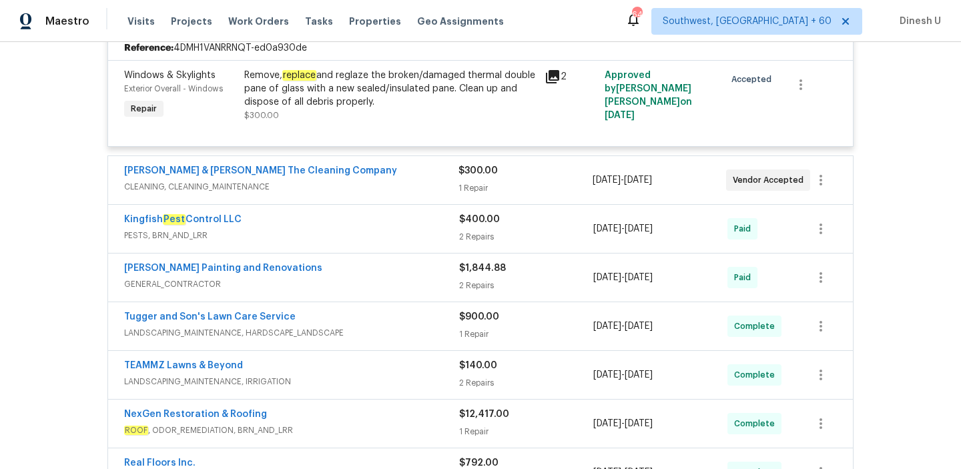
scroll to position [8118, 0]
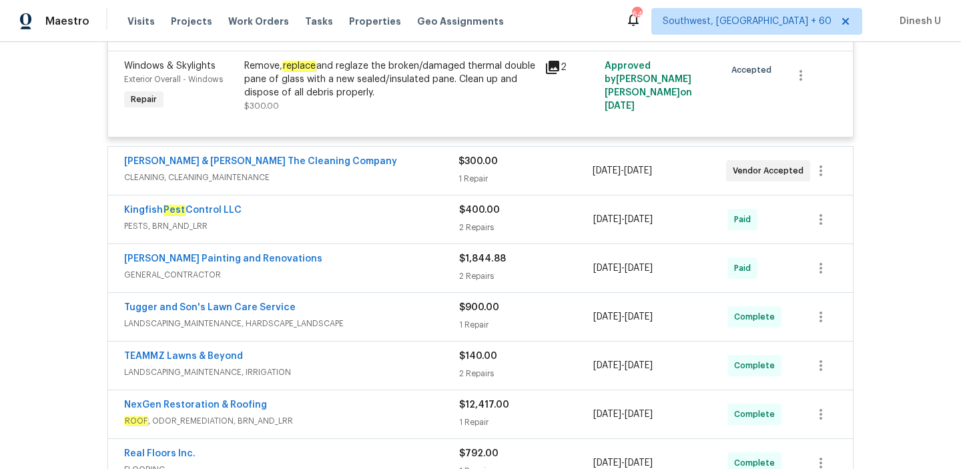
click at [462, 185] on div "1 Repair" at bounding box center [524, 178] width 133 height 13
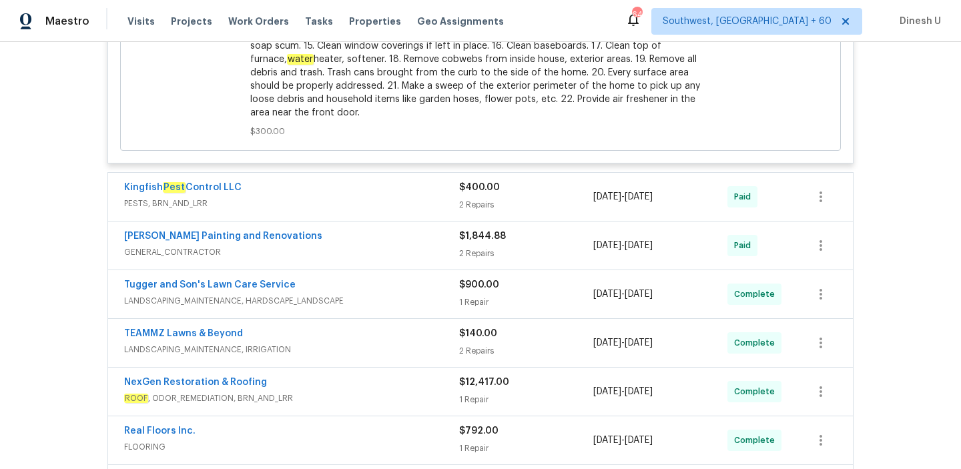
scroll to position [8740, 0]
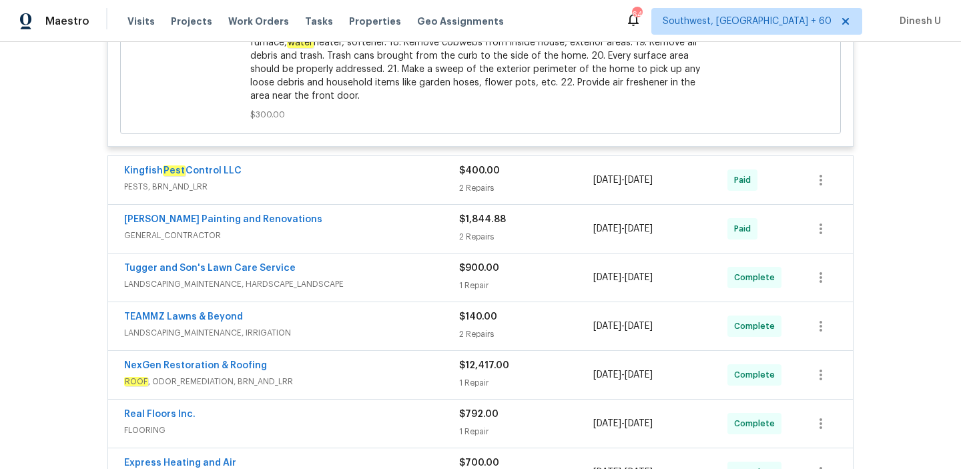
click at [446, 193] on span "PESTS, BRN_AND_LRR" at bounding box center [291, 186] width 335 height 13
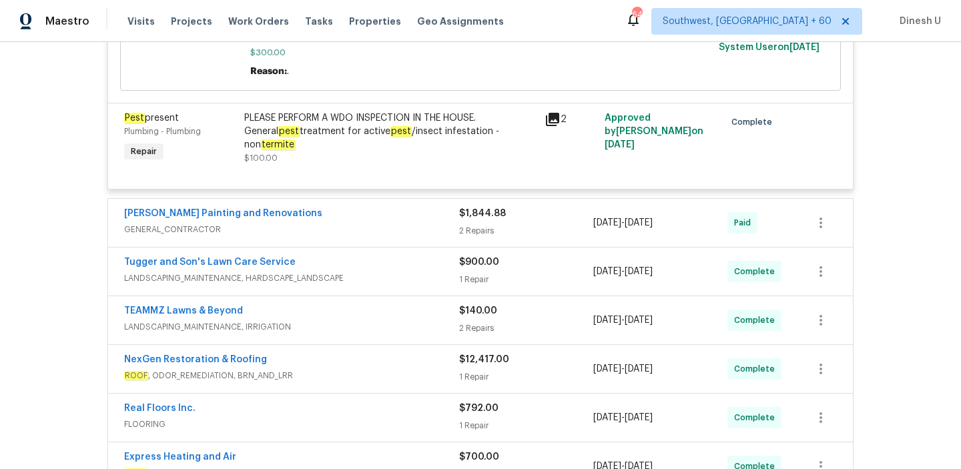
scroll to position [9048, 0]
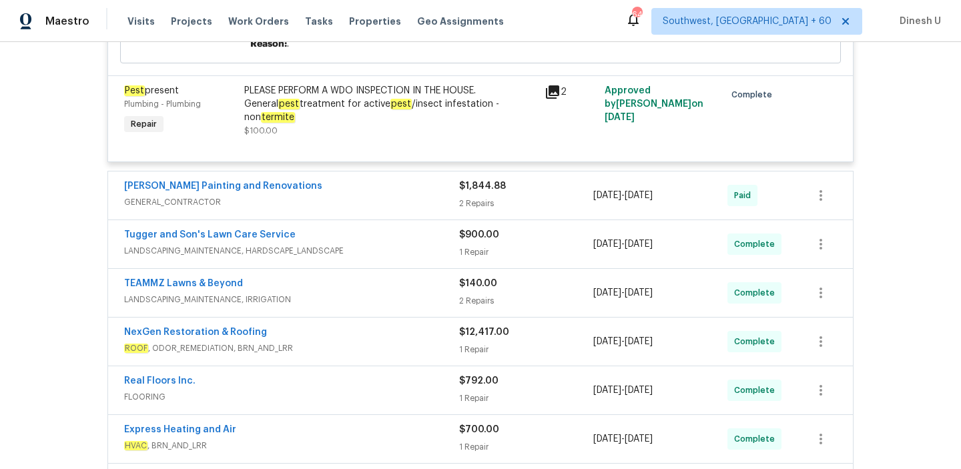
click at [472, 210] on div "2 Repairs" at bounding box center [526, 203] width 134 height 13
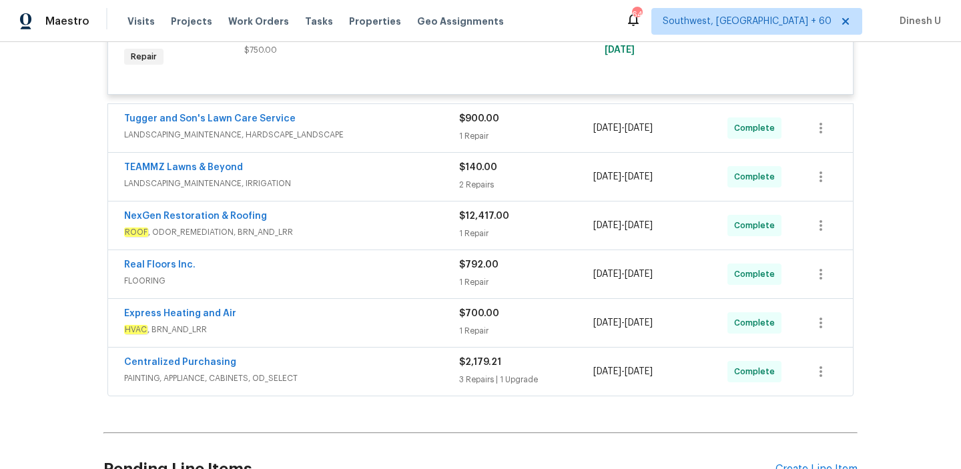
scroll to position [9413, 0]
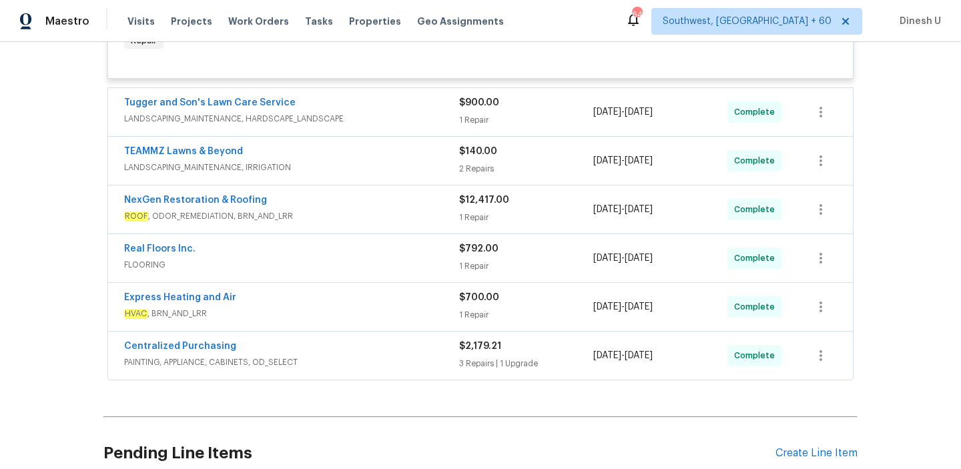
click at [470, 127] on div "1 Repair" at bounding box center [526, 119] width 134 height 13
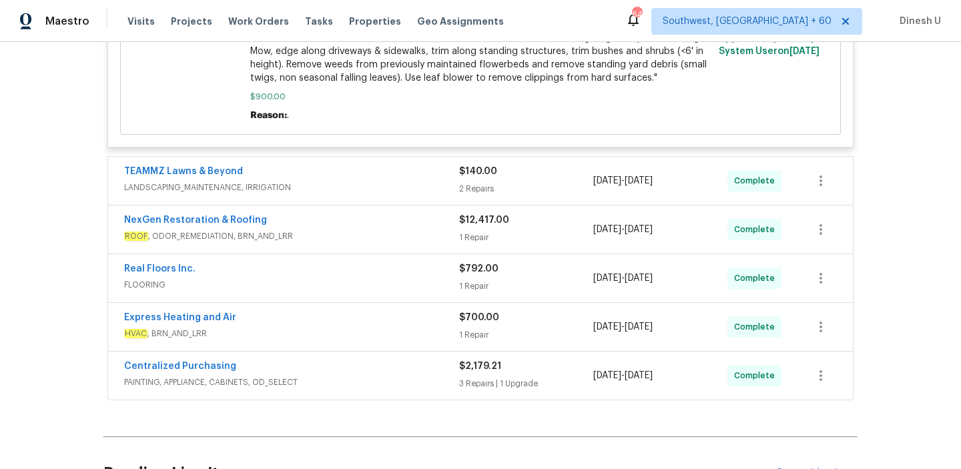
scroll to position [9697, 0]
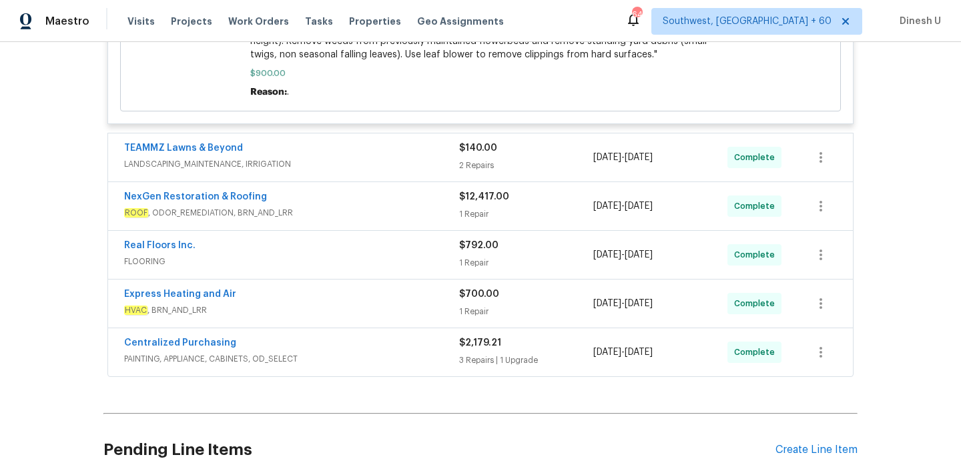
click at [472, 155] on div "$140.00" at bounding box center [526, 147] width 134 height 13
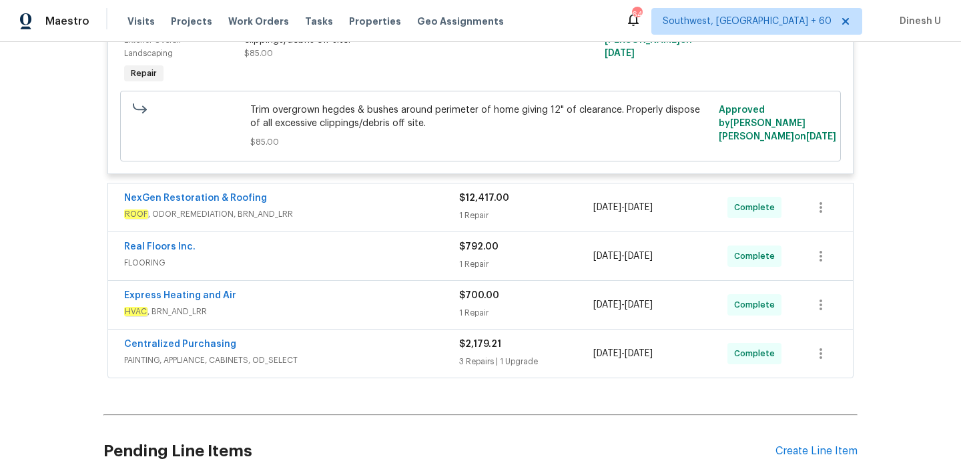
scroll to position [10128, 0]
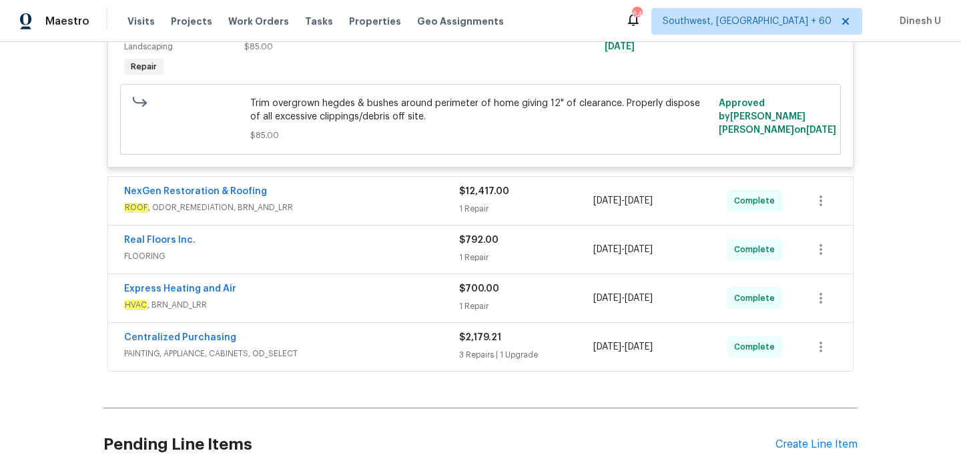
click at [476, 215] on div "1 Repair" at bounding box center [526, 208] width 134 height 13
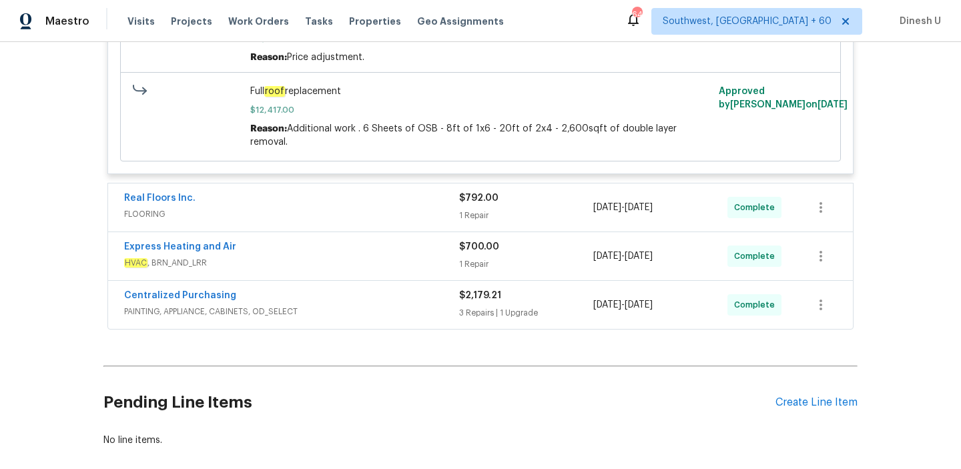
scroll to position [10466, 0]
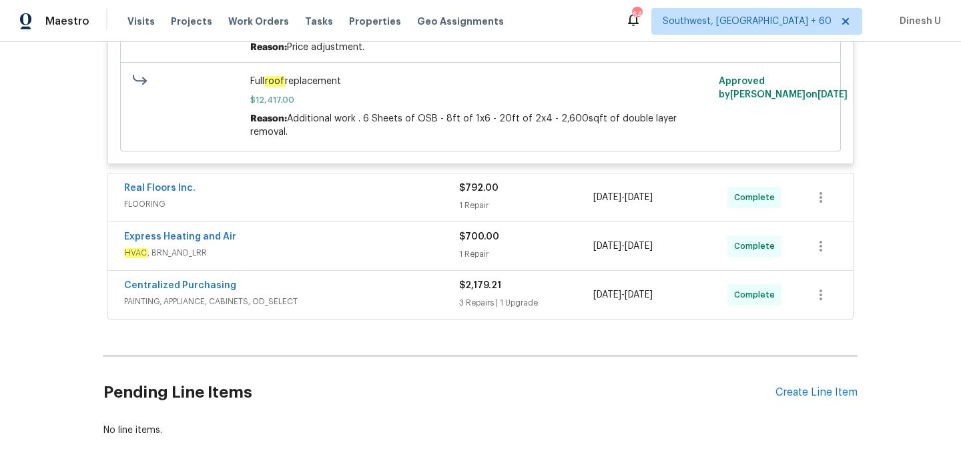
click at [465, 212] on div "1 Repair" at bounding box center [526, 205] width 134 height 13
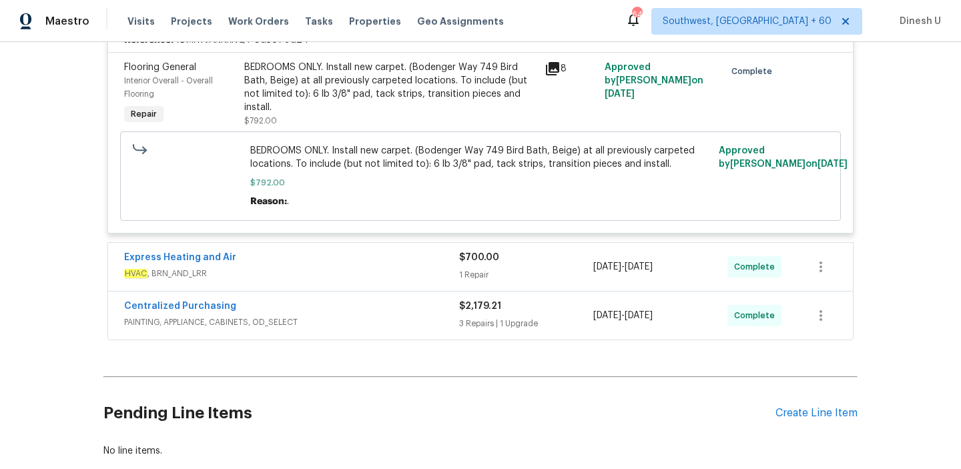
scroll to position [10664, 0]
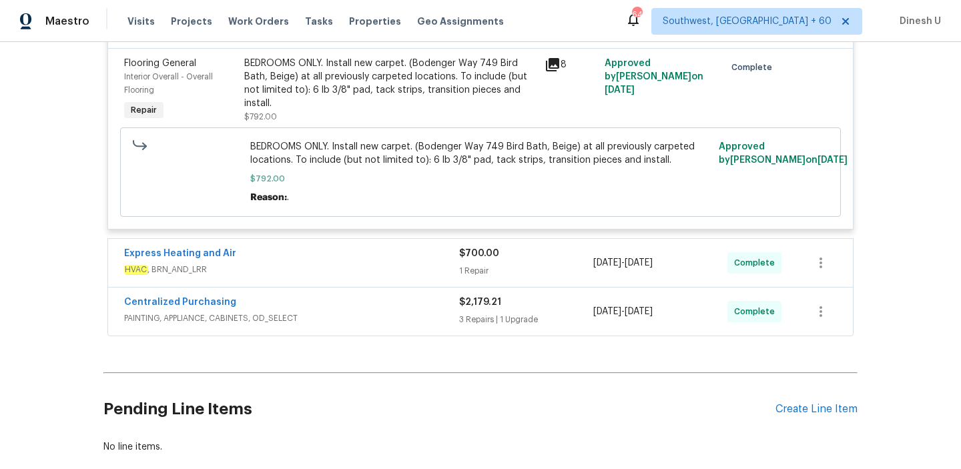
click at [475, 258] on span "$700.00" at bounding box center [479, 253] width 40 height 9
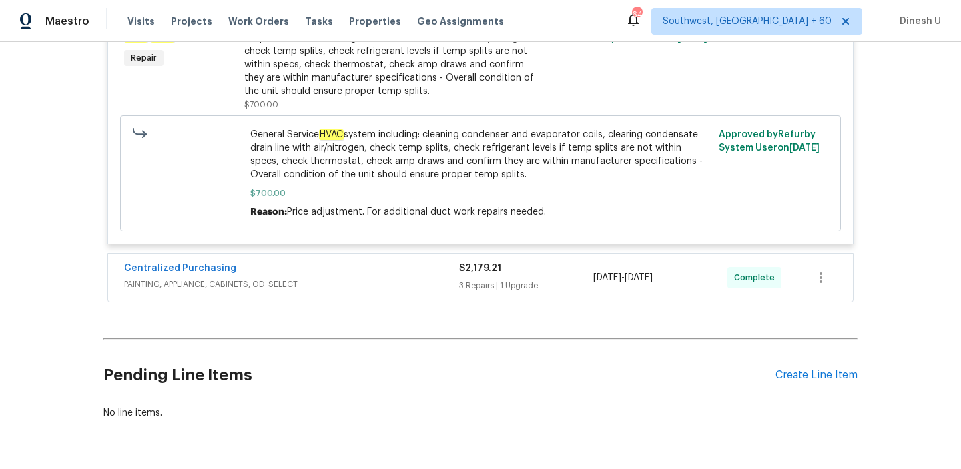
scroll to position [10995, 0]
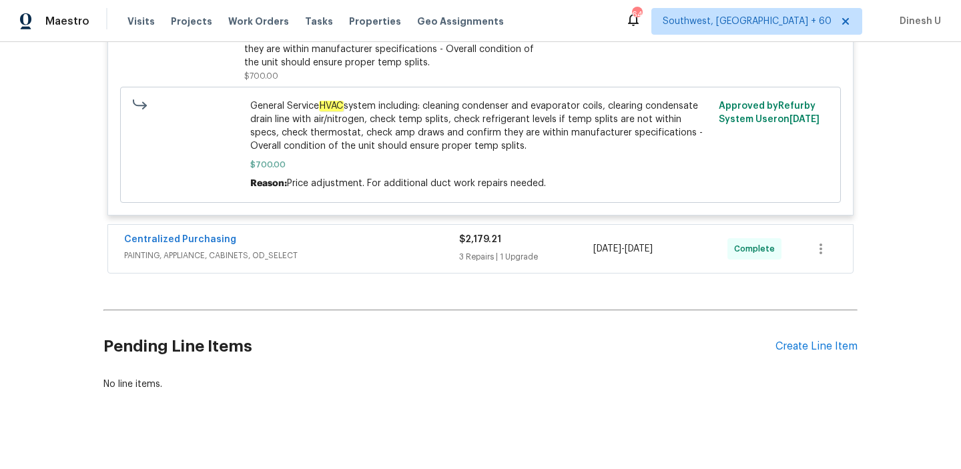
click at [488, 264] on div "3 Repairs | 1 Upgrade" at bounding box center [526, 256] width 134 height 13
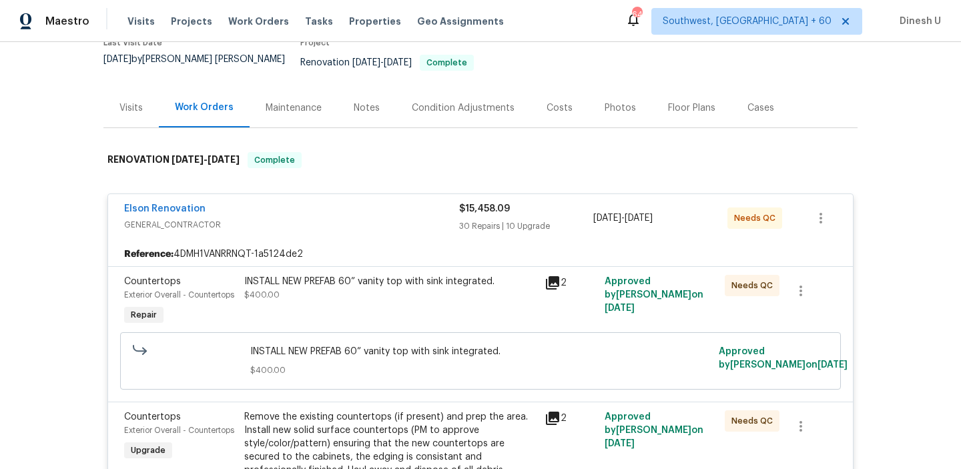
scroll to position [0, 0]
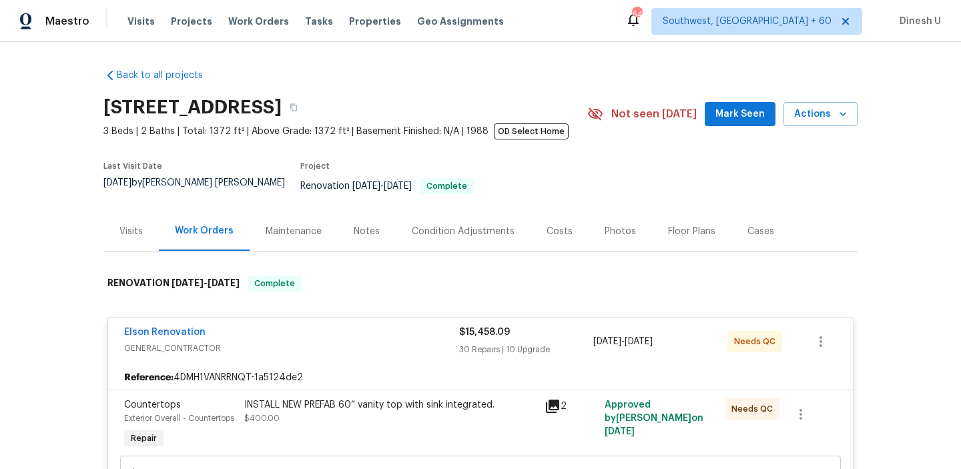
click at [209, 104] on h2 "2070 Tickford St, Middleburg, FL 32068" at bounding box center [192, 107] width 178 height 13
copy div "2070 Tickford St, Middleburg, FL 32068"
click at [133, 234] on div "Visits" at bounding box center [130, 230] width 55 height 39
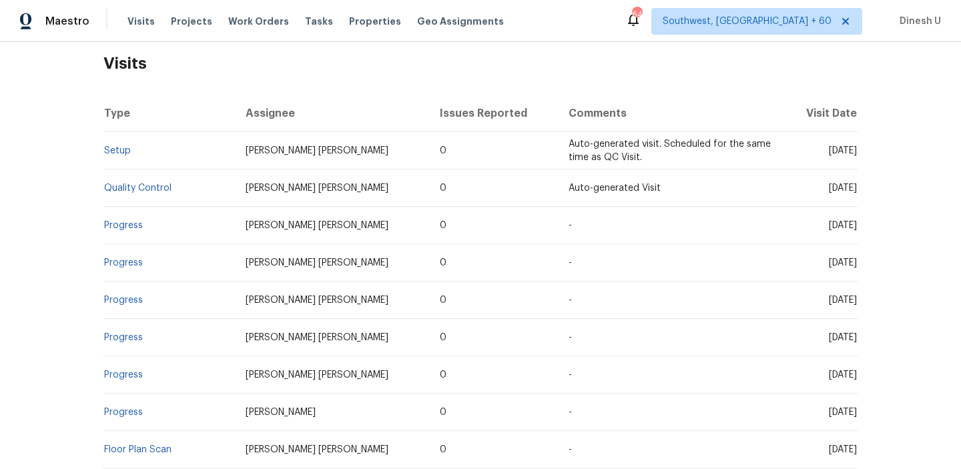
scroll to position [228, 0]
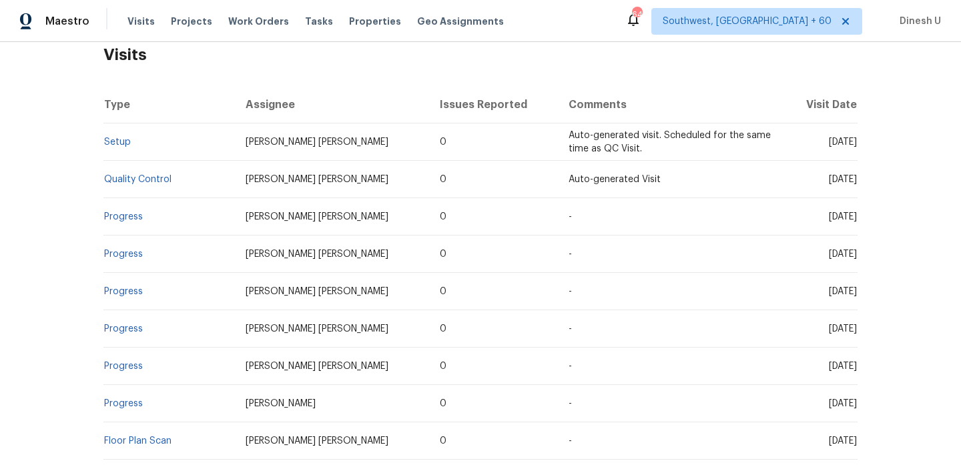
click at [114, 123] on td "Setup" at bounding box center [168, 141] width 131 height 37
click at [113, 137] on link "Setup" at bounding box center [117, 141] width 27 height 9
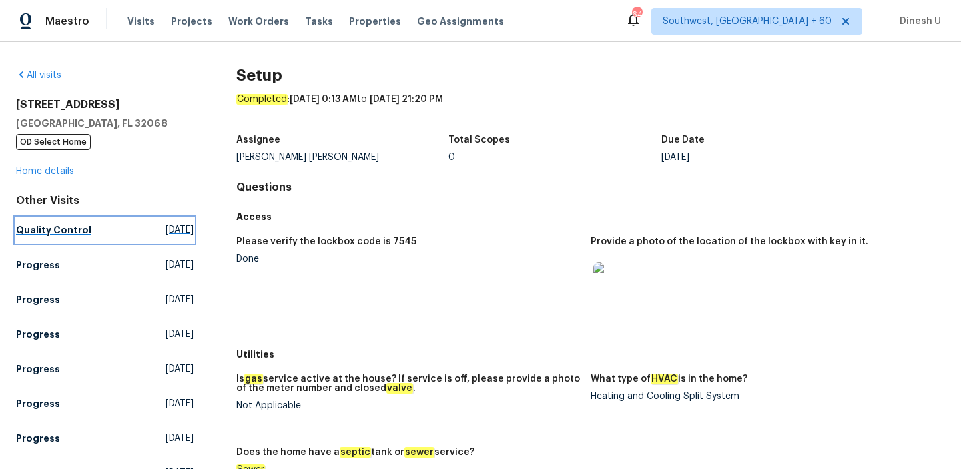
click at [165, 230] on span "Mon, Sep 29 2025" at bounding box center [179, 230] width 28 height 13
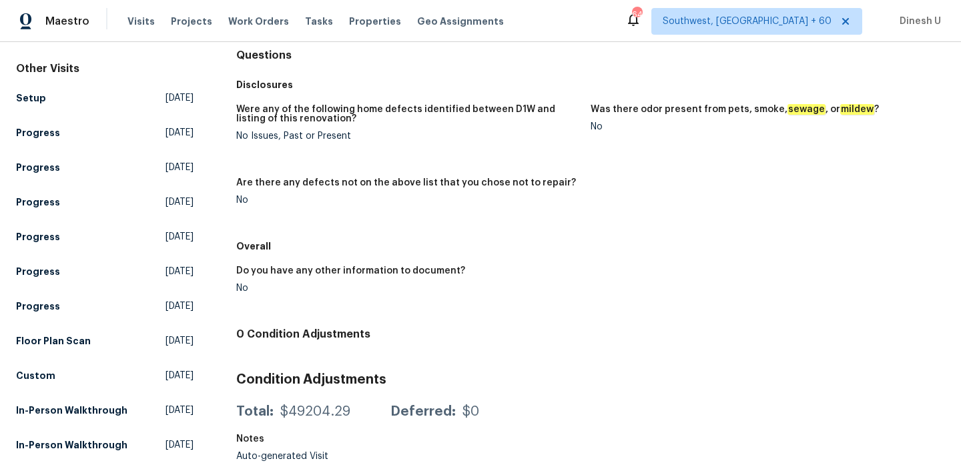
scroll to position [144, 0]
click at [165, 334] on span "Fri, Aug 22 2025" at bounding box center [179, 340] width 28 height 13
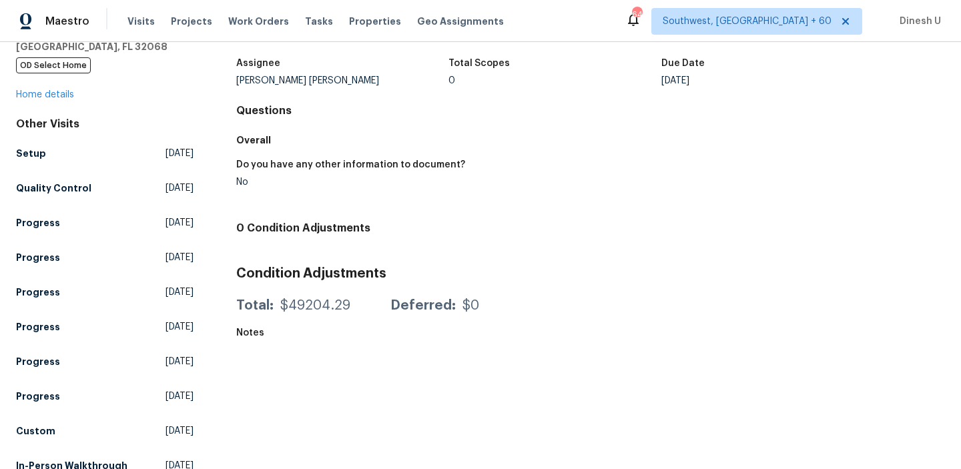
scroll to position [144, 0]
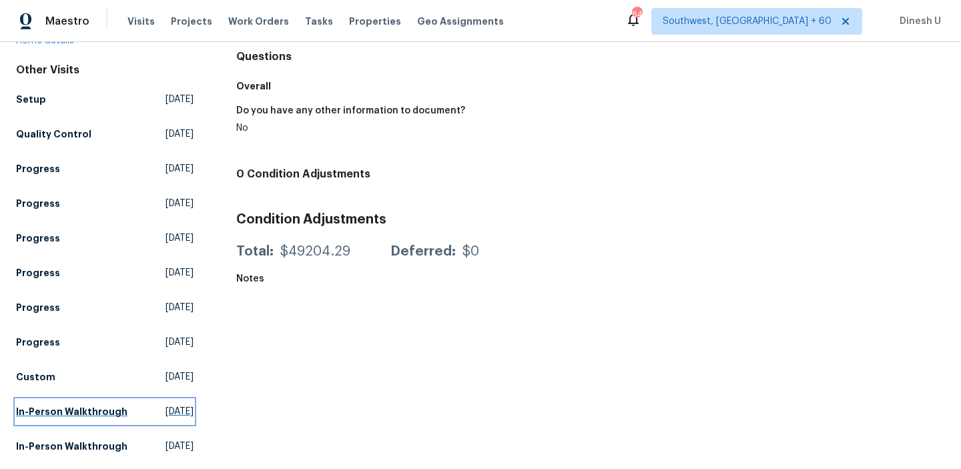
click at [165, 405] on span "Sat, Jun 07 2025" at bounding box center [179, 411] width 28 height 13
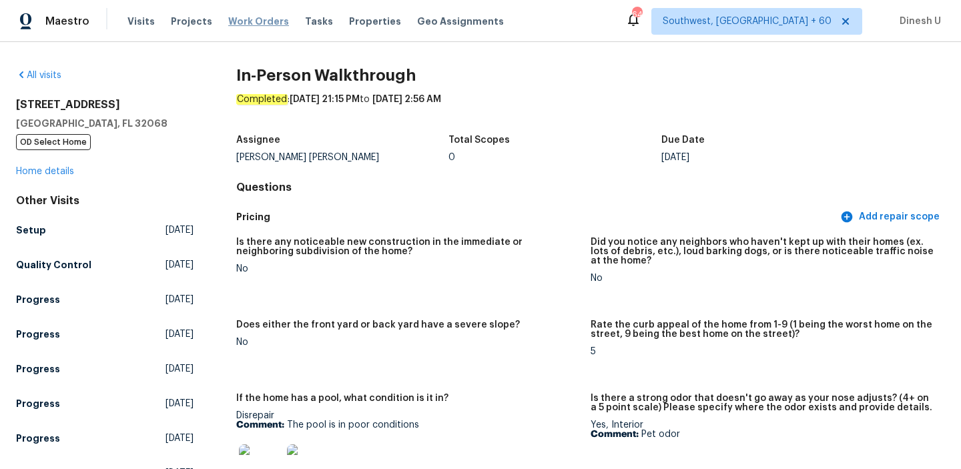
click at [256, 20] on span "Work Orders" at bounding box center [258, 21] width 61 height 13
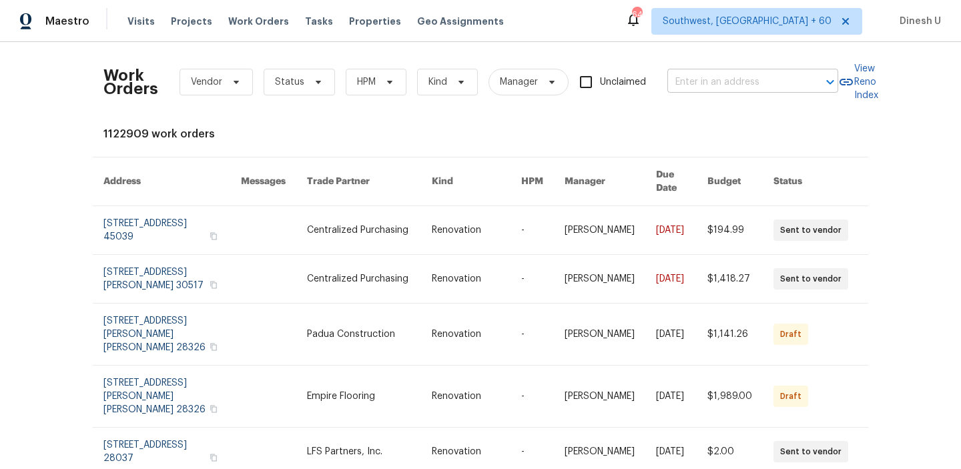
click at [699, 85] on input "text" at bounding box center [733, 82] width 133 height 21
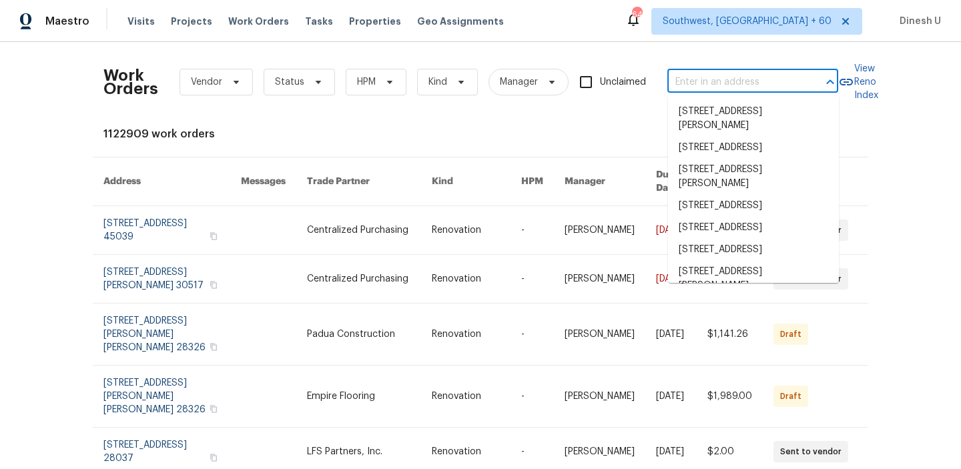
paste input "1002 E Northfield Blvd Apt H104, Murfreesboro, TN 37130"
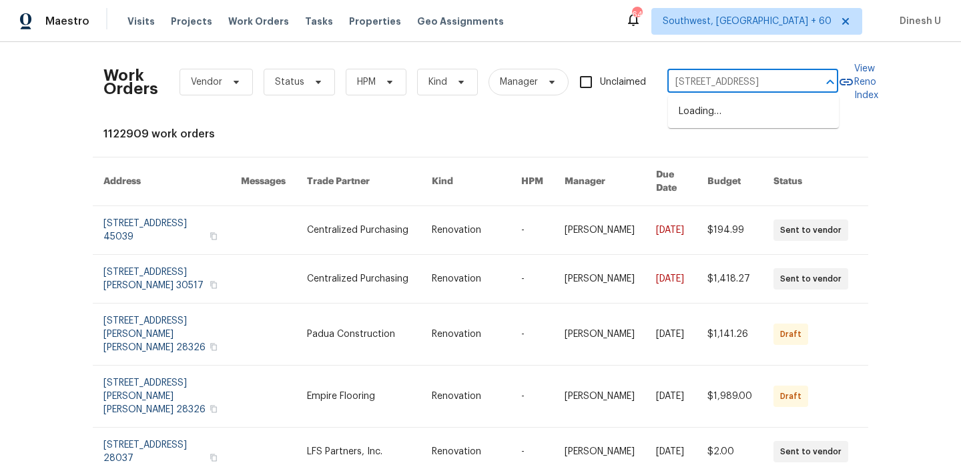
type input "1002 E Northfield Blvd"
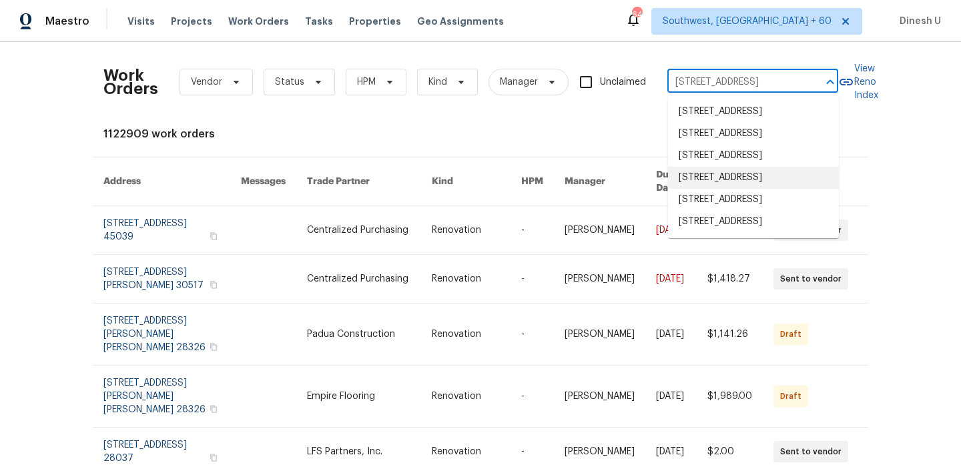
scroll to position [39, 0]
click at [743, 233] on li "1002 E Northfield Blvd Apt H104, Murfreesboro, TN 37130" at bounding box center [753, 222] width 171 height 22
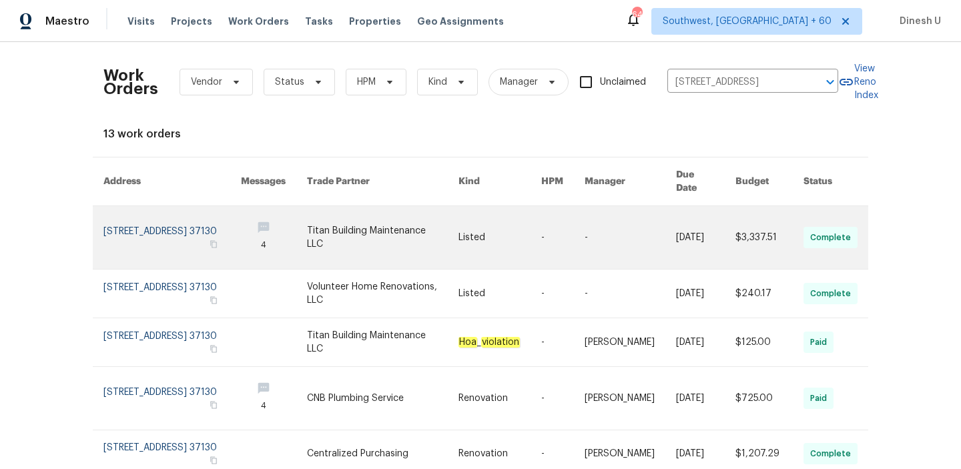
click at [167, 223] on link at bounding box center [171, 237] width 137 height 63
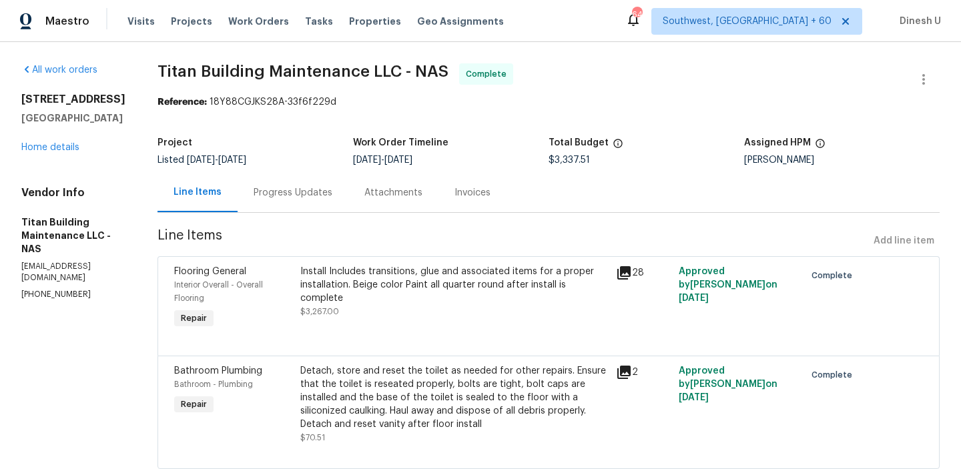
click at [49, 181] on div "All work orders 1002 E Northfield Blvd Apt H104 Murfreesboro, TN 37130 Home det…" at bounding box center [73, 181] width 104 height 237
click at [33, 152] on link "Home details" at bounding box center [50, 147] width 58 height 9
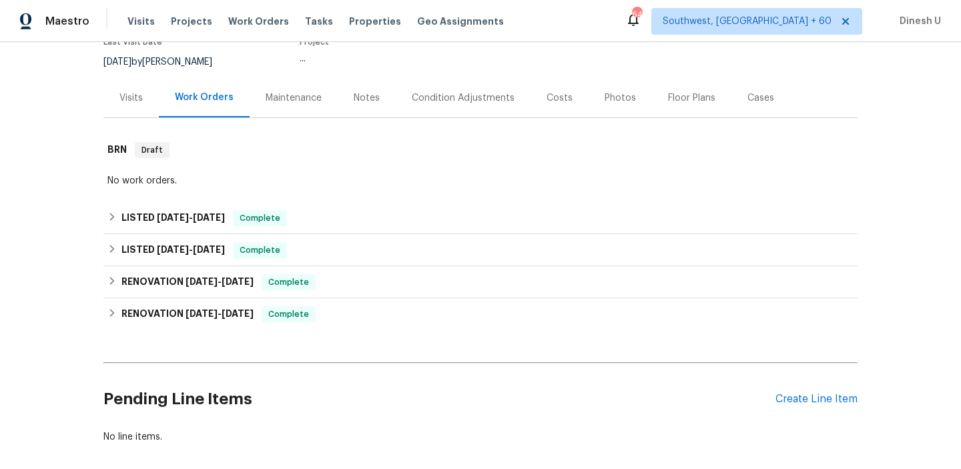
scroll to position [135, 0]
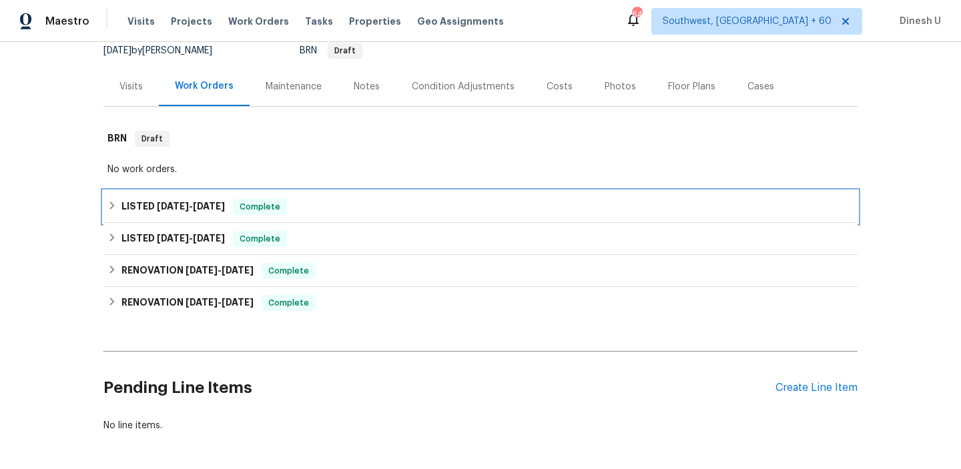
click at [214, 211] on span "9/24/25" at bounding box center [209, 205] width 32 height 9
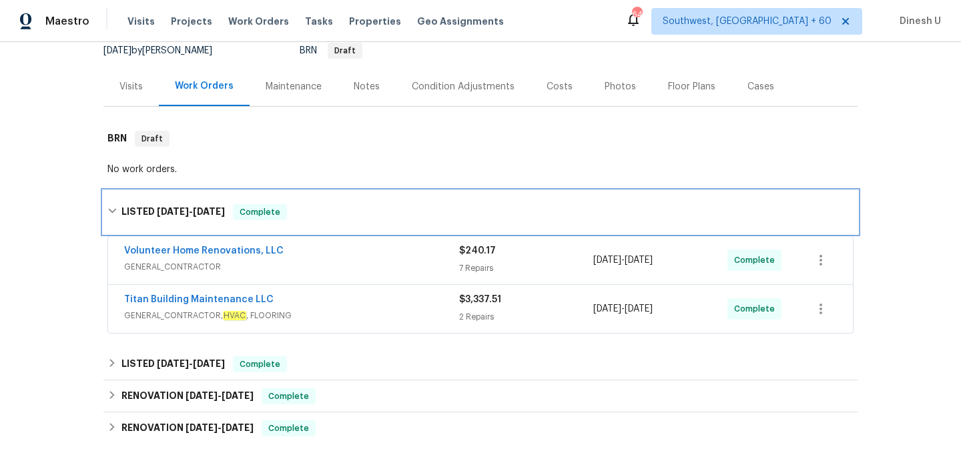
scroll to position [203, 0]
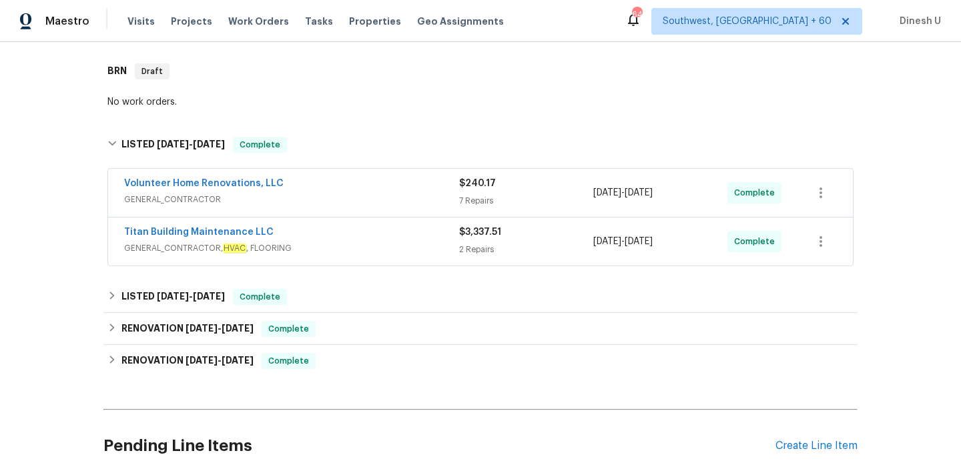
click at [476, 190] on div "$240.17" at bounding box center [526, 183] width 134 height 13
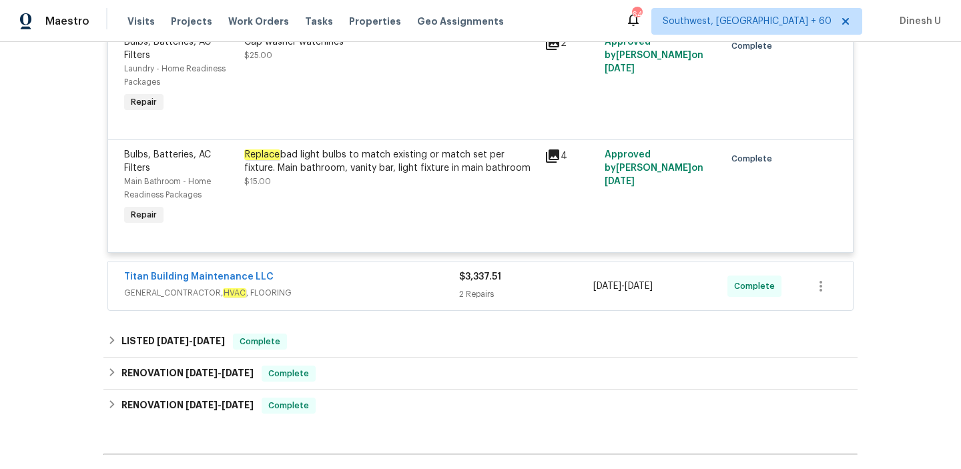
scroll to position [967, 0]
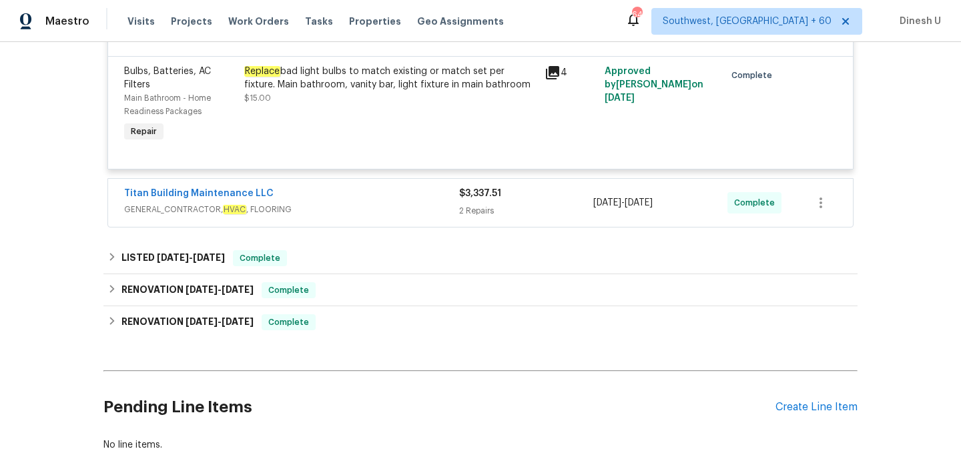
click at [474, 218] on div "2 Repairs" at bounding box center [526, 210] width 134 height 13
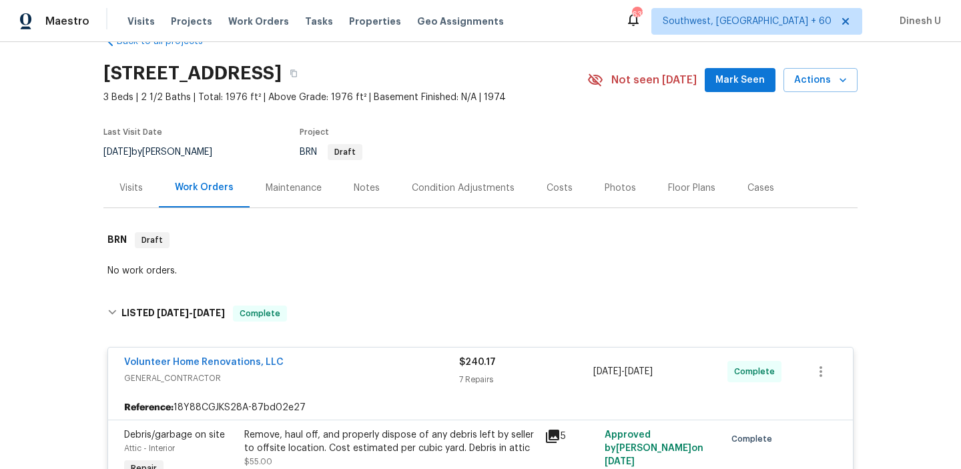
scroll to position [0, 0]
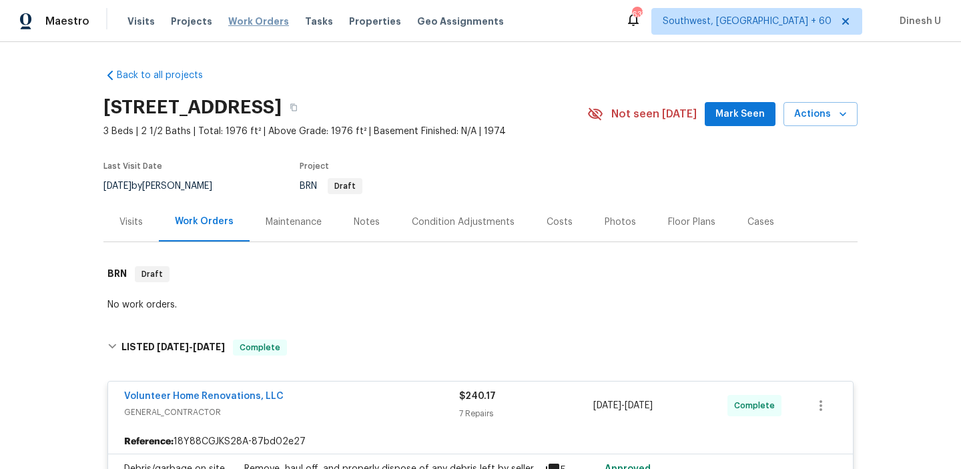
click at [256, 24] on span "Work Orders" at bounding box center [258, 21] width 61 height 13
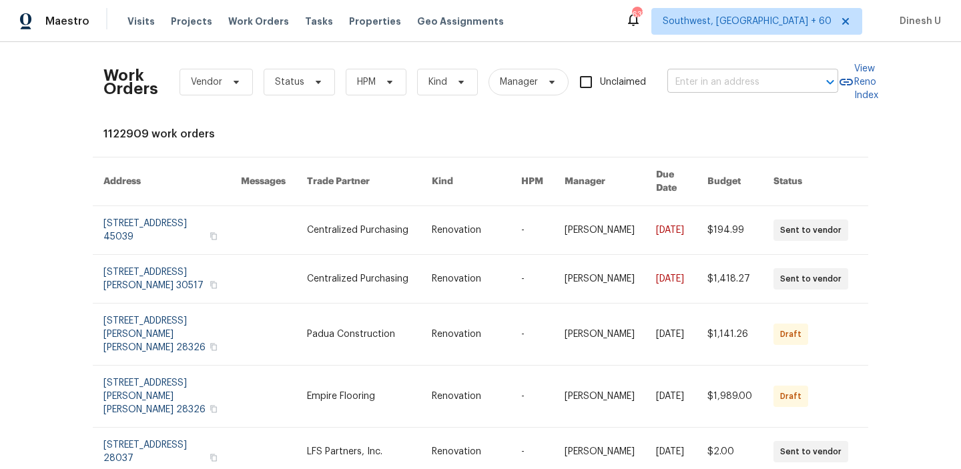
click at [721, 87] on input "text" at bounding box center [733, 82] width 133 height 21
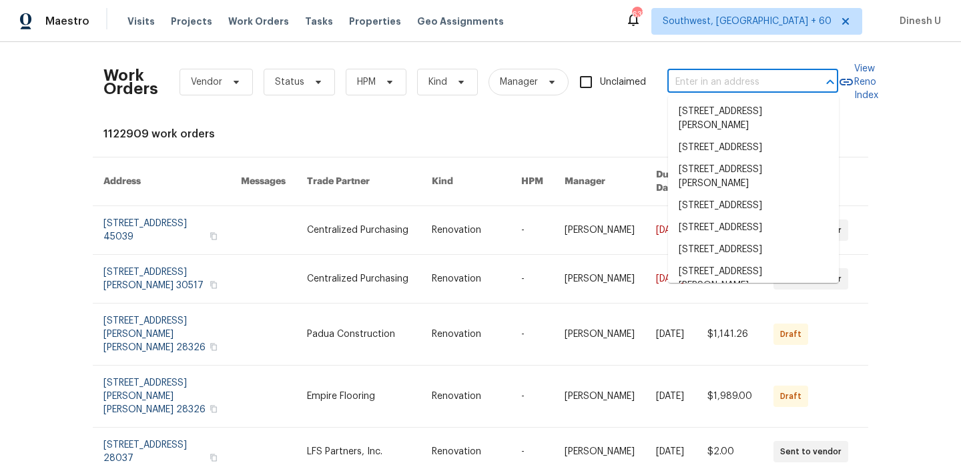
paste input "7027 Beechfern Ln S, Jacksonville, FL 32244"
type input "7027 Beechfern Ln S, Jacksonville, FL 32244"
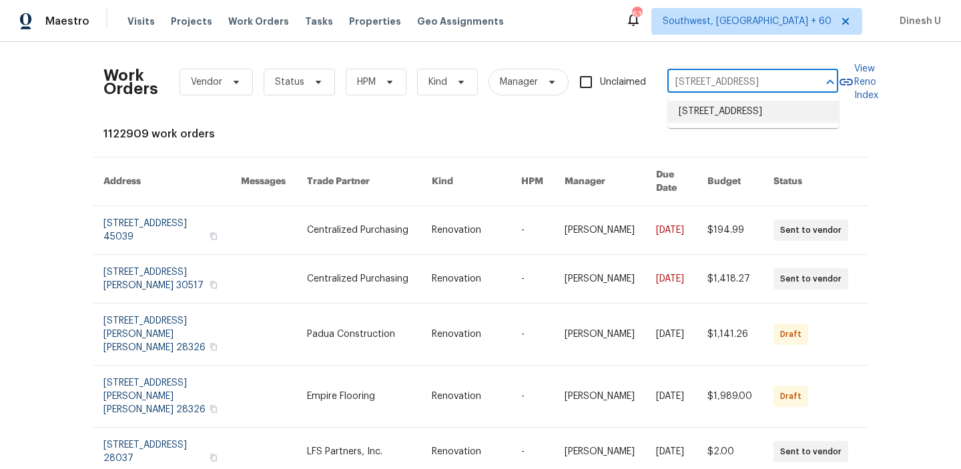
click at [708, 113] on li "7027 Beechfern Ln S, Jacksonville, FL 32244" at bounding box center [753, 112] width 171 height 22
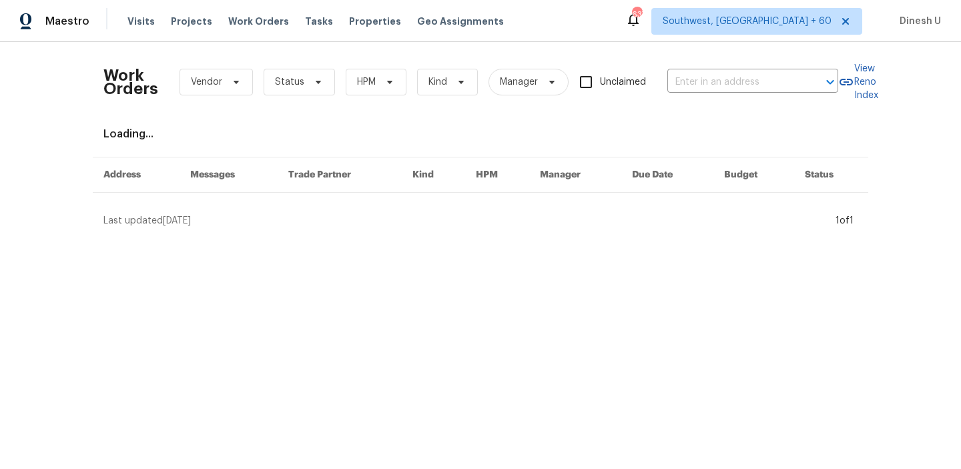
type input "7027 Beechfern Ln S, Jacksonville, FL 32244"
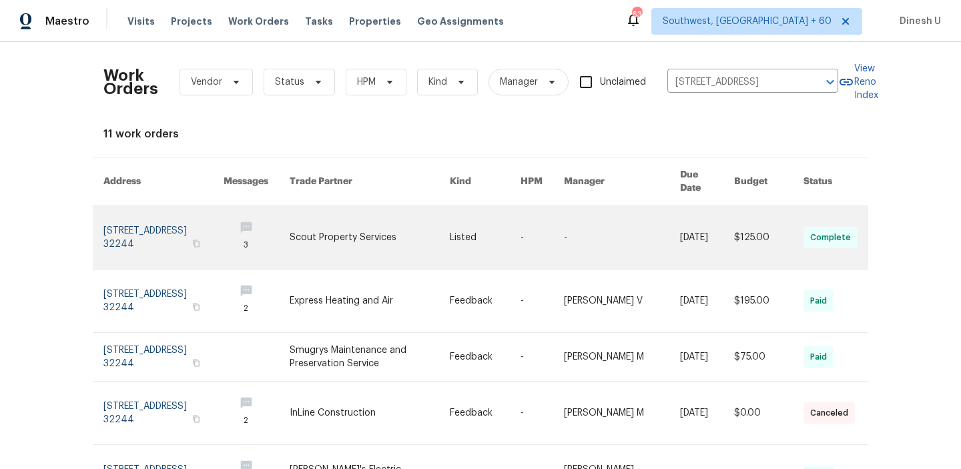
click at [131, 223] on link at bounding box center [163, 237] width 120 height 63
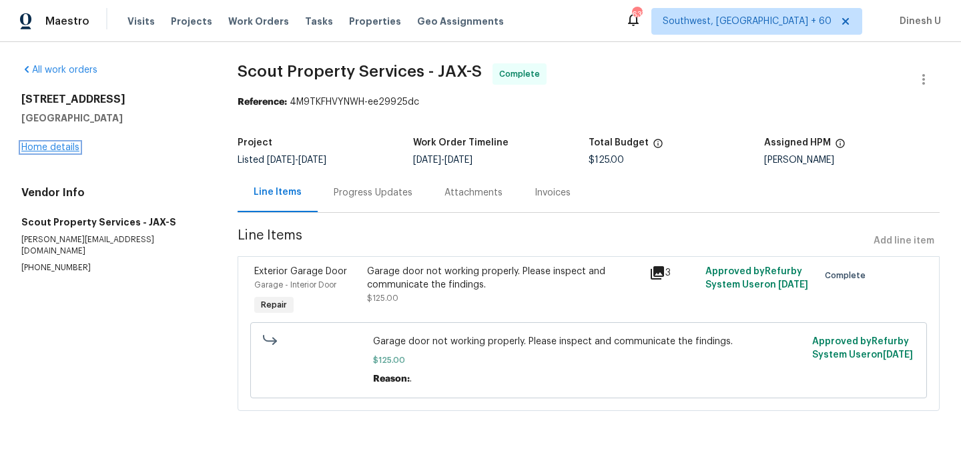
click at [33, 146] on link "Home details" at bounding box center [50, 147] width 58 height 9
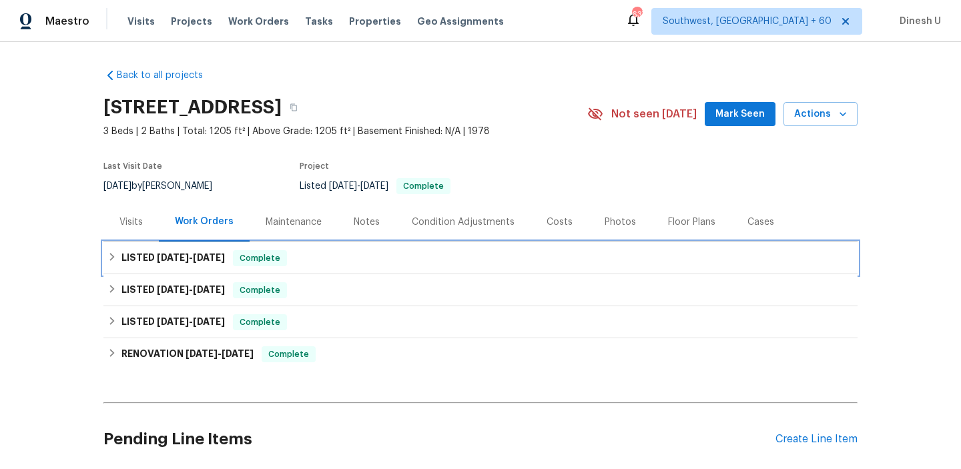
click at [183, 260] on span "9/15/25" at bounding box center [173, 257] width 32 height 9
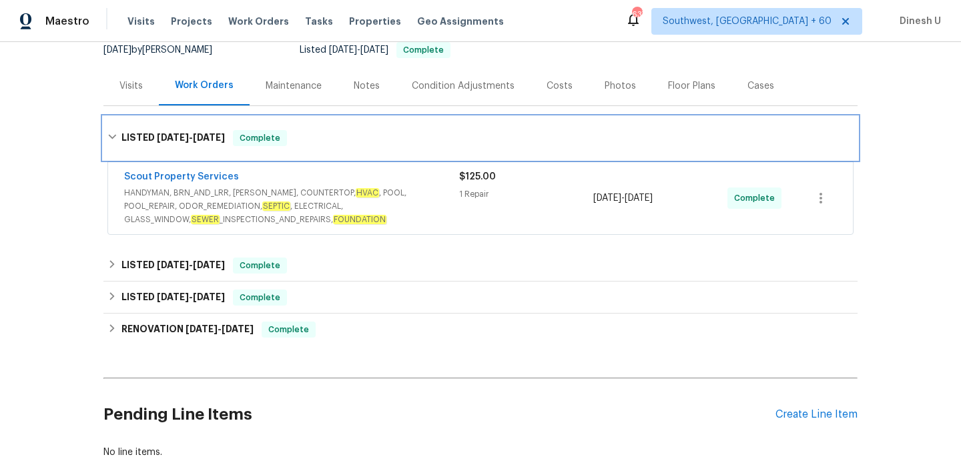
scroll to position [147, 0]
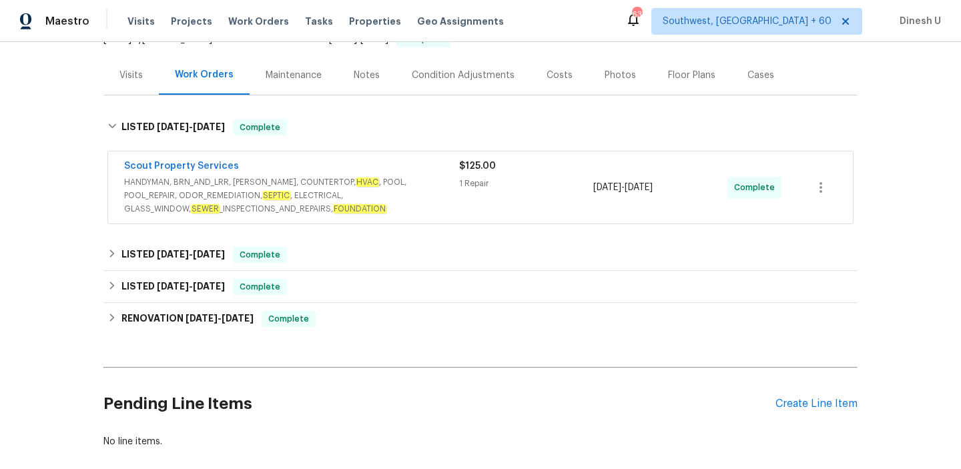
click at [469, 185] on div "1 Repair" at bounding box center [526, 183] width 134 height 13
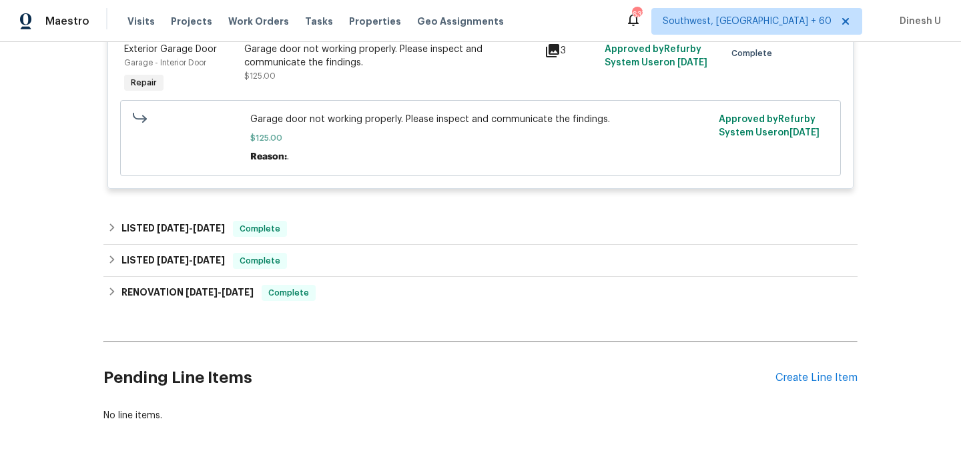
scroll to position [374, 0]
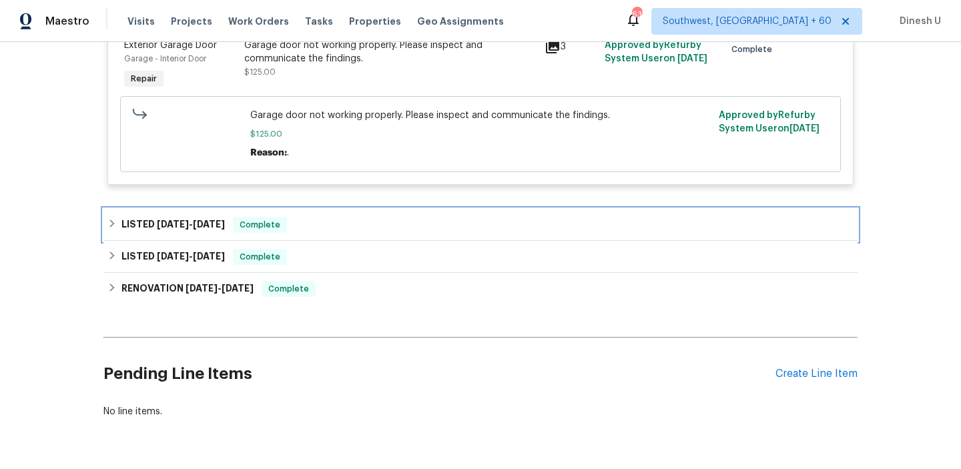
click at [203, 218] on h6 "LISTED 9/2/25 - 9/5/25" at bounding box center [172, 225] width 103 height 16
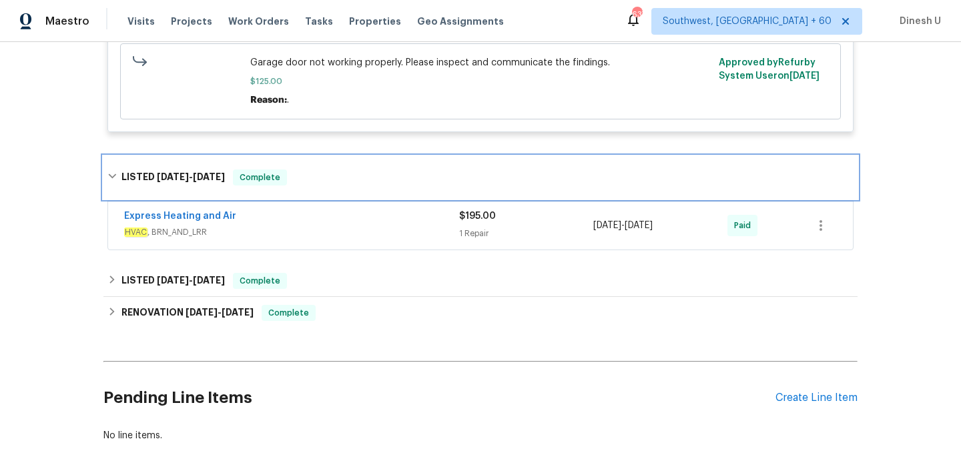
scroll to position [492, 0]
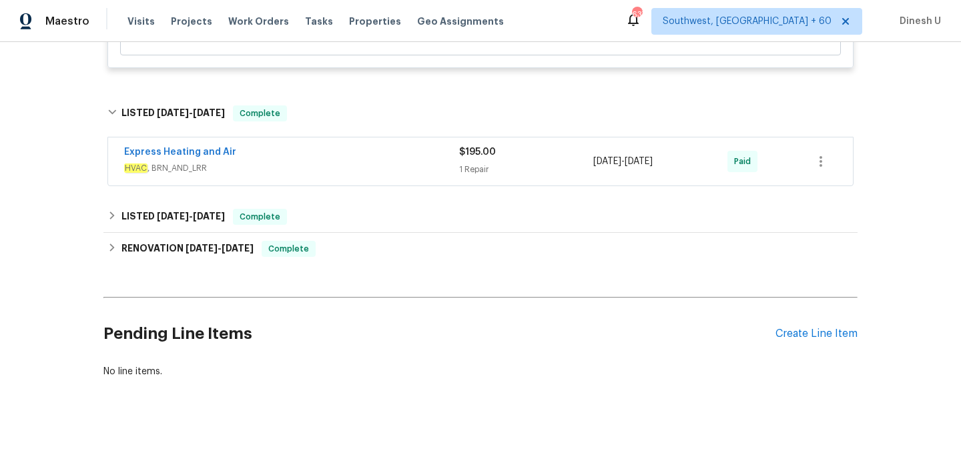
click at [465, 161] on div "$195.00 1 Repair" at bounding box center [526, 161] width 134 height 32
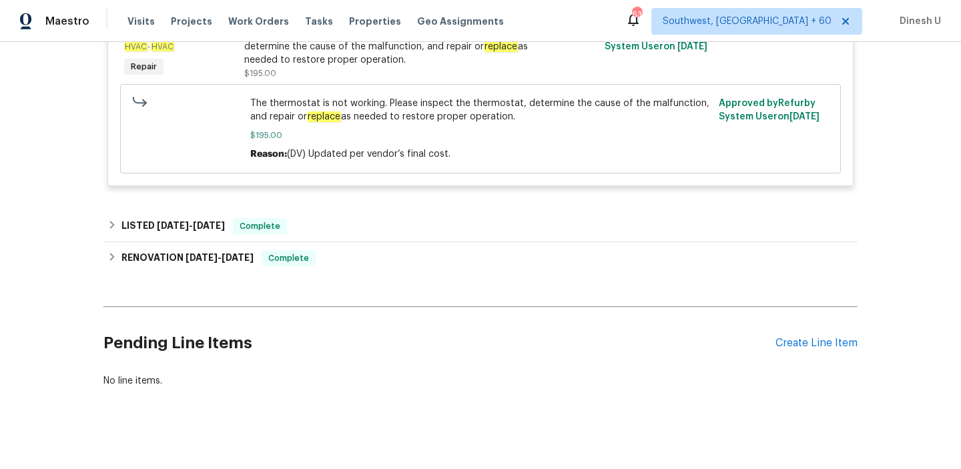
scroll to position [703, 0]
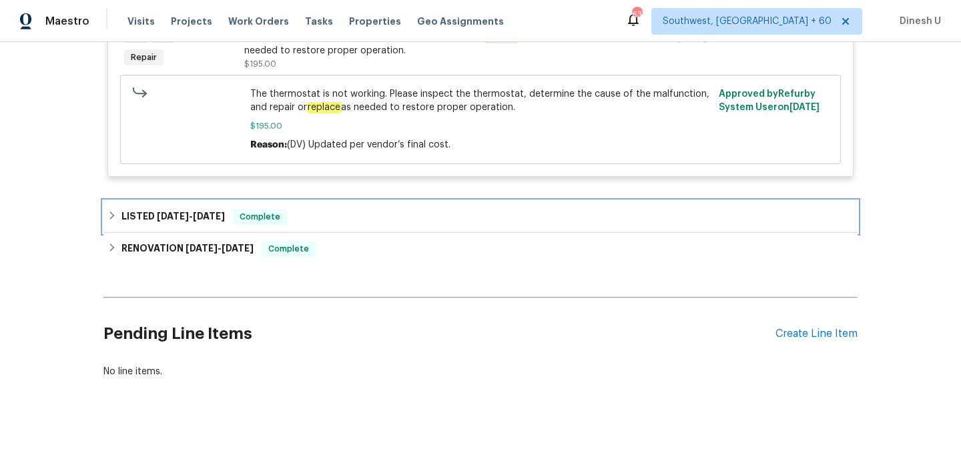
click at [157, 214] on span "5/28/25" at bounding box center [173, 215] width 32 height 9
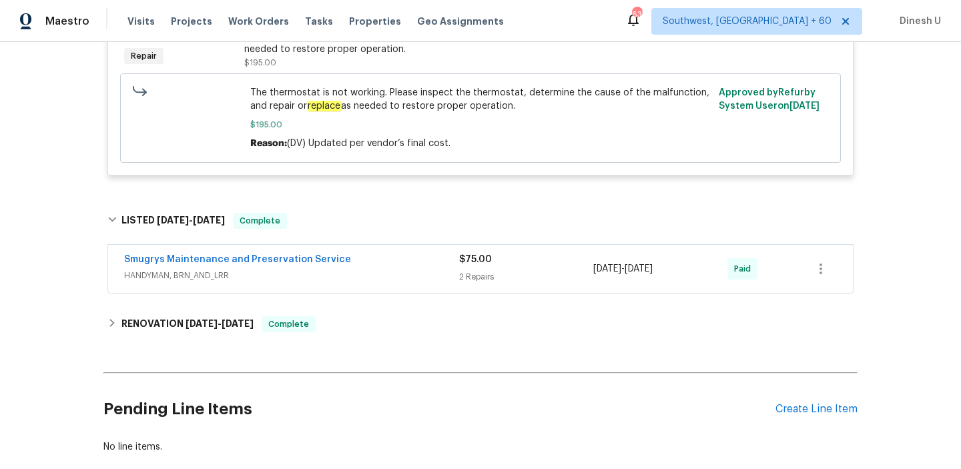
click at [473, 274] on div "2 Repairs" at bounding box center [526, 276] width 134 height 13
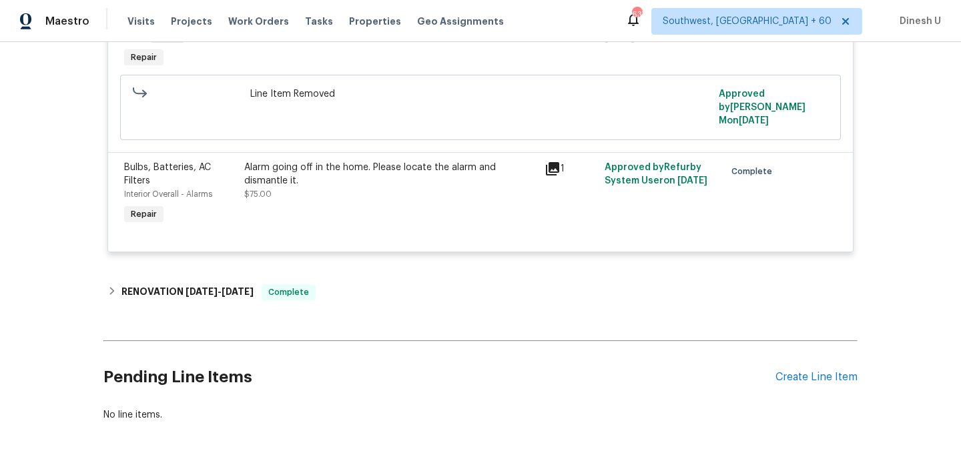
scroll to position [1067, 0]
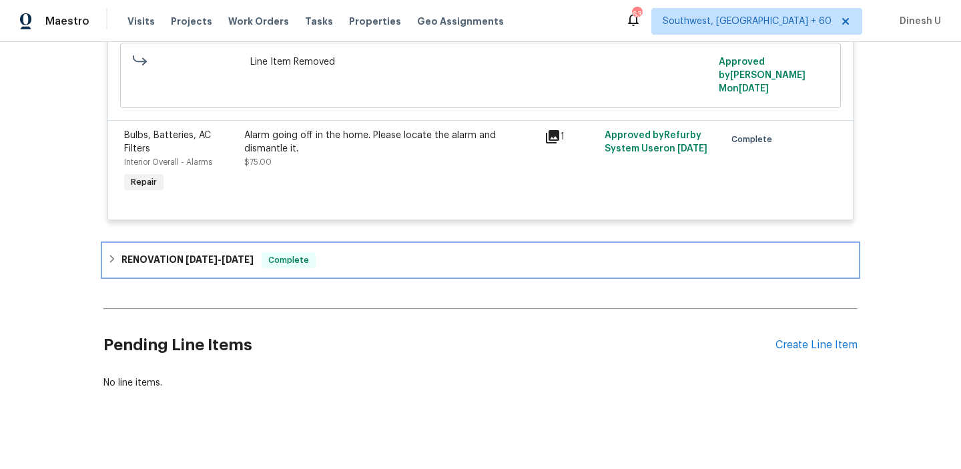
click at [201, 255] on span "3/3/25" at bounding box center [201, 259] width 32 height 9
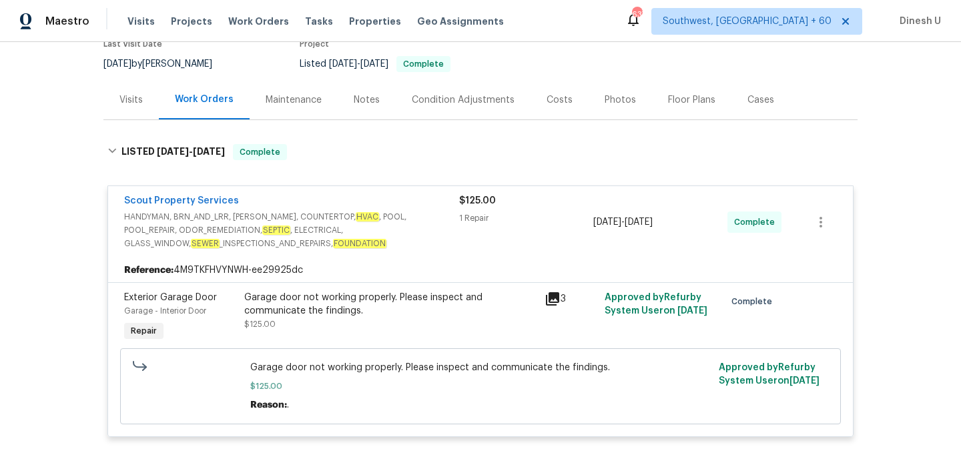
scroll to position [71, 0]
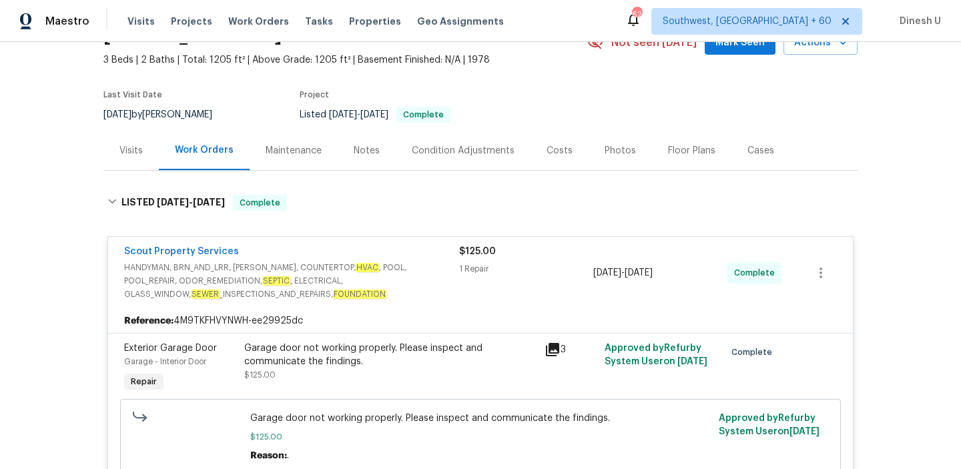
click at [242, 13] on div "Visits Projects Work Orders Tasks Properties Geo Assignments" at bounding box center [323, 21] width 392 height 27
click at [242, 21] on span "Work Orders" at bounding box center [258, 21] width 61 height 13
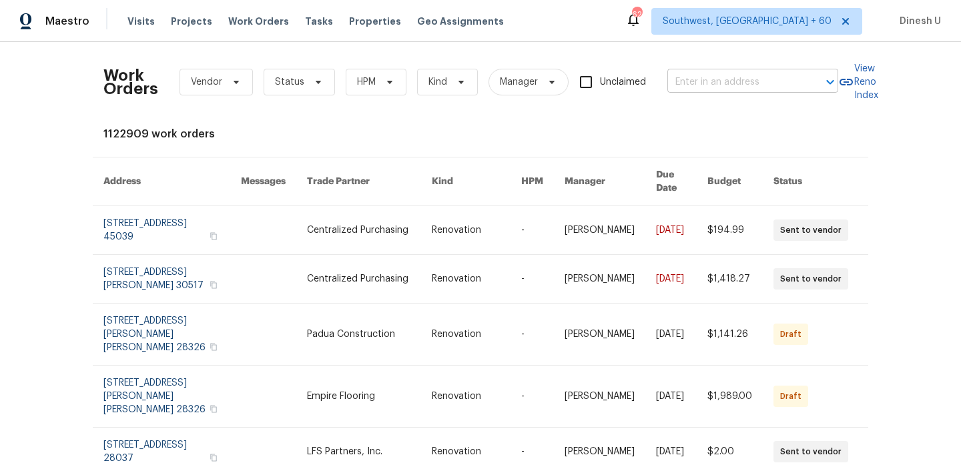
click at [693, 79] on input "text" at bounding box center [733, 82] width 133 height 21
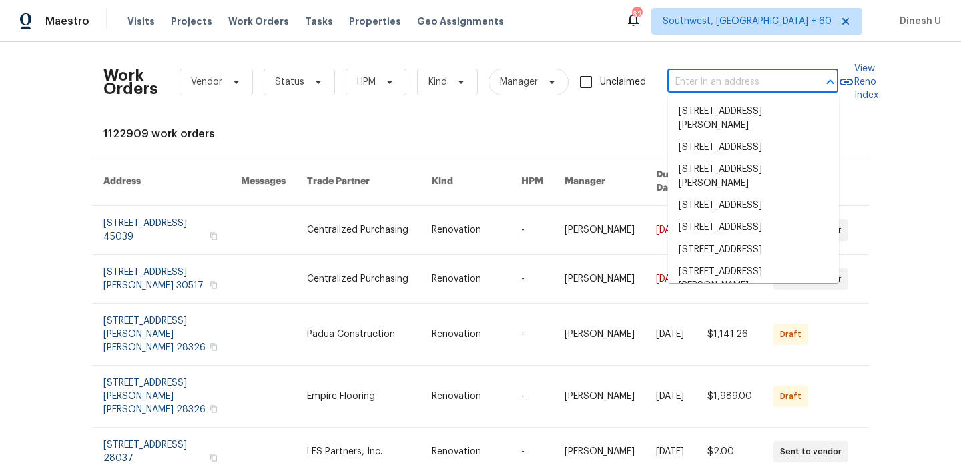
paste input "206 Cross Valley Dr, Columbia, TN 38401"
type input "206 Cross Valley Dr, Columbia, TN 38401"
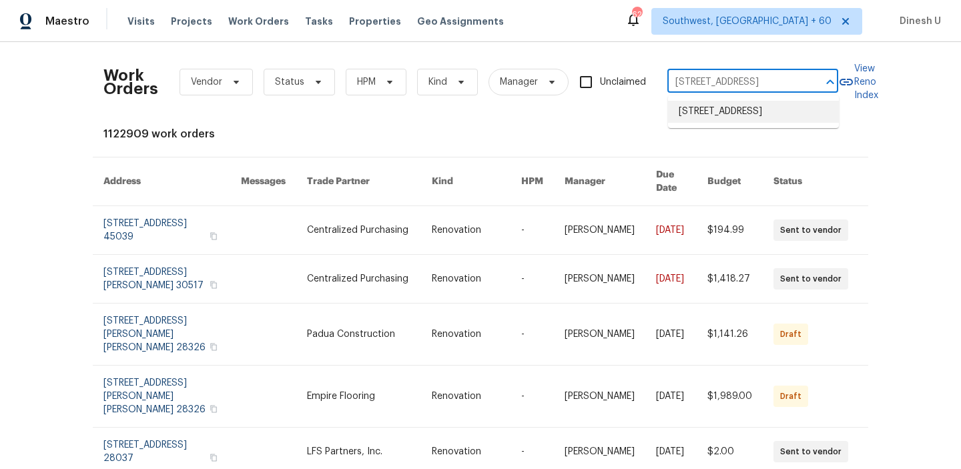
click at [697, 115] on li "206 Cross Valley Dr, Columbia, TN 38401" at bounding box center [753, 112] width 171 height 22
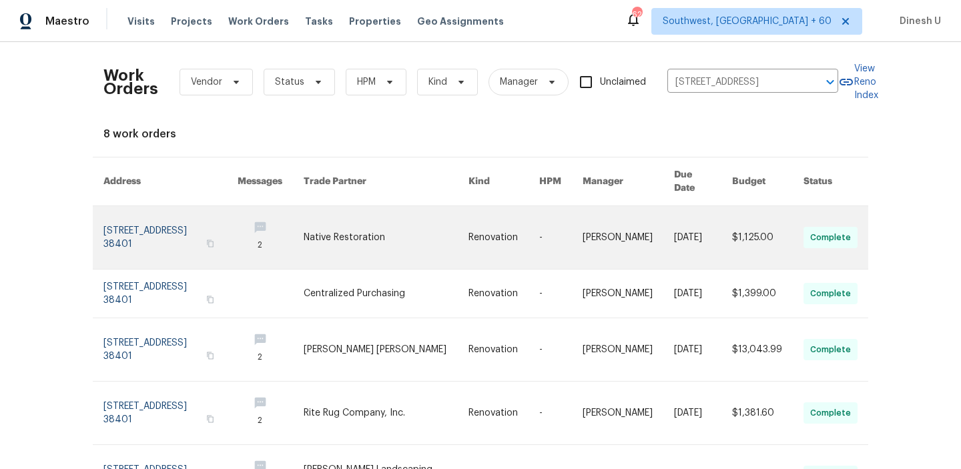
click at [156, 215] on link at bounding box center [170, 237] width 134 height 63
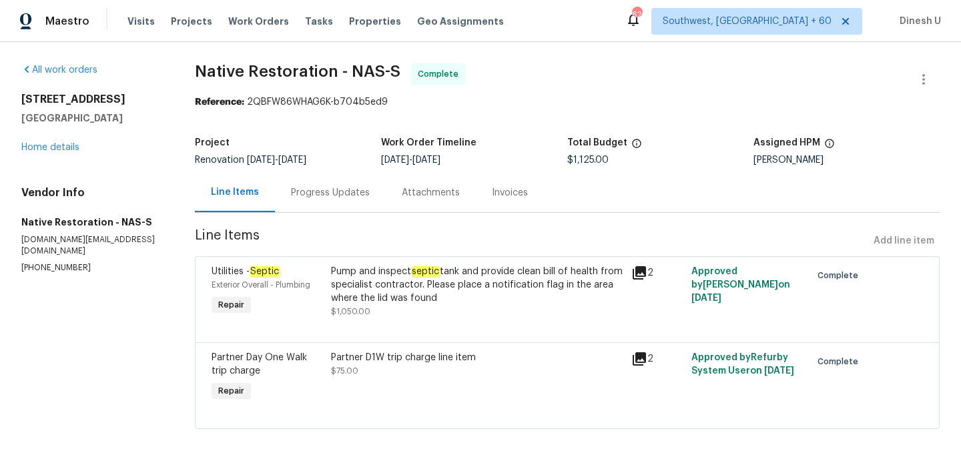
click at [49, 153] on div "206 Cross Valley Dr Columbia, TN 38401 Home details" at bounding box center [91, 123] width 141 height 61
click at [39, 147] on link "Home details" at bounding box center [50, 147] width 58 height 9
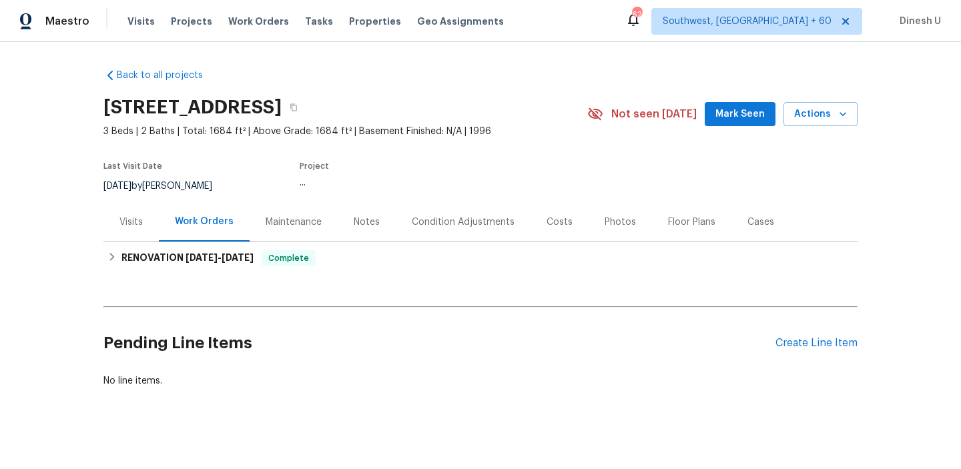
scroll to position [9, 0]
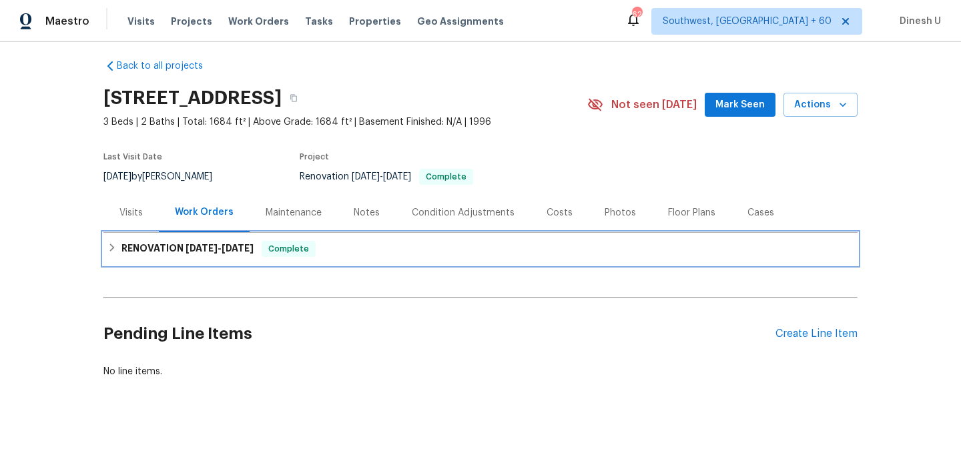
click at [191, 238] on div "RENOVATION 9/15/25 - 9/29/25 Complete" at bounding box center [480, 249] width 754 height 32
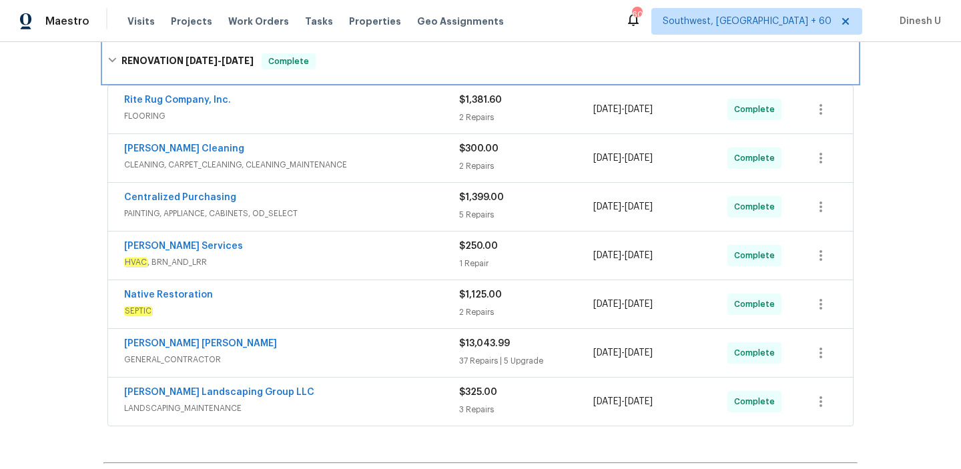
scroll to position [0, 0]
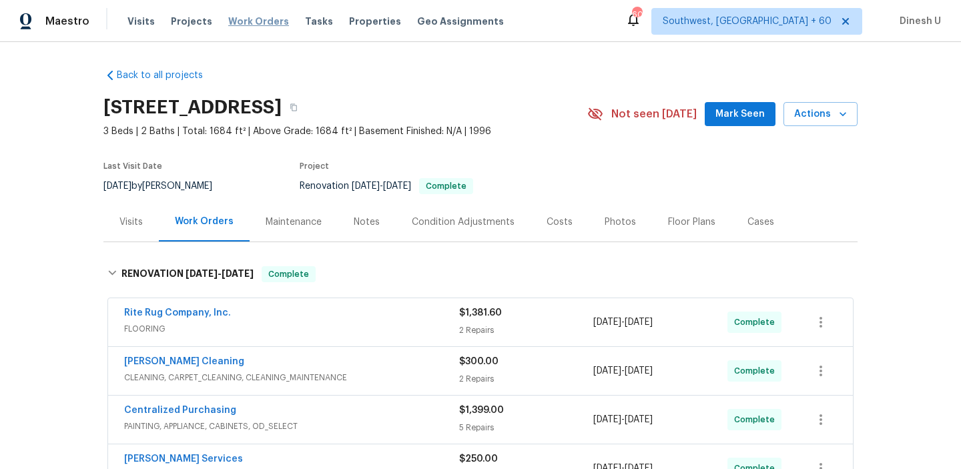
click at [230, 23] on span "Work Orders" at bounding box center [258, 21] width 61 height 13
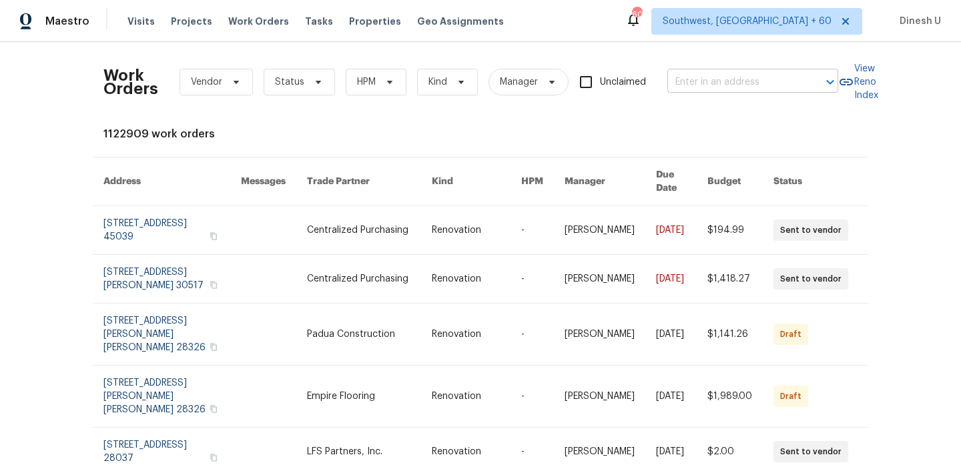
click at [712, 86] on input "text" at bounding box center [733, 82] width 133 height 21
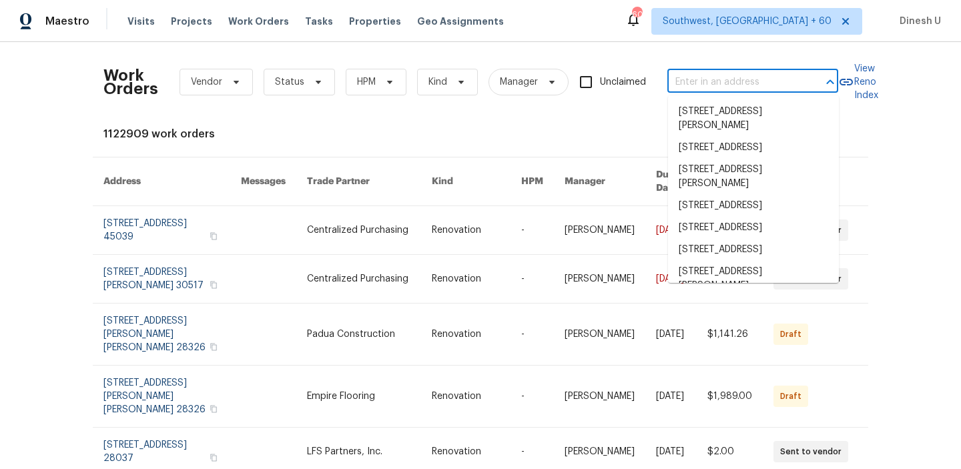
paste input "7001 Nobleboro Way Roseville, CA 95747"
type input "7001 Nobleboro Way Roseville, CA 95747"
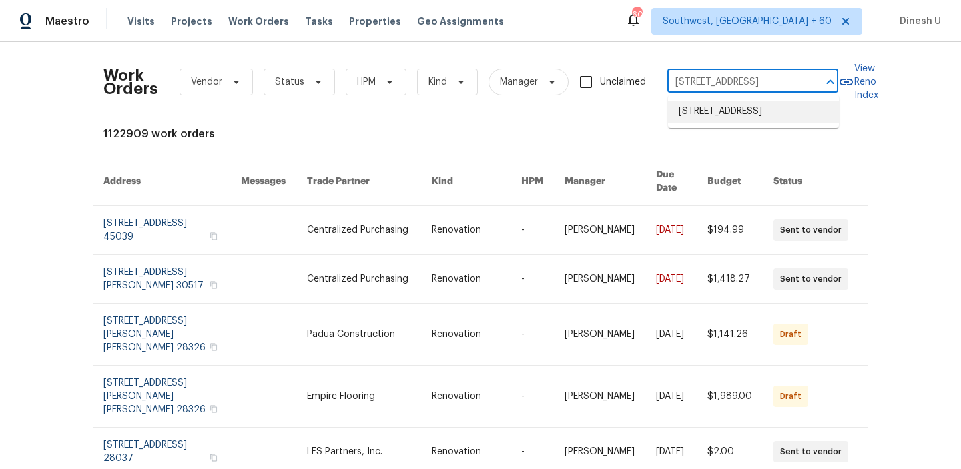
click at [690, 121] on li "[STREET_ADDRESS]" at bounding box center [753, 112] width 171 height 22
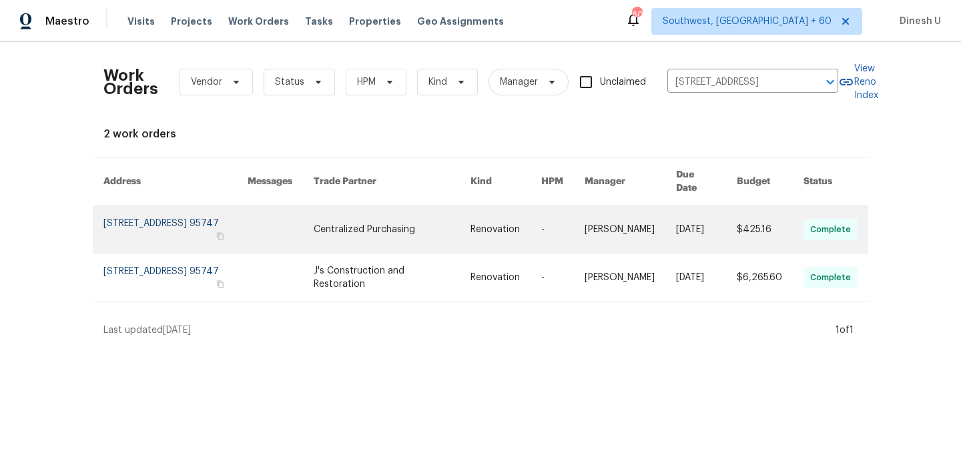
click at [155, 208] on link at bounding box center [175, 229] width 144 height 47
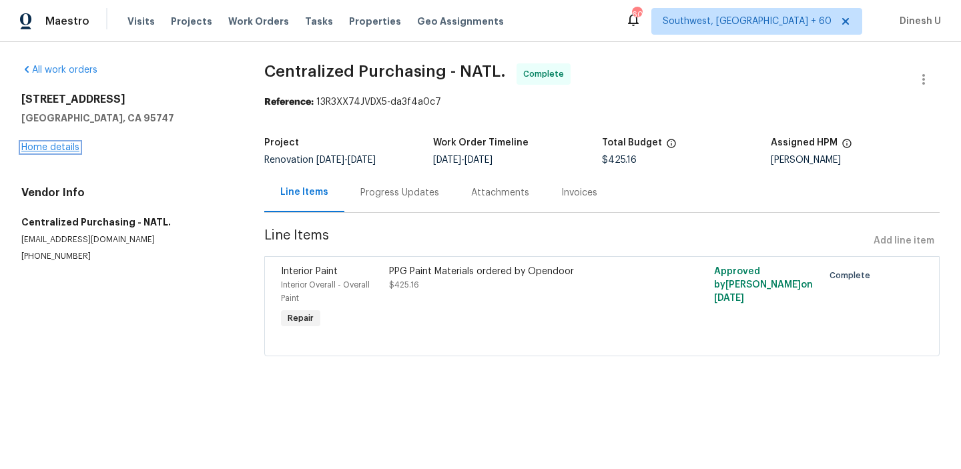
click at [49, 147] on link "Home details" at bounding box center [50, 147] width 58 height 9
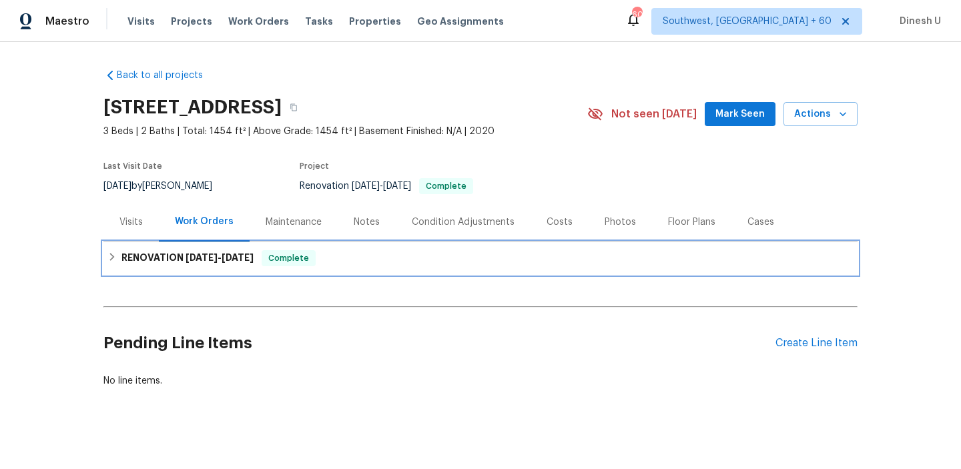
click at [129, 256] on h6 "RENOVATION 9/22/25 - 9/26/25" at bounding box center [187, 258] width 132 height 16
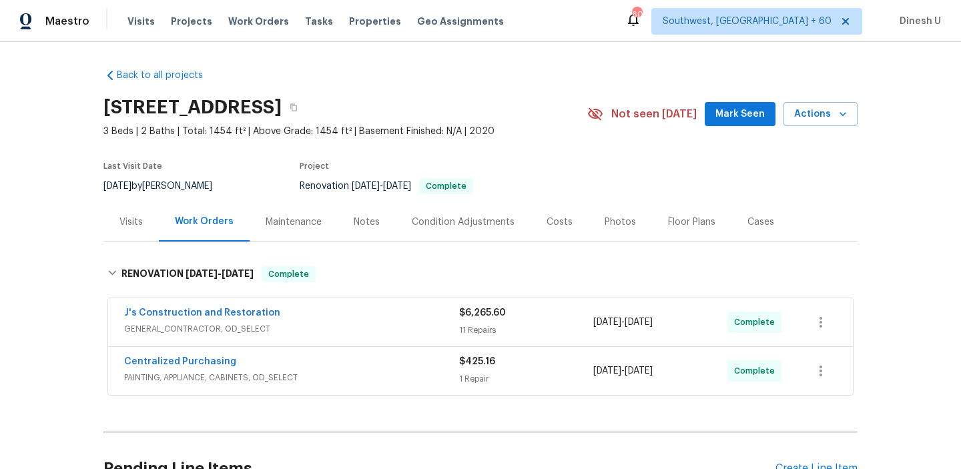
click at [475, 323] on div "$6,265.60 11 Repairs" at bounding box center [526, 322] width 134 height 32
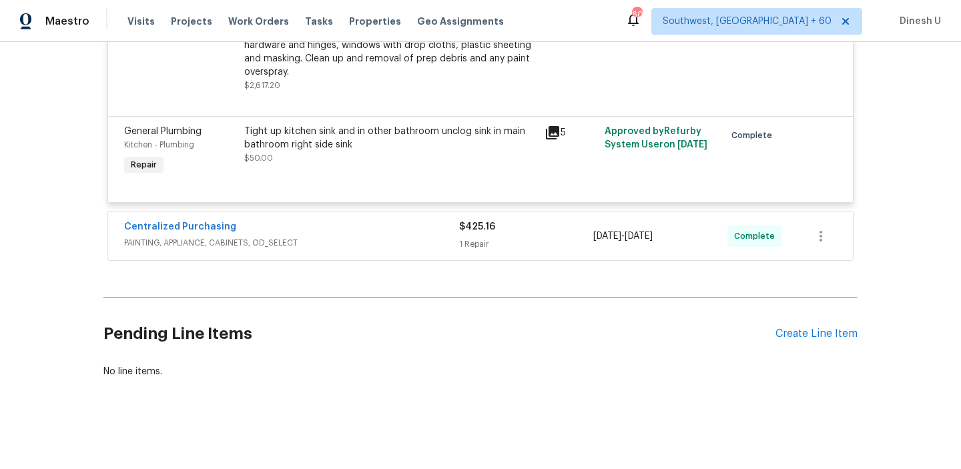
scroll to position [1495, 0]
click at [472, 245] on div "1 Repair" at bounding box center [526, 244] width 134 height 13
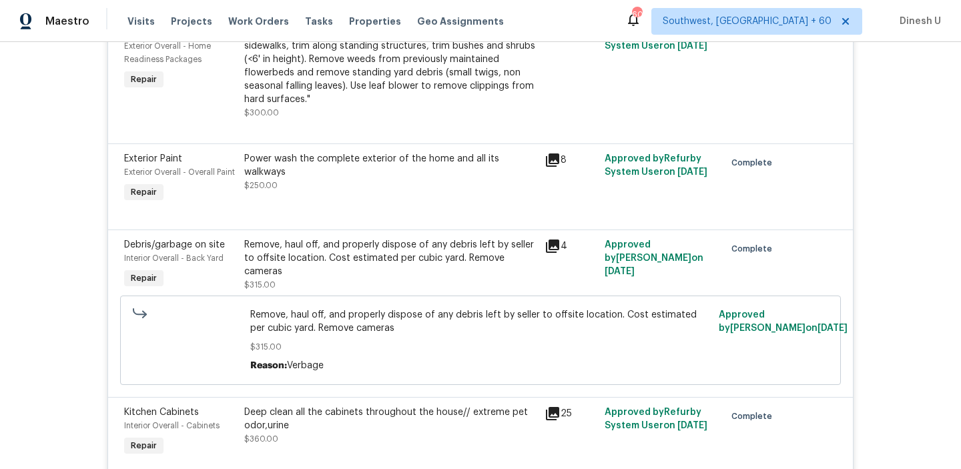
scroll to position [0, 0]
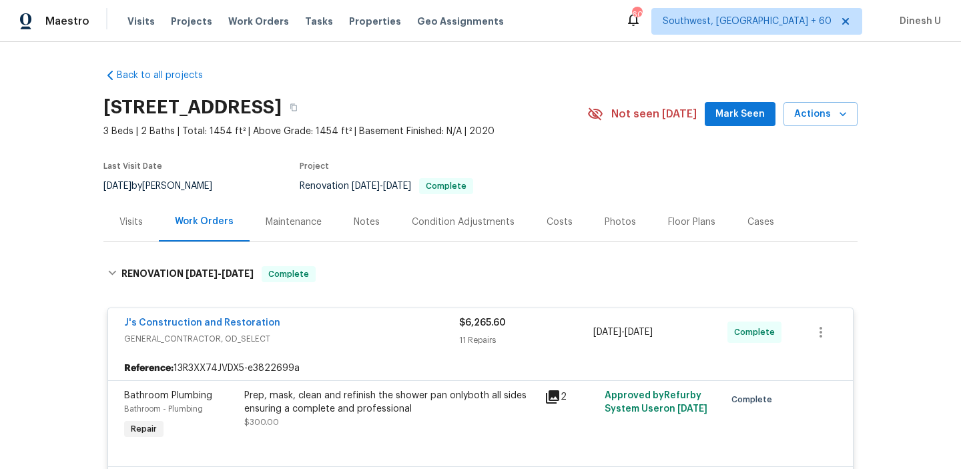
click at [107, 225] on div "Visits" at bounding box center [130, 221] width 55 height 39
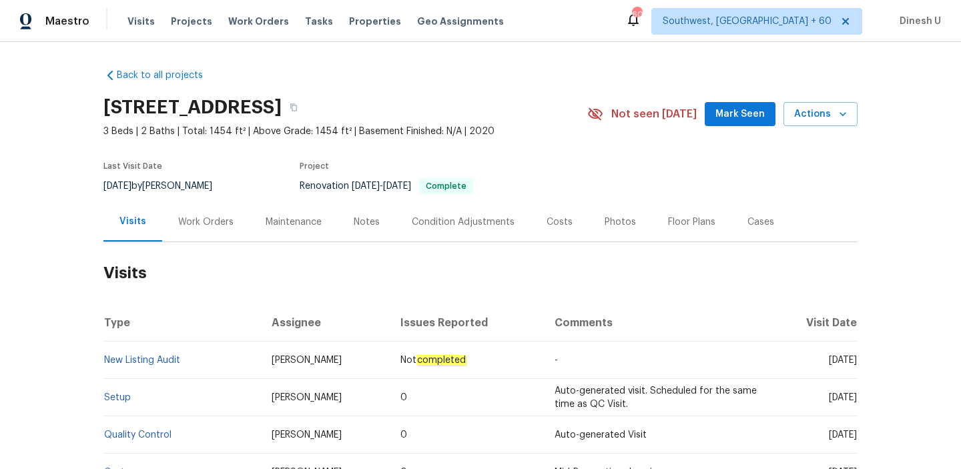
click at [179, 221] on div "Work Orders" at bounding box center [205, 221] width 55 height 13
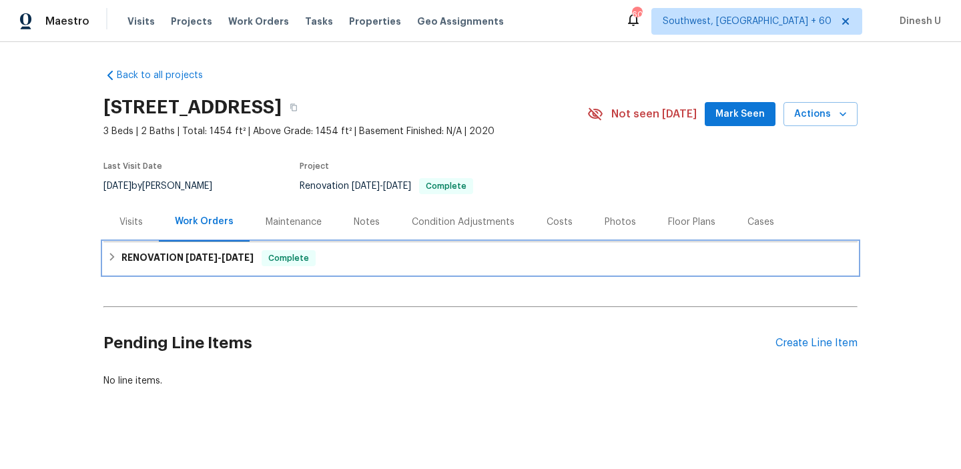
click at [185, 258] on span "[DATE]" at bounding box center [201, 257] width 32 height 9
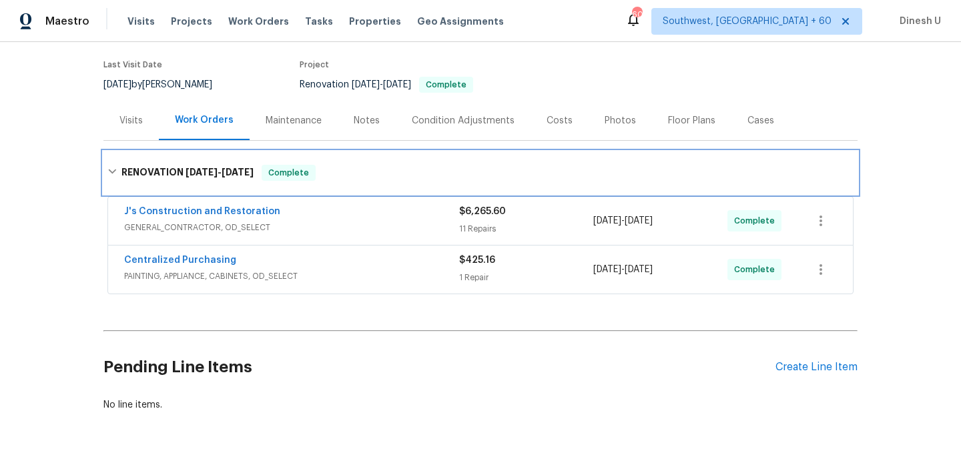
scroll to position [123, 0]
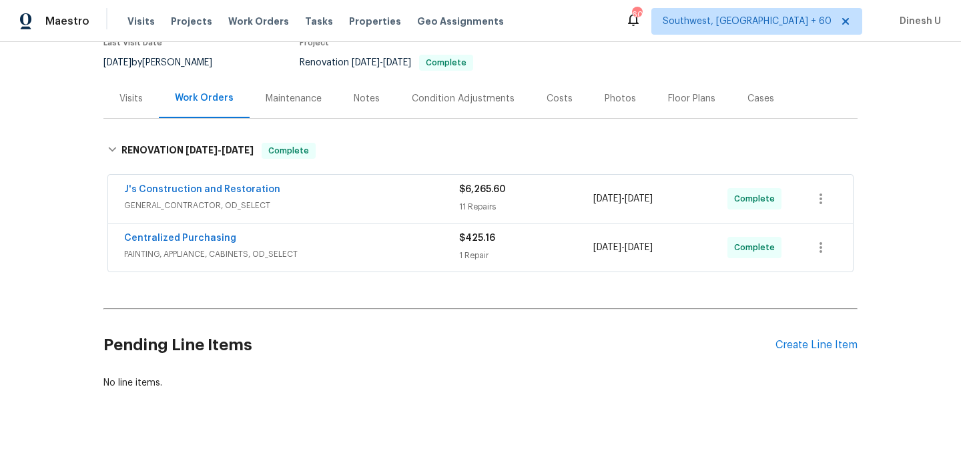
click at [472, 194] on div "$6,265.60" at bounding box center [526, 189] width 134 height 13
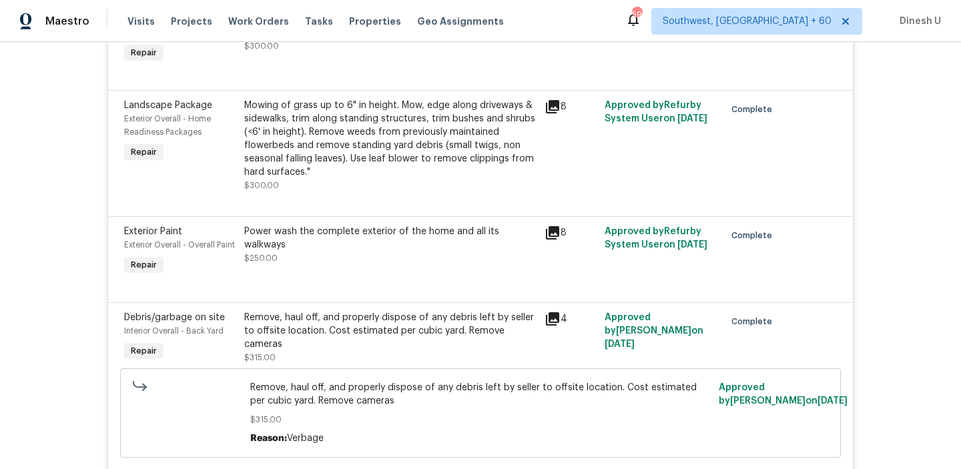
scroll to position [0, 0]
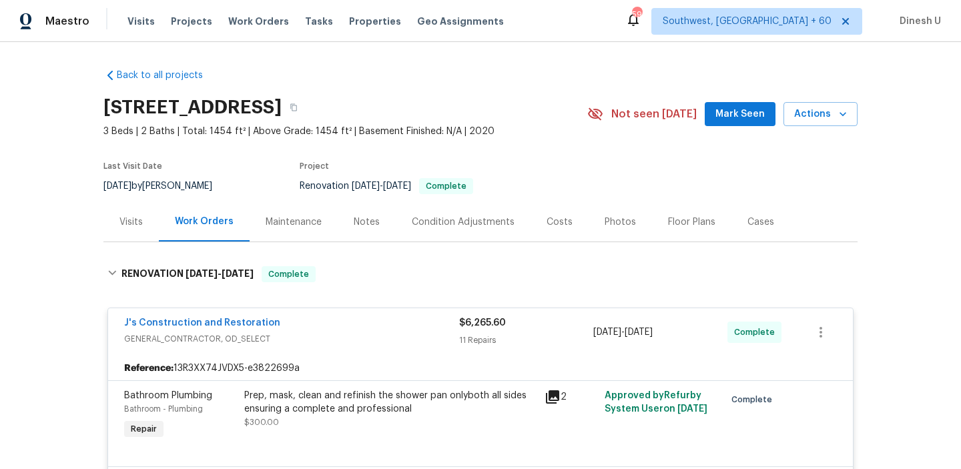
click at [123, 219] on div "Visits" at bounding box center [130, 221] width 23 height 13
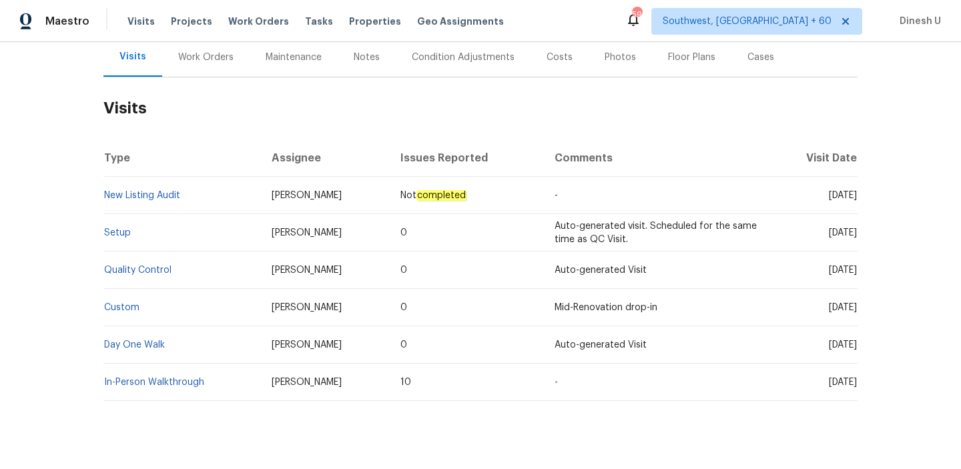
scroll to position [187, 0]
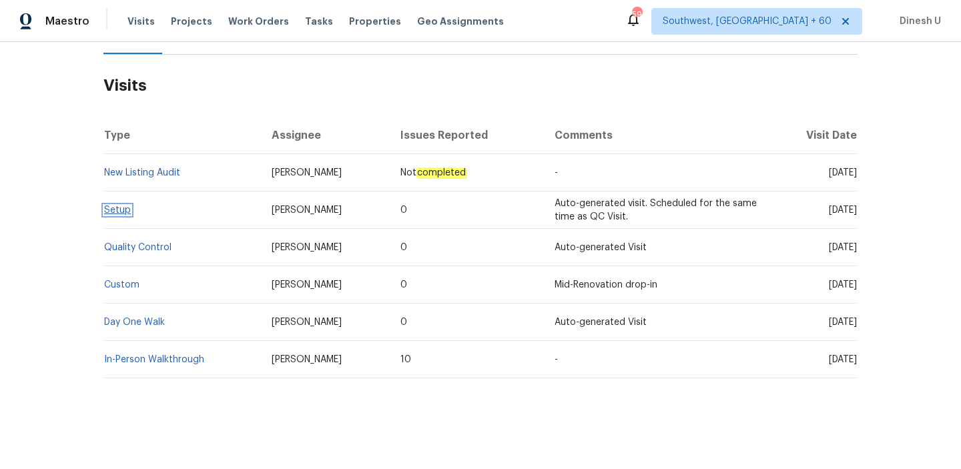
click at [115, 212] on link "Setup" at bounding box center [117, 209] width 27 height 9
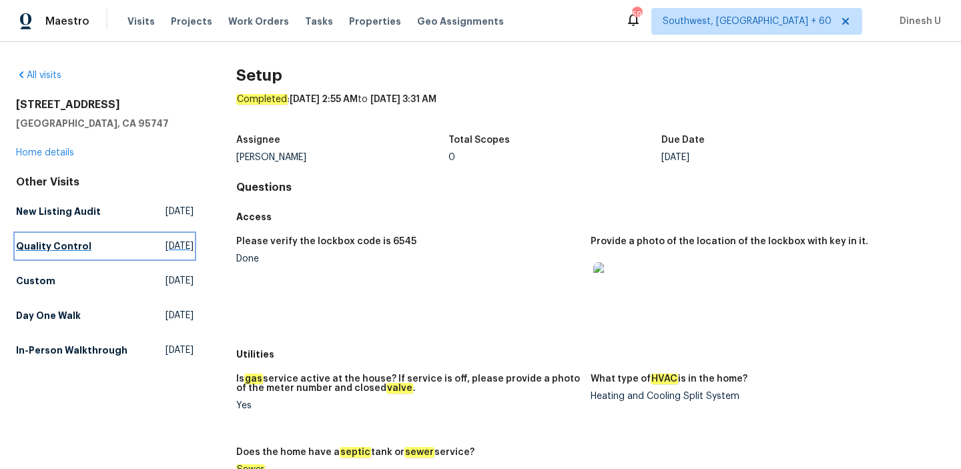
click at [165, 244] on span "Tue, Sep 30 2025" at bounding box center [179, 246] width 28 height 13
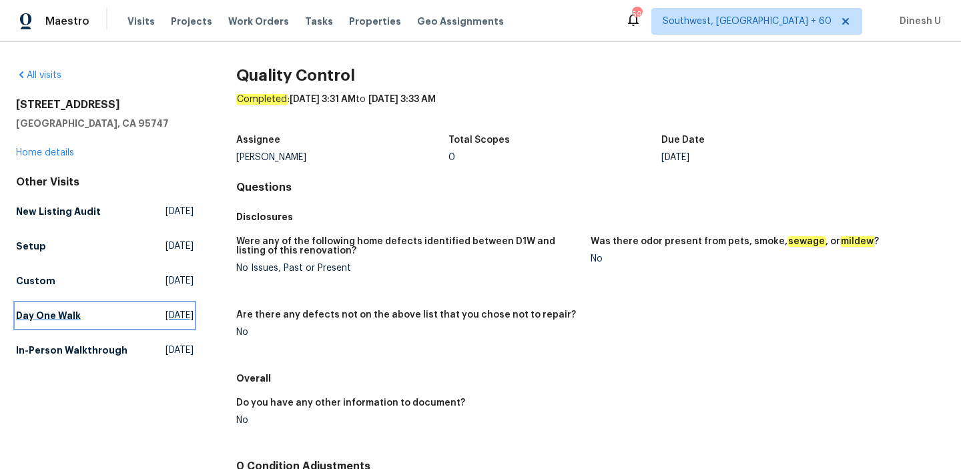
click at [165, 312] on span "Mon, Sep 22 2025" at bounding box center [179, 315] width 28 height 13
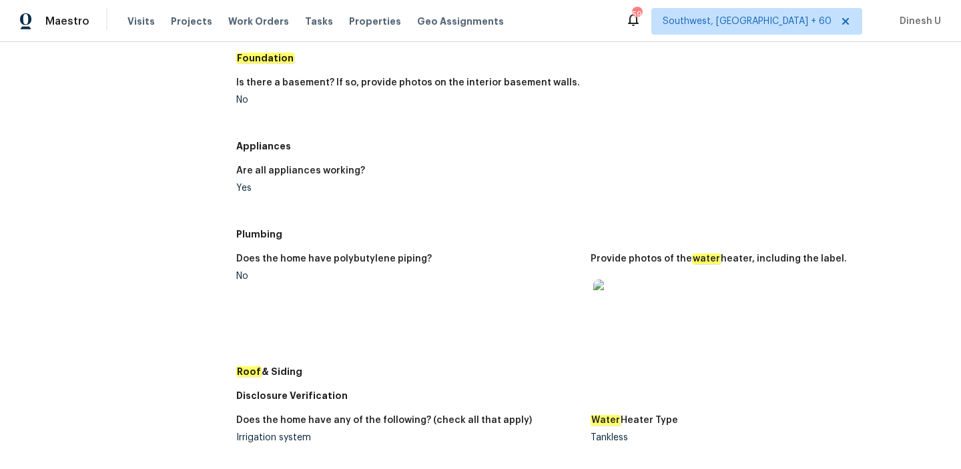
scroll to position [358, 0]
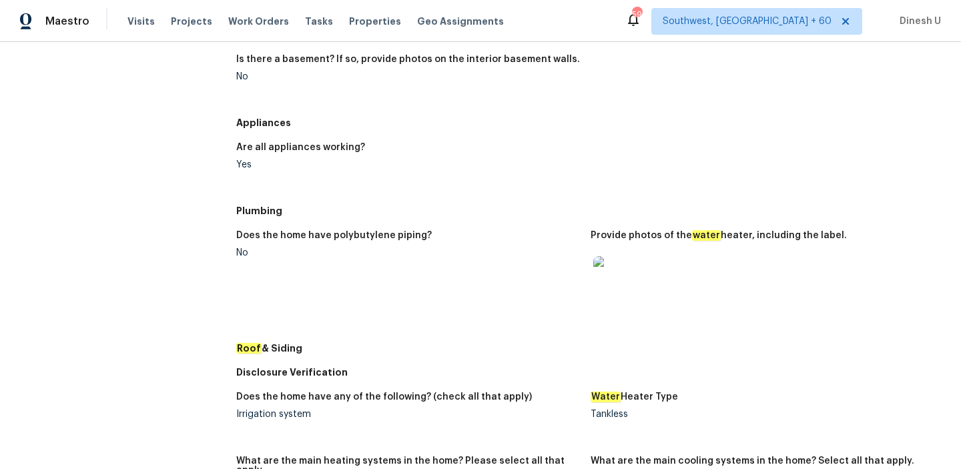
click at [623, 268] on img at bounding box center [614, 277] width 43 height 43
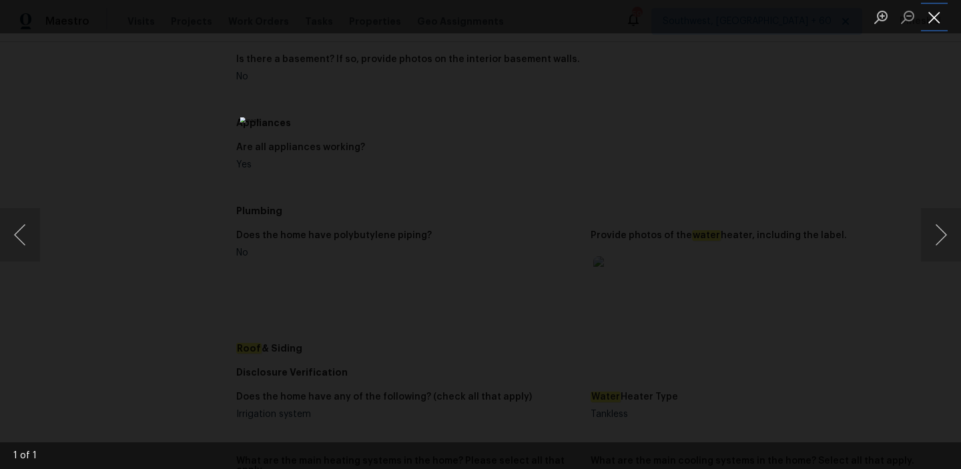
click at [938, 15] on button "Close lightbox" at bounding box center [934, 16] width 27 height 23
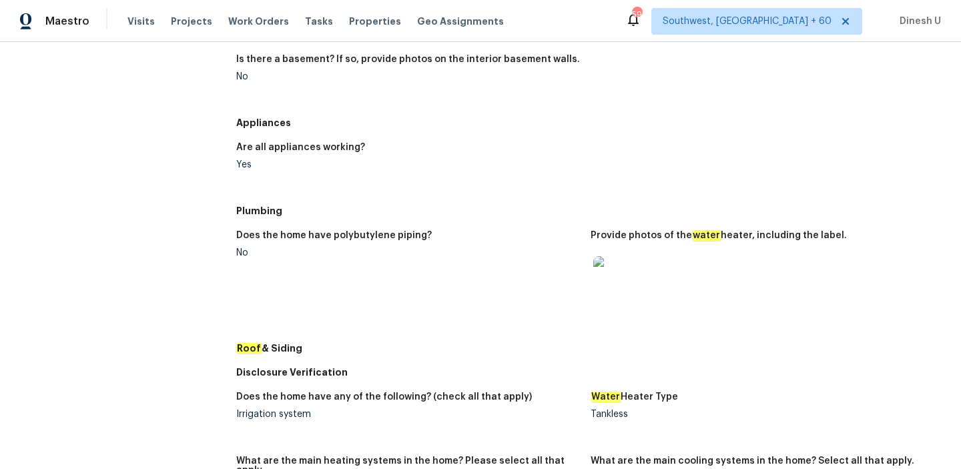
click at [623, 272] on img at bounding box center [614, 277] width 43 height 43
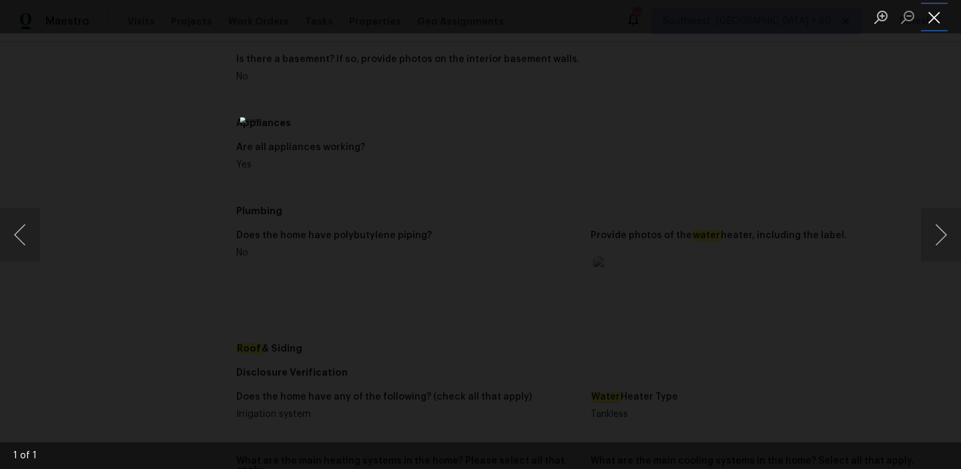
click at [933, 12] on button "Close lightbox" at bounding box center [934, 16] width 27 height 23
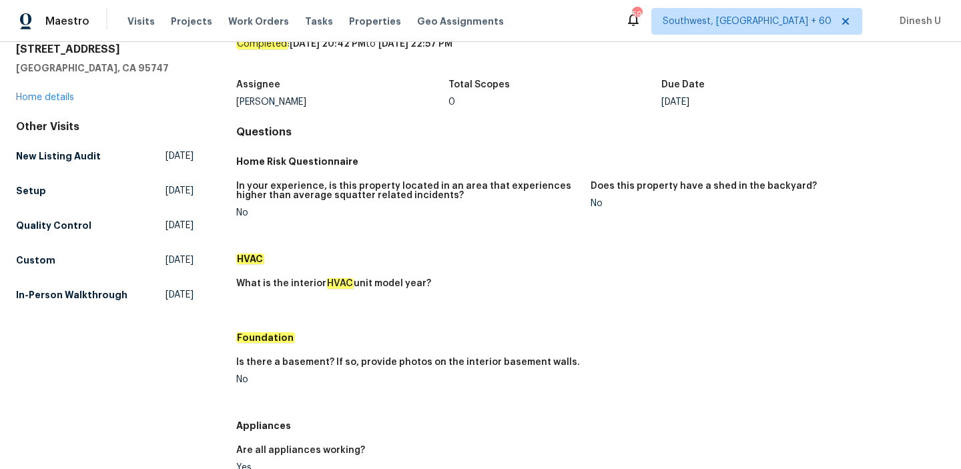
scroll to position [0, 0]
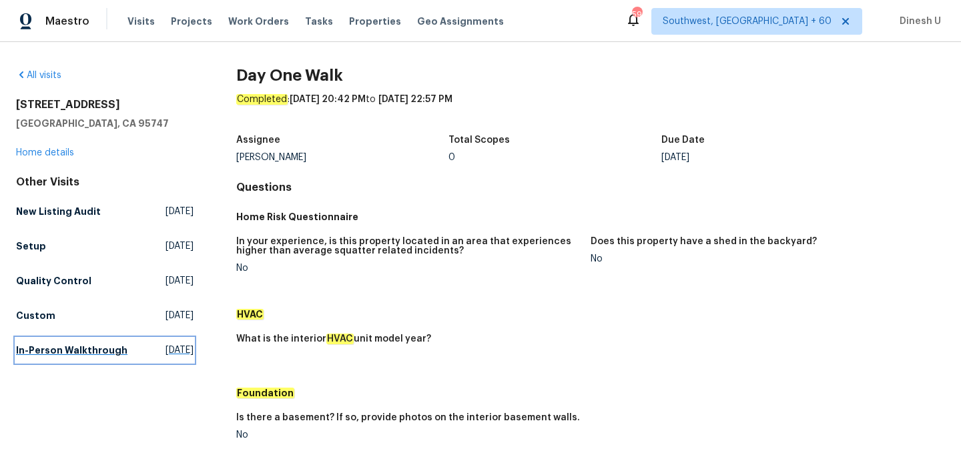
click at [165, 355] on span "Tue, May 13 2025" at bounding box center [179, 350] width 28 height 13
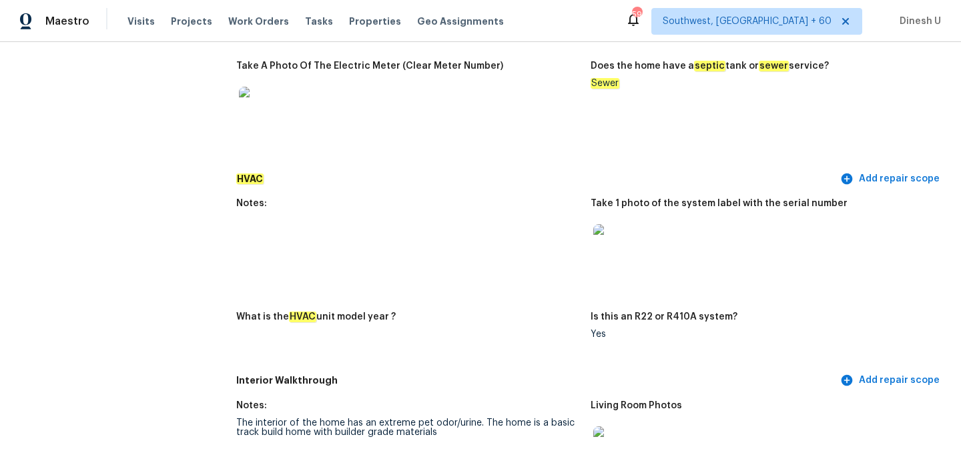
scroll to position [1058, 0]
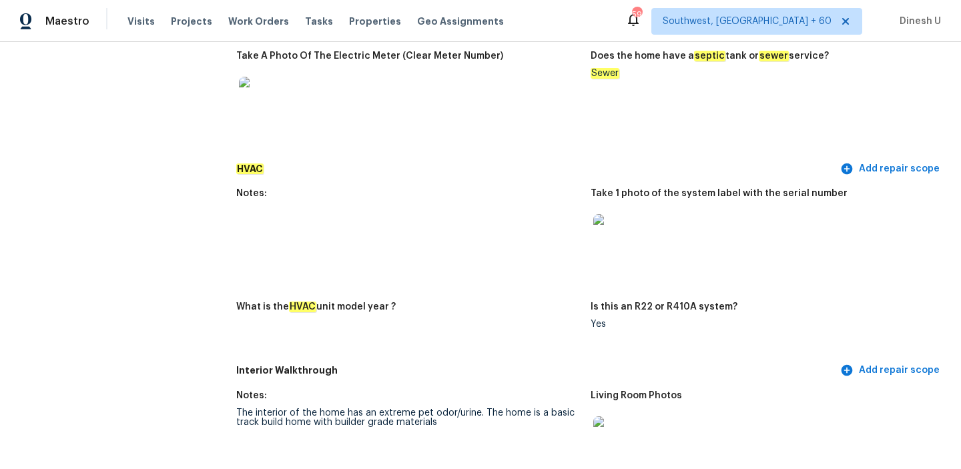
click at [610, 219] on img at bounding box center [614, 235] width 43 height 43
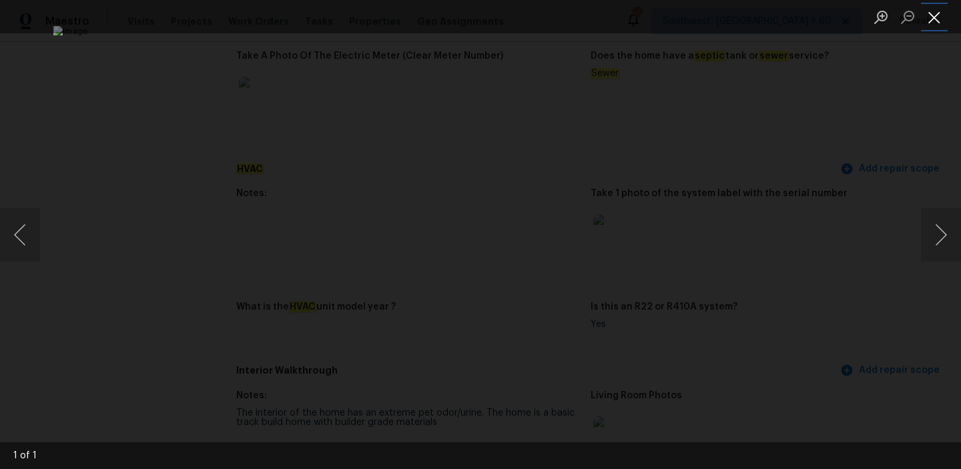
click at [935, 10] on button "Close lightbox" at bounding box center [934, 16] width 27 height 23
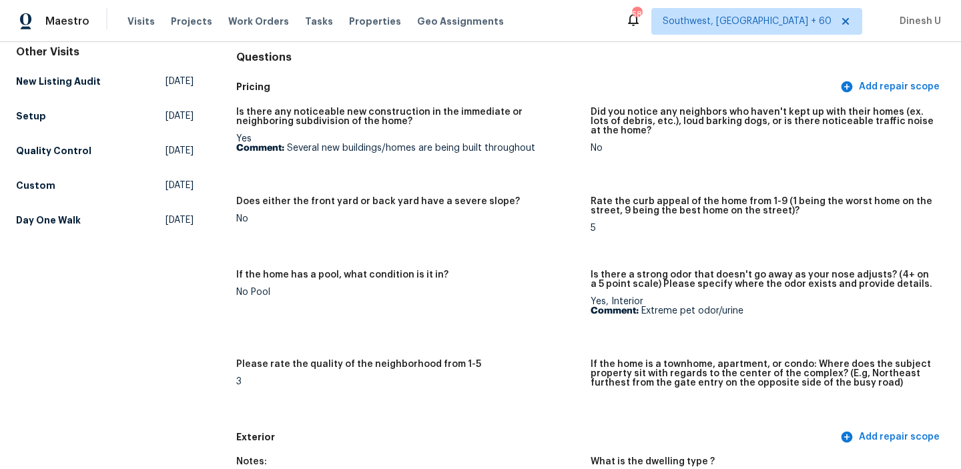
scroll to position [0, 0]
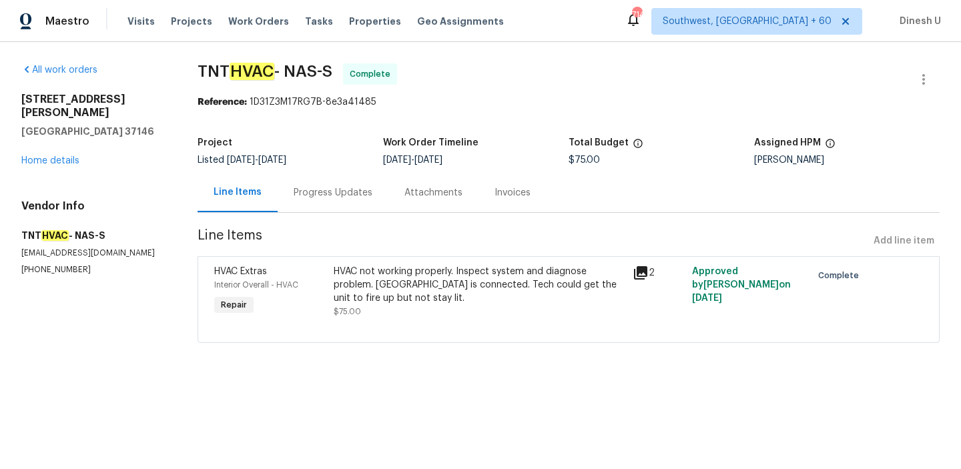
click at [357, 197] on div "Progress Updates" at bounding box center [333, 192] width 79 height 13
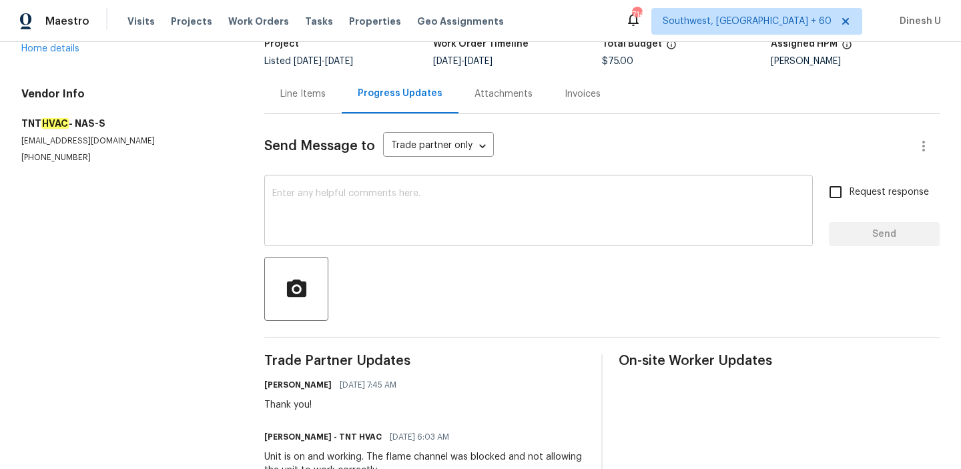
scroll to position [196, 0]
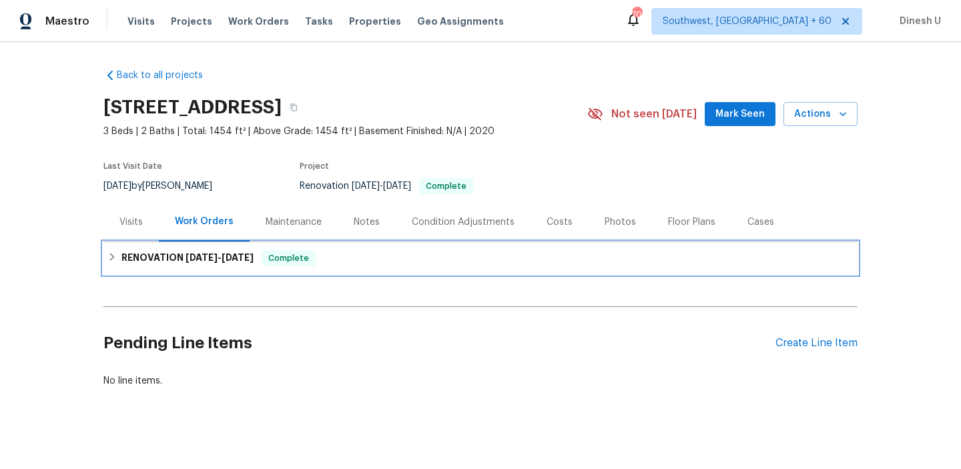
click at [237, 248] on div "RENOVATION [DATE] - [DATE] Complete" at bounding box center [480, 258] width 754 height 32
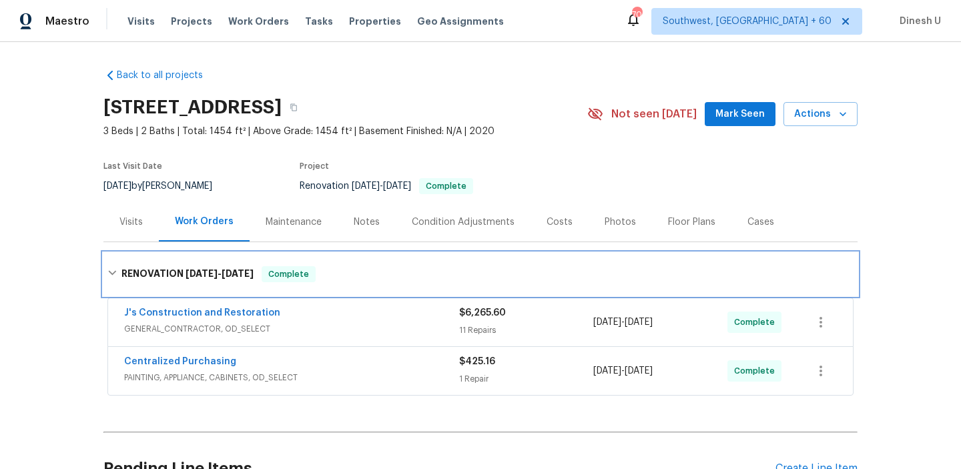
scroll to position [115, 0]
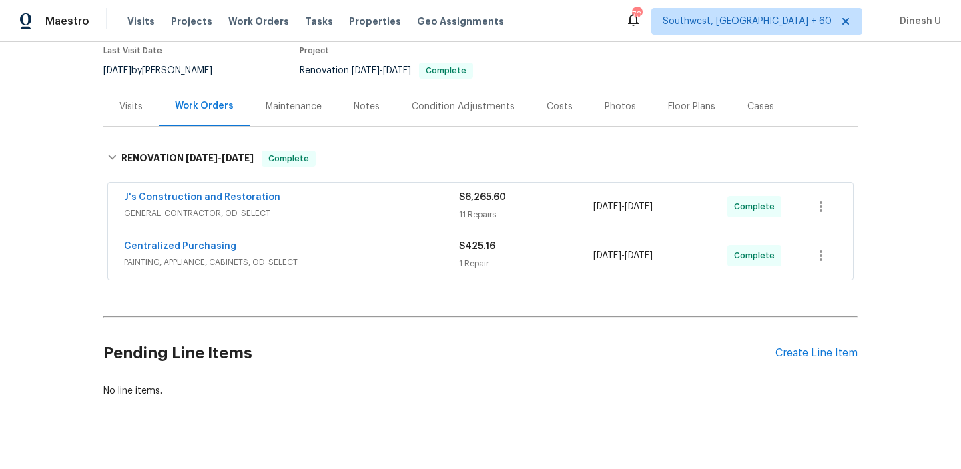
click at [468, 214] on div "11 Repairs" at bounding box center [526, 214] width 134 height 13
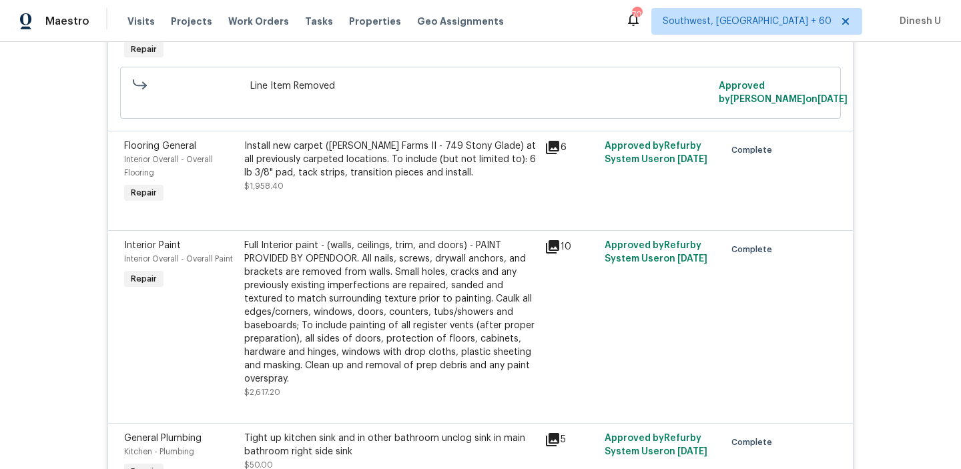
scroll to position [1192, 0]
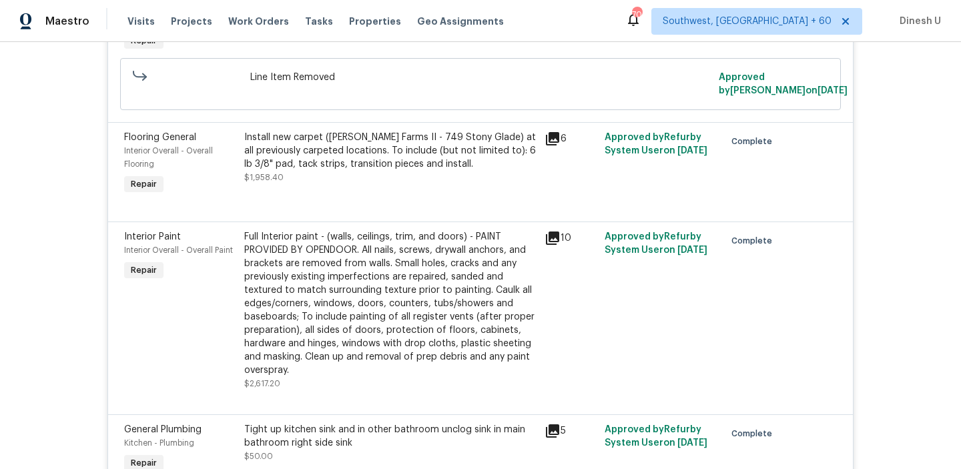
click at [306, 151] on div "Install new carpet ([PERSON_NAME] Farms II - 749 Stony Glade) at all previously…" at bounding box center [390, 151] width 292 height 40
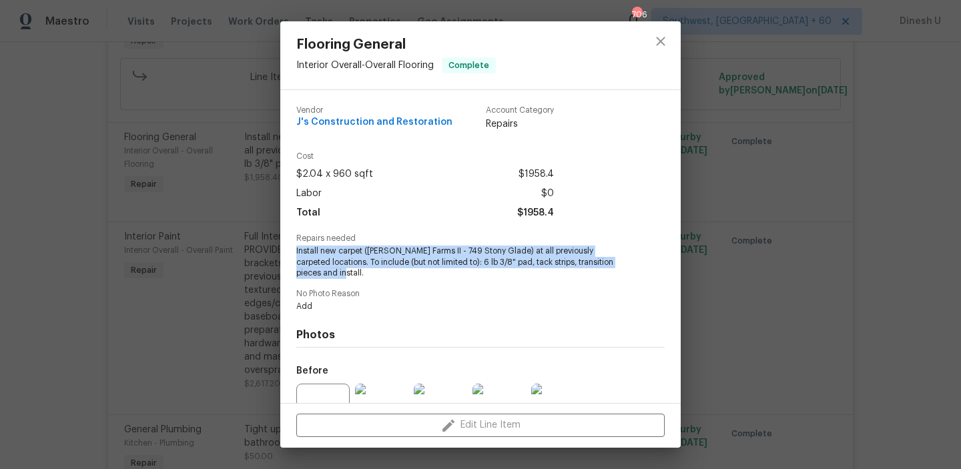
drag, startPoint x: 295, startPoint y: 252, endPoint x: 332, endPoint y: 268, distance: 40.3
click at [332, 268] on div "Vendor J's Construction and Restoration Account Category Repairs Cost $2.04 x 9…" at bounding box center [480, 246] width 400 height 313
click at [332, 268] on span "Install new carpet ([PERSON_NAME] Farms II - 749 Stony Glade) at all previously…" at bounding box center [462, 262] width 332 height 33
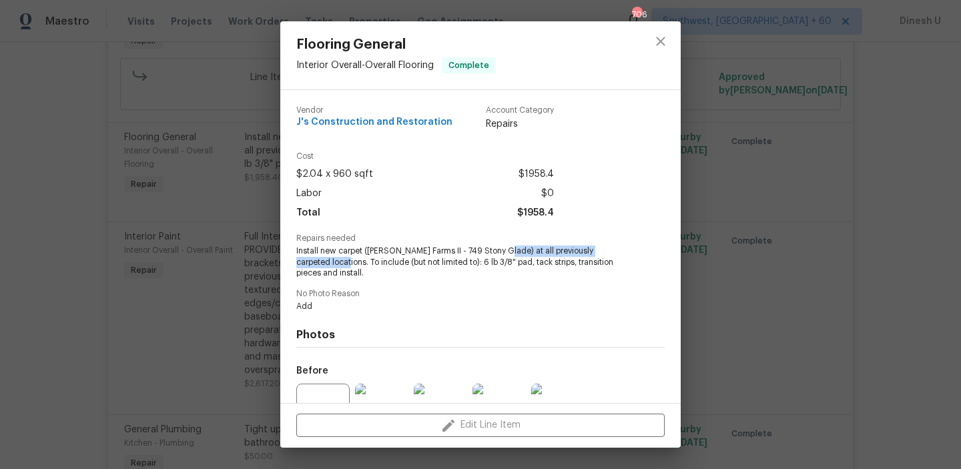
drag, startPoint x: 501, startPoint y: 252, endPoint x: 334, endPoint y: 258, distance: 166.9
click at [334, 258] on span "Install new carpet ([PERSON_NAME] Farms II - 749 Stony Glade) at all previously…" at bounding box center [462, 262] width 332 height 33
copy span "at all previously carpeted locations."
click at [213, 163] on div "Flooring General Interior Overall - Overall Flooring Complete Vendor J's Constr…" at bounding box center [480, 234] width 961 height 469
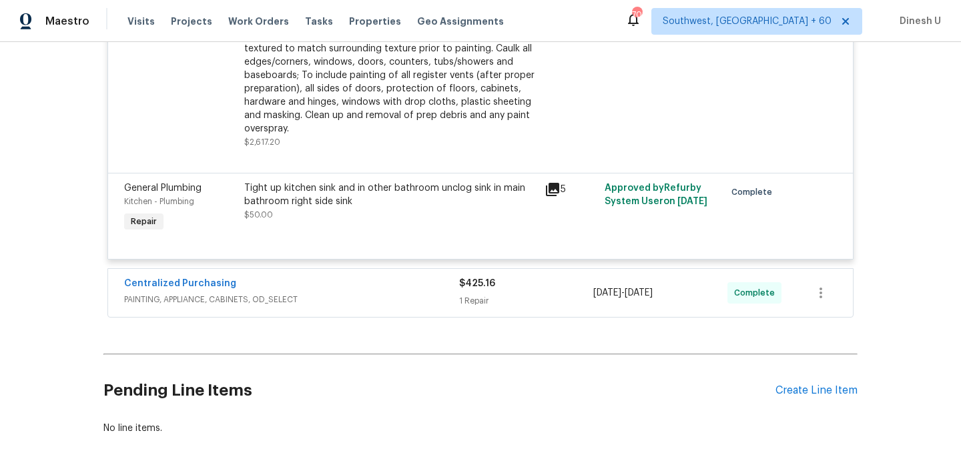
scroll to position [1479, 0]
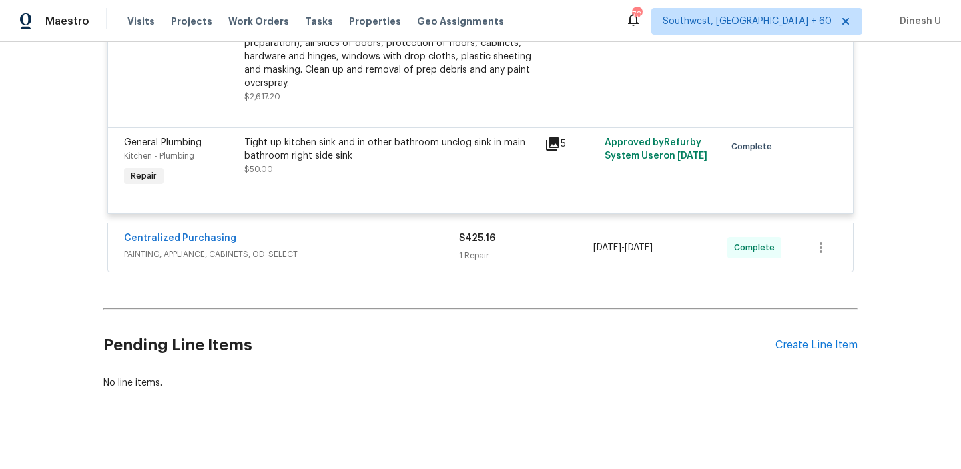
click at [472, 261] on div "1 Repair" at bounding box center [526, 255] width 134 height 13
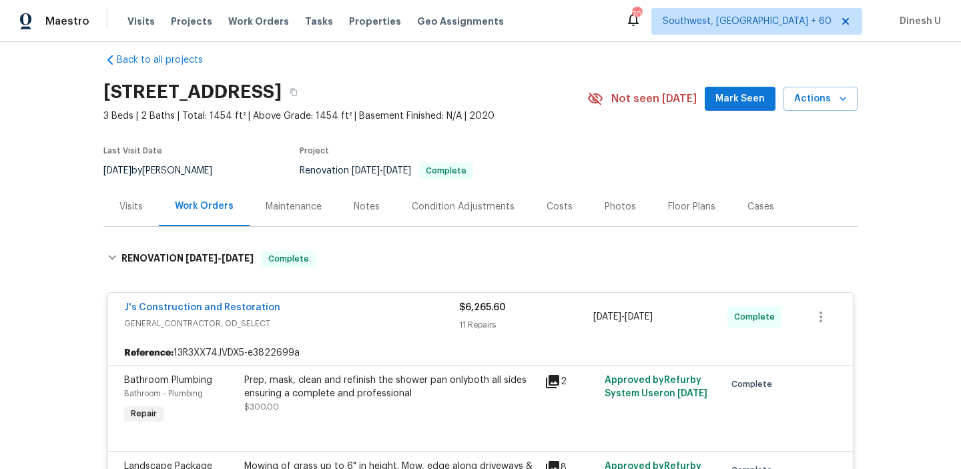
scroll to position [27, 0]
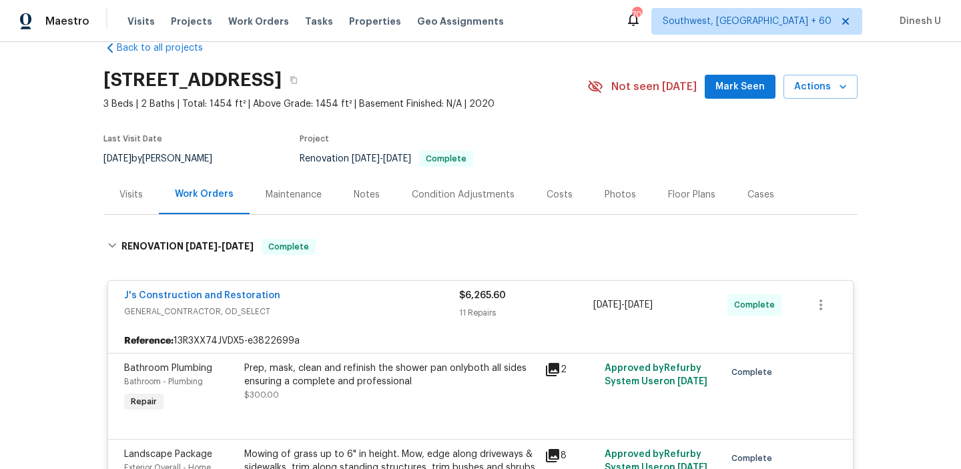
click at [127, 189] on div "Visits" at bounding box center [130, 194] width 23 height 13
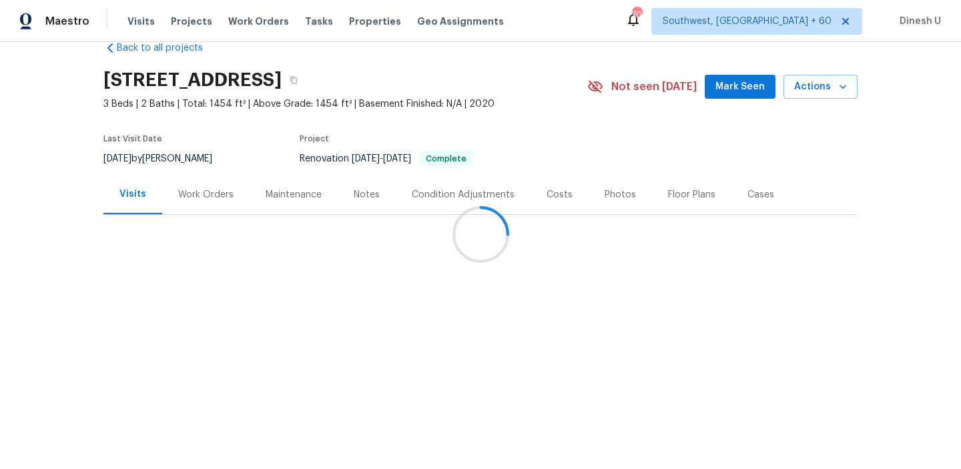
click at [232, 195] on div "Work Orders" at bounding box center [205, 194] width 87 height 39
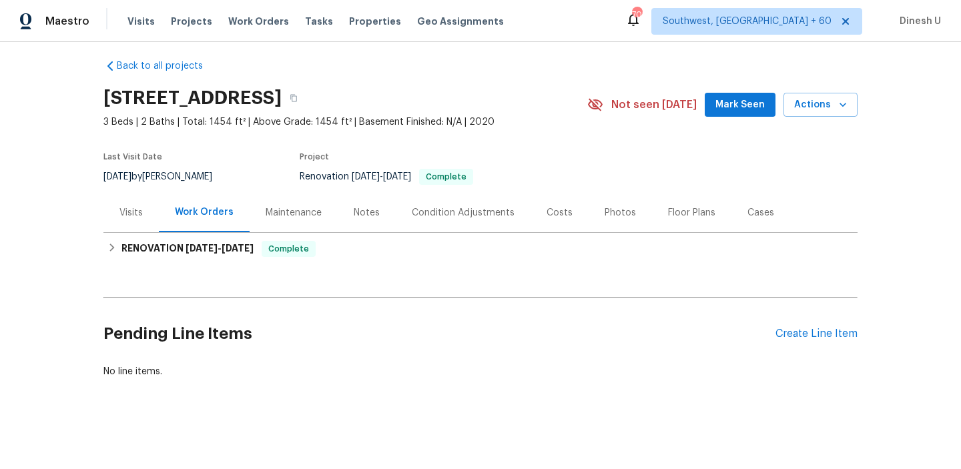
scroll to position [9, 0]
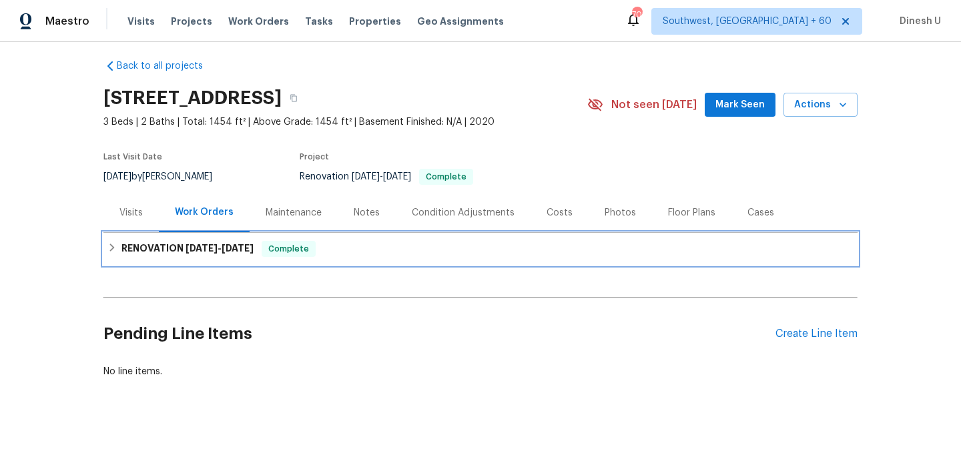
click at [196, 235] on div "RENOVATION [DATE] - [DATE] Complete" at bounding box center [480, 249] width 754 height 32
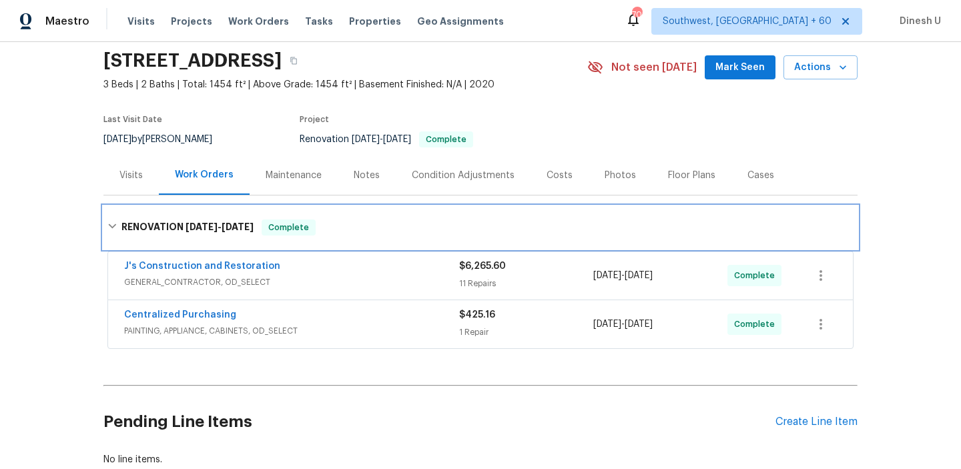
scroll to position [97, 0]
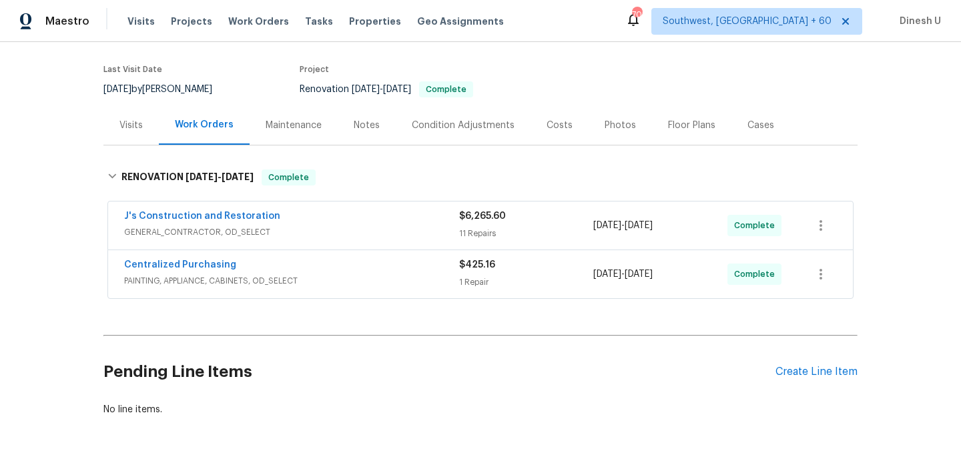
click at [474, 227] on div "11 Repairs" at bounding box center [526, 233] width 134 height 13
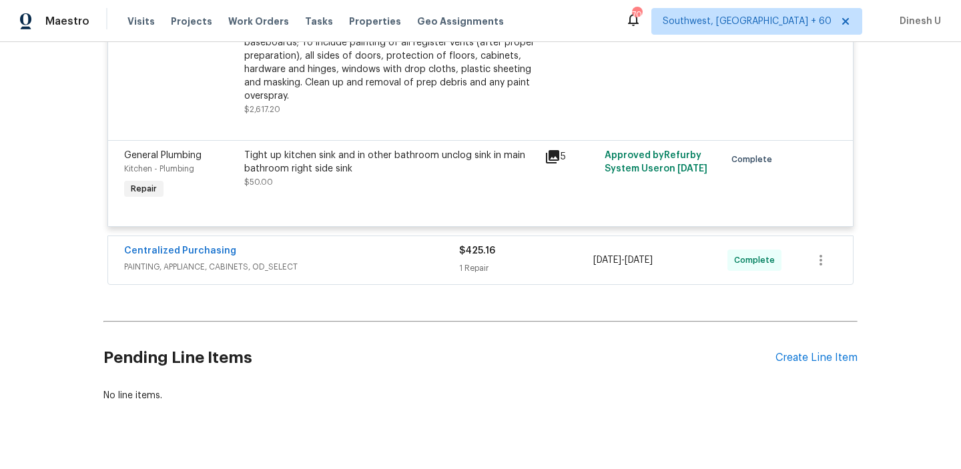
scroll to position [1495, 0]
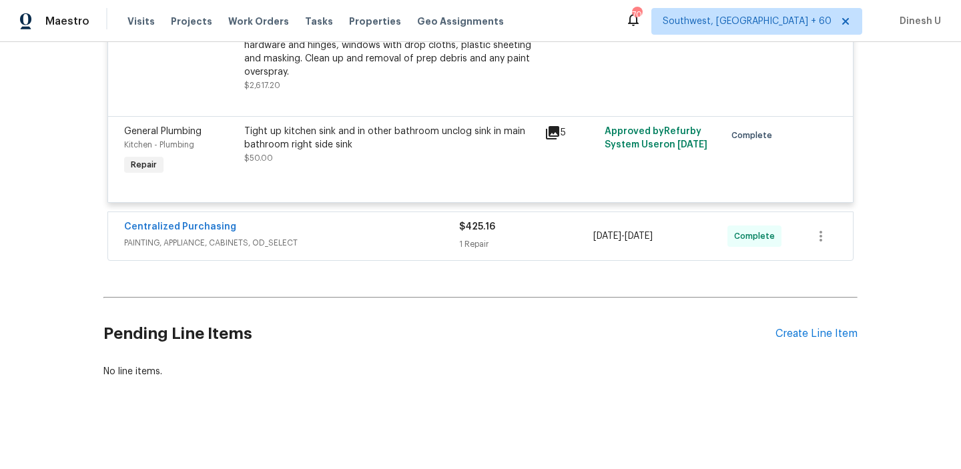
click at [486, 246] on div "1 Repair" at bounding box center [526, 244] width 134 height 13
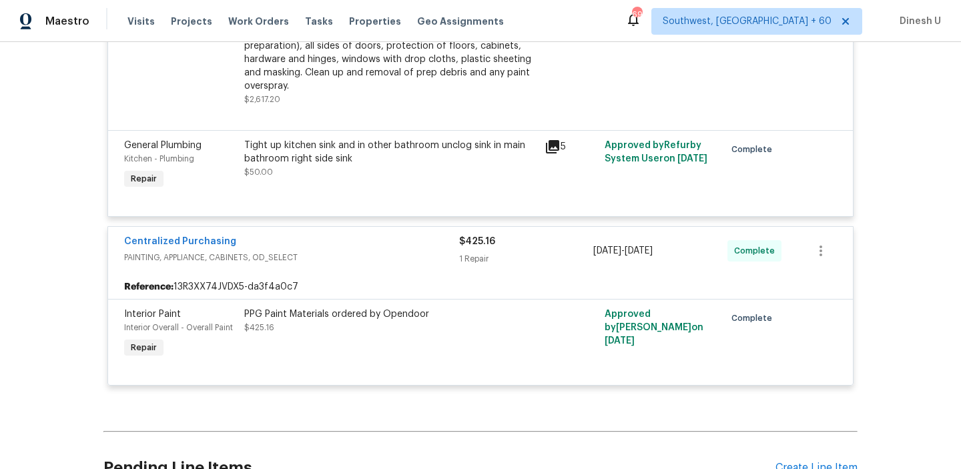
scroll to position [620, 0]
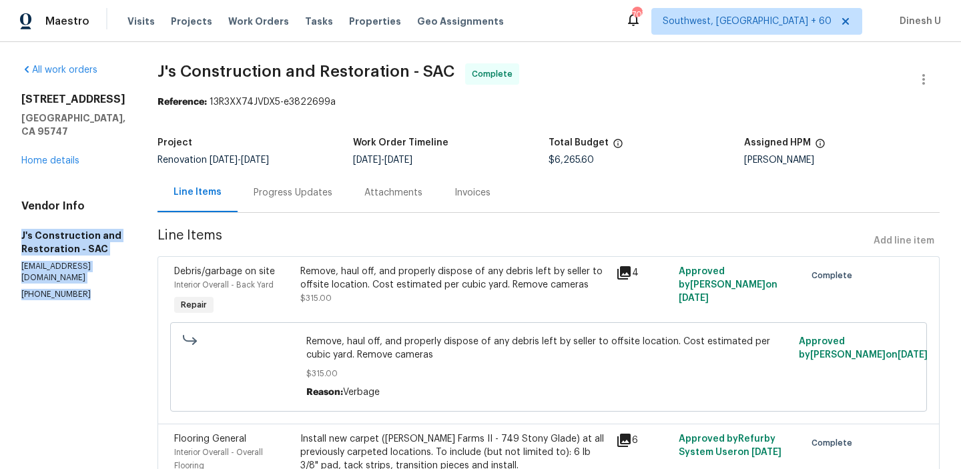
drag, startPoint x: 20, startPoint y: 223, endPoint x: 110, endPoint y: 278, distance: 105.7
copy div "J's Construction and Restoration - SAC garza_developments@yahoo.com (916) 848-9…"
